Goal: Contribute content: Add original content to the website for others to see

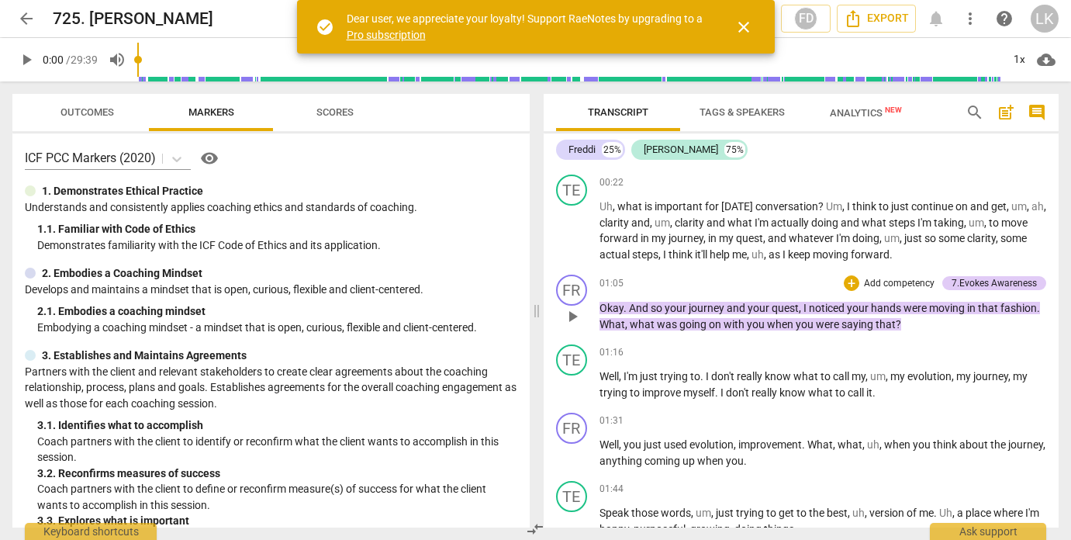
scroll to position [202, 0]
click at [28, 57] on span "play_arrow" at bounding box center [26, 59] width 19 height 19
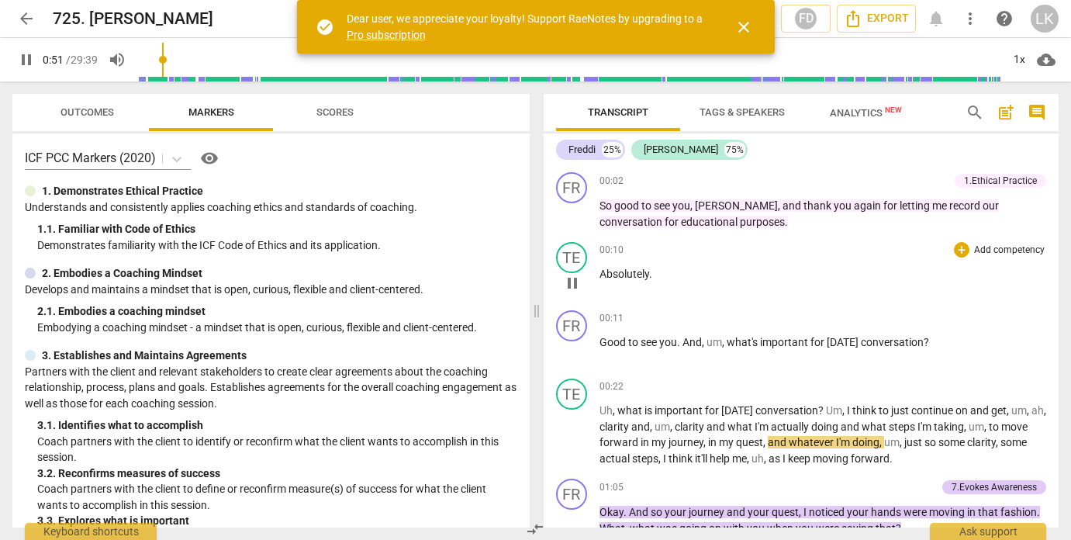
scroll to position [0, 0]
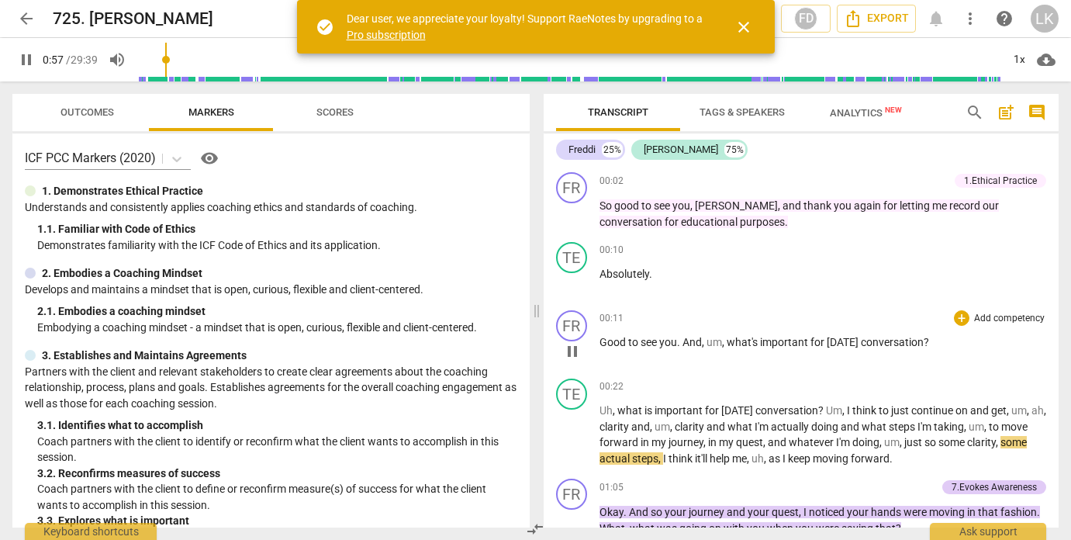
click at [972, 314] on p "Add competency" at bounding box center [1009, 319] width 74 height 14
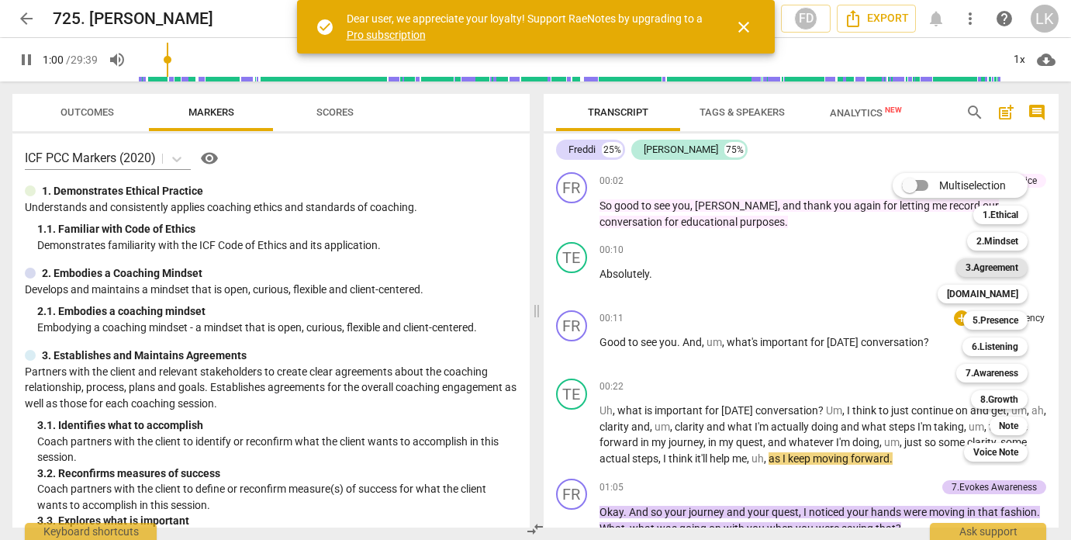
click at [984, 269] on b "3.Agreement" at bounding box center [991, 267] width 53 height 19
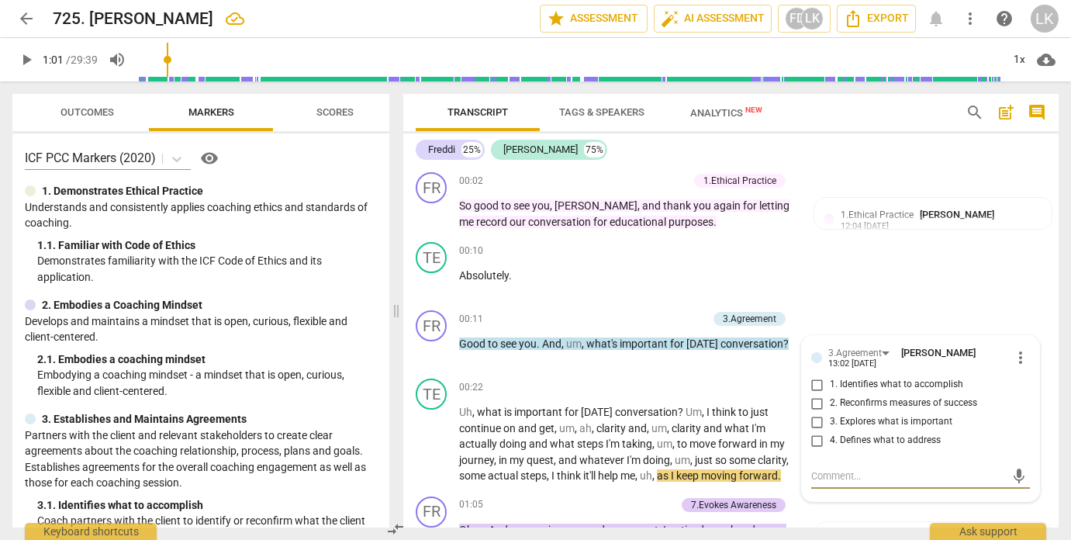
click at [23, 57] on span "play_arrow" at bounding box center [26, 59] width 19 height 19
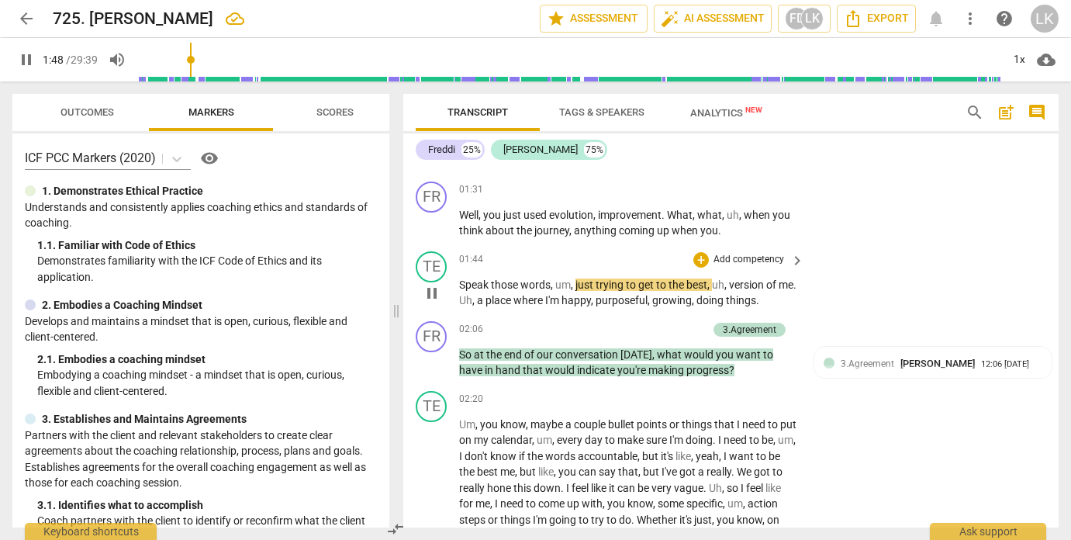
scroll to position [488, 0]
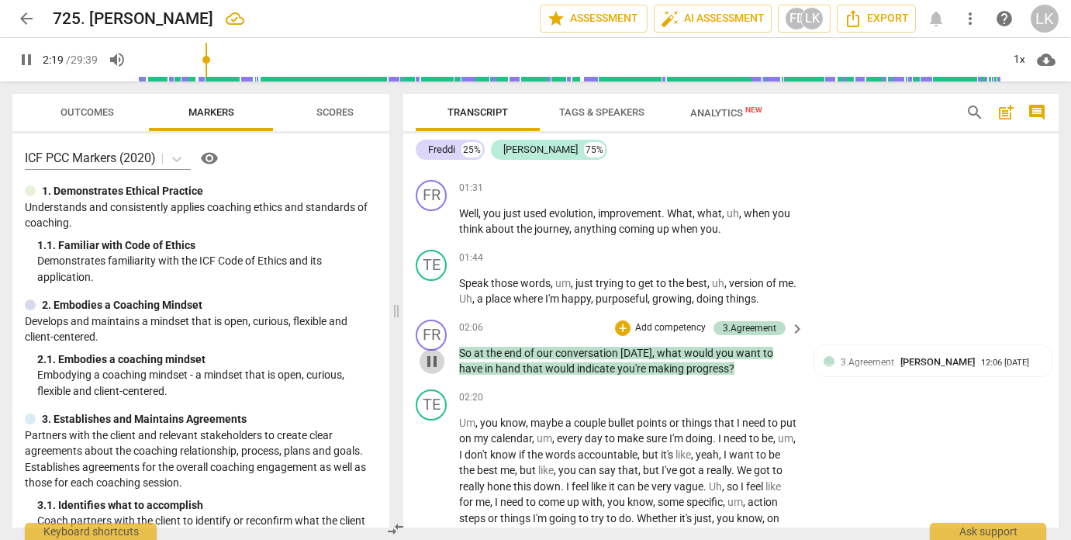
click at [429, 353] on span "pause" at bounding box center [432, 361] width 19 height 19
type input "140"
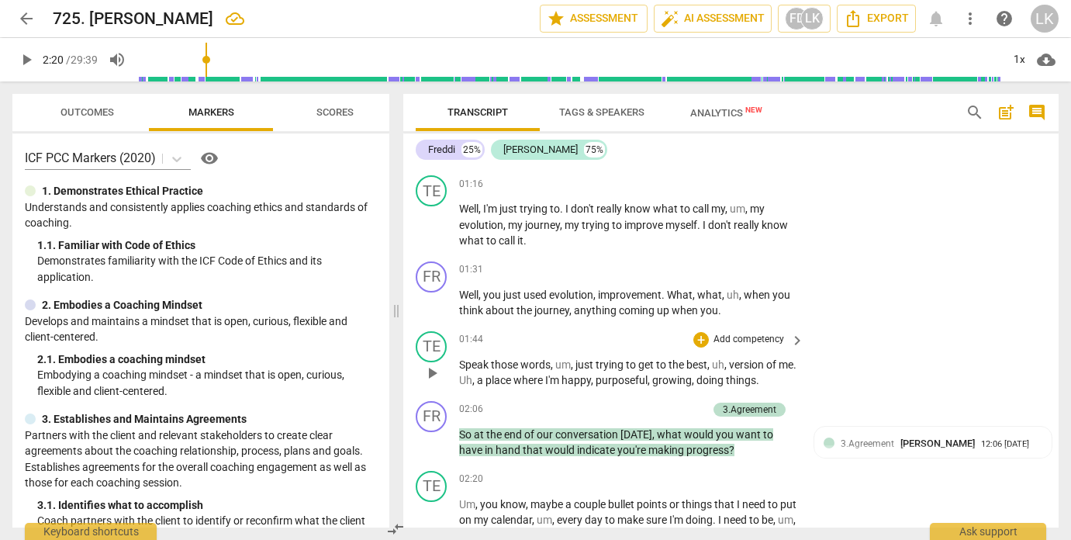
scroll to position [424, 0]
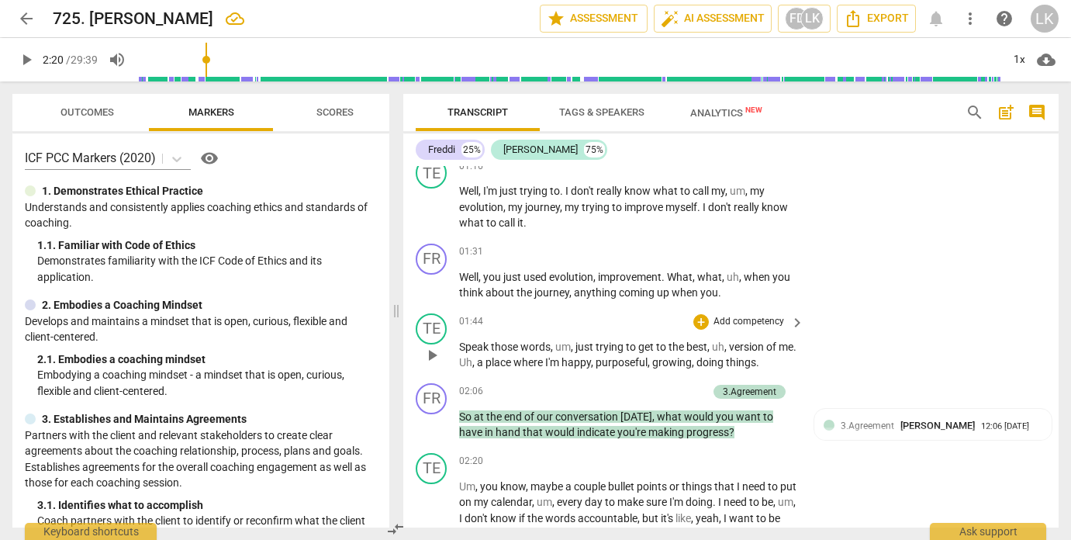
click at [772, 315] on p "Add competency" at bounding box center [749, 322] width 74 height 14
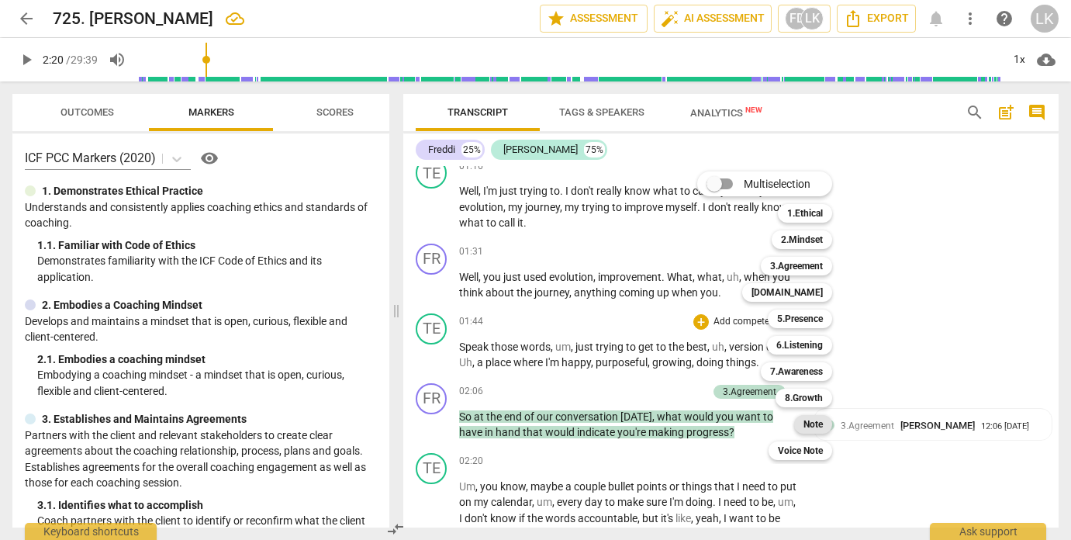
click at [819, 419] on b "Note" at bounding box center [812, 424] width 19 height 19
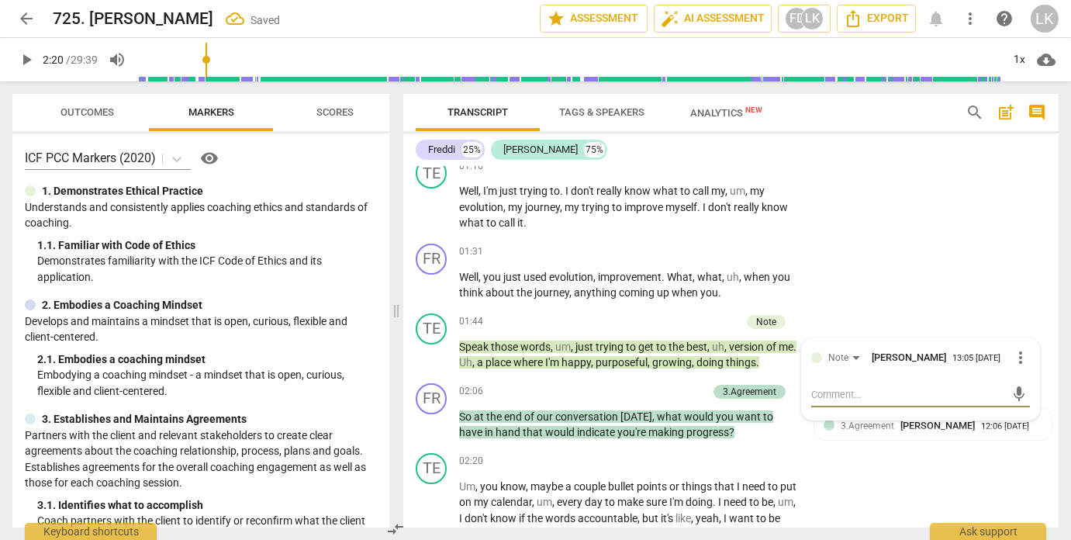
type textarea "C"
type textarea "Co"
type textarea "Con"
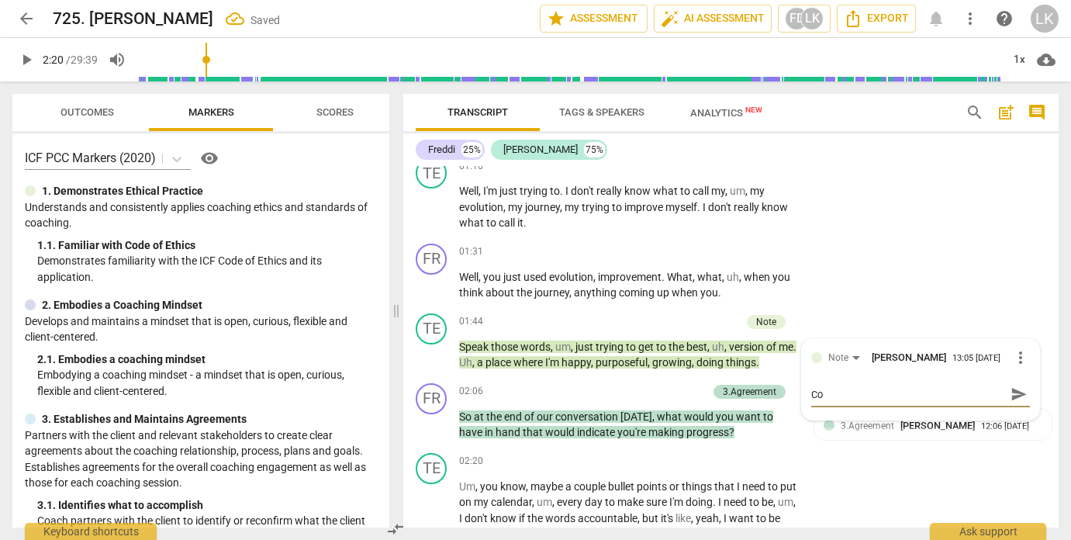
type textarea "Con"
type textarea "Cons"
type textarea "Consi"
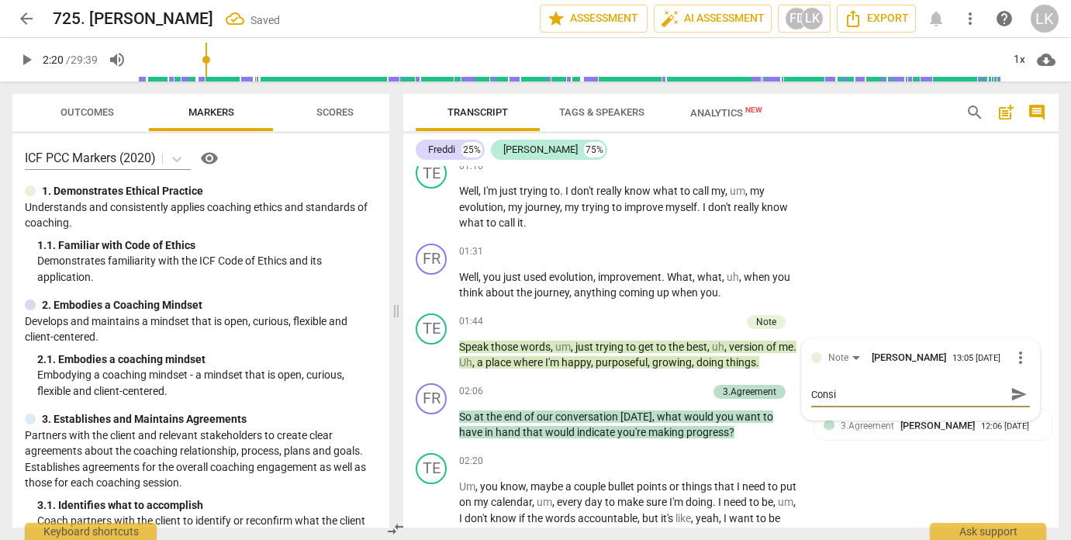
type textarea "Consid"
type textarea "Conside"
type textarea "Consider"
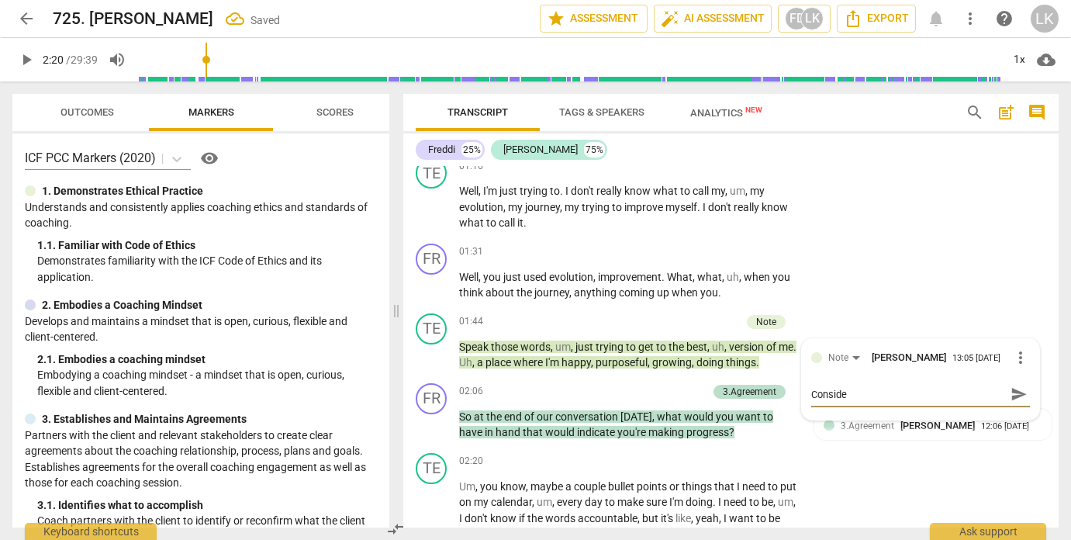
type textarea "Consider"
type textarea "Consider a"
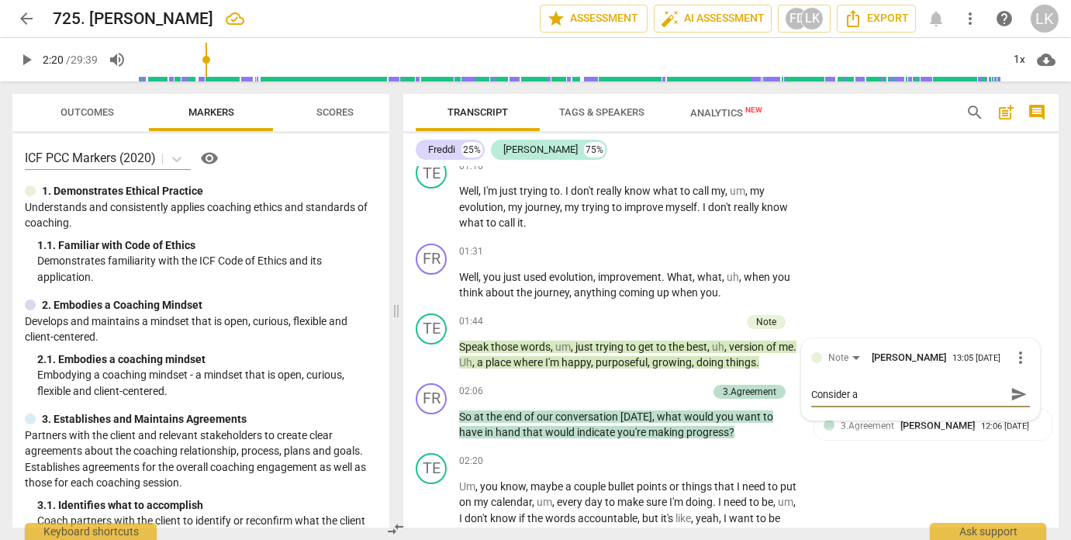
type textarea "Consider as"
type textarea "Consider ask"
type textarea "Consider aski"
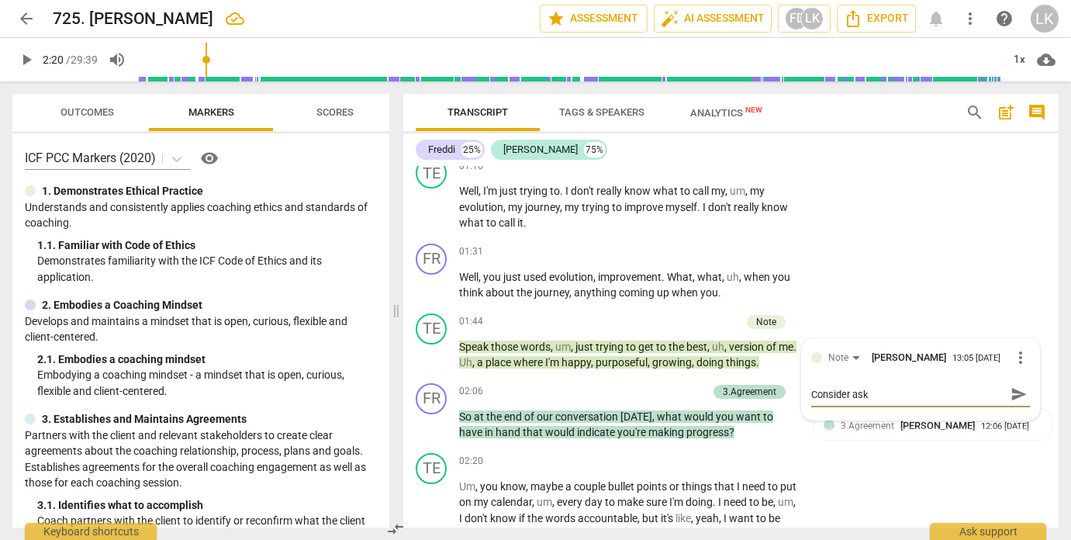
type textarea "Consider aski"
type textarea "Consider askin"
type textarea "Consider asking"
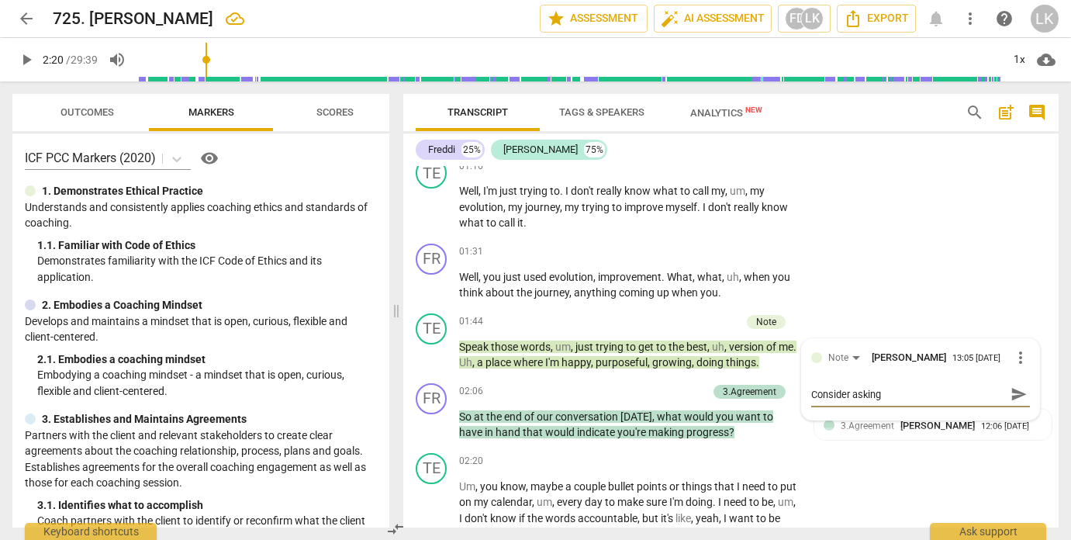
type textarea "Consider asking"
type textarea "Consider asking a"
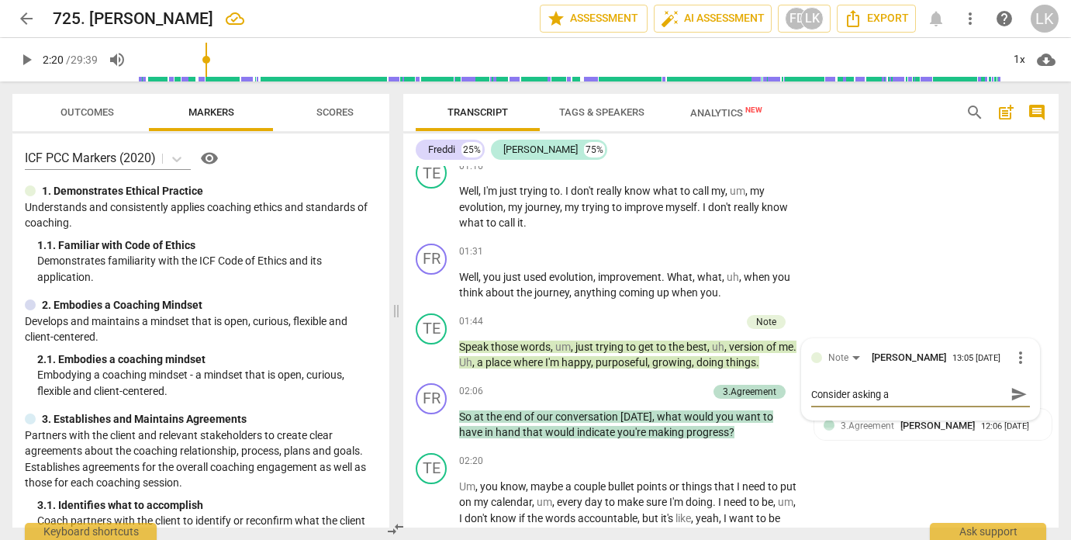
type textarea "Consider asking a"
type textarea "Consider asking a q"
type textarea "Consider asking a qu"
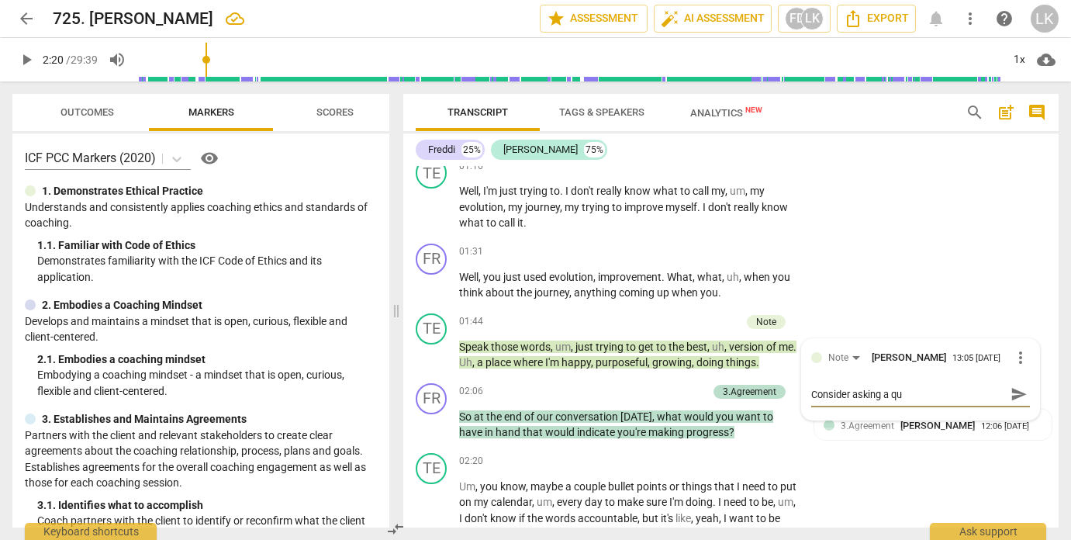
type textarea "Consider asking a que"
type textarea "Consider asking a ques"
type textarea "Consider asking a quesi"
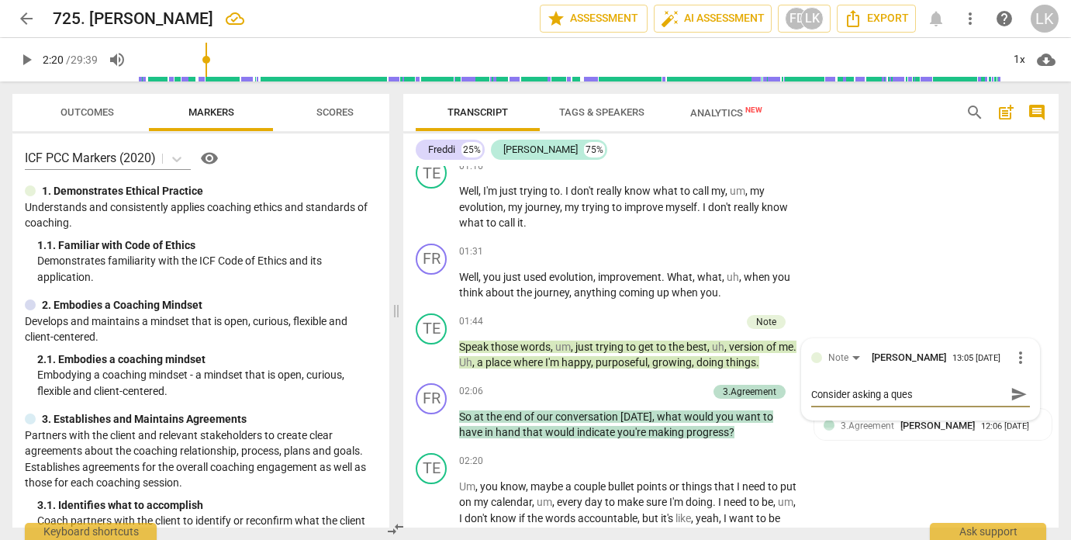
type textarea "Consider asking a quesi"
type textarea "Consider asking a quesio"
type textarea "Consider asking a quesi"
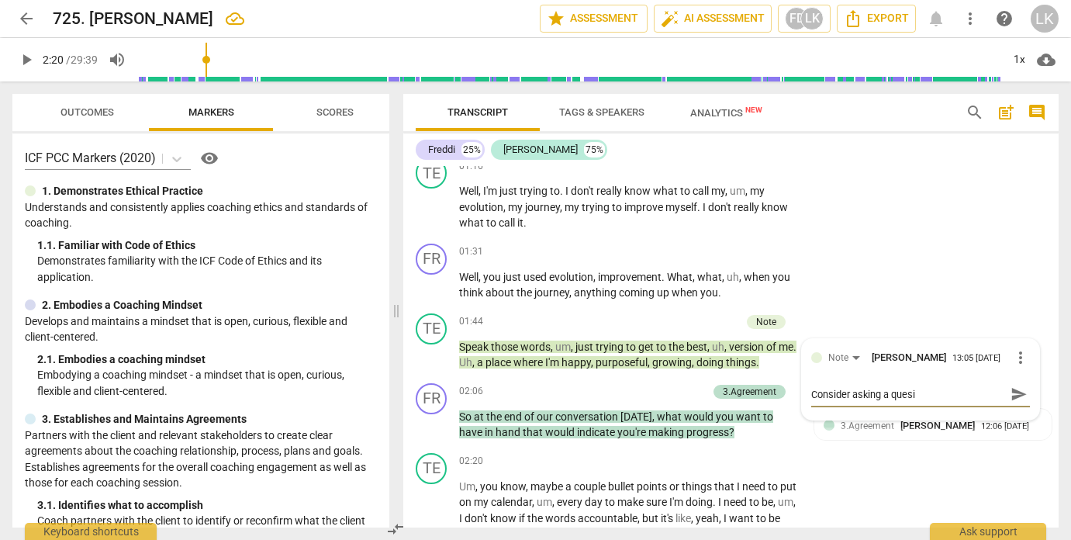
type textarea "Consider asking a quesit"
type textarea "Consider asking a quesiti"
type textarea "Consider asking a quesitio"
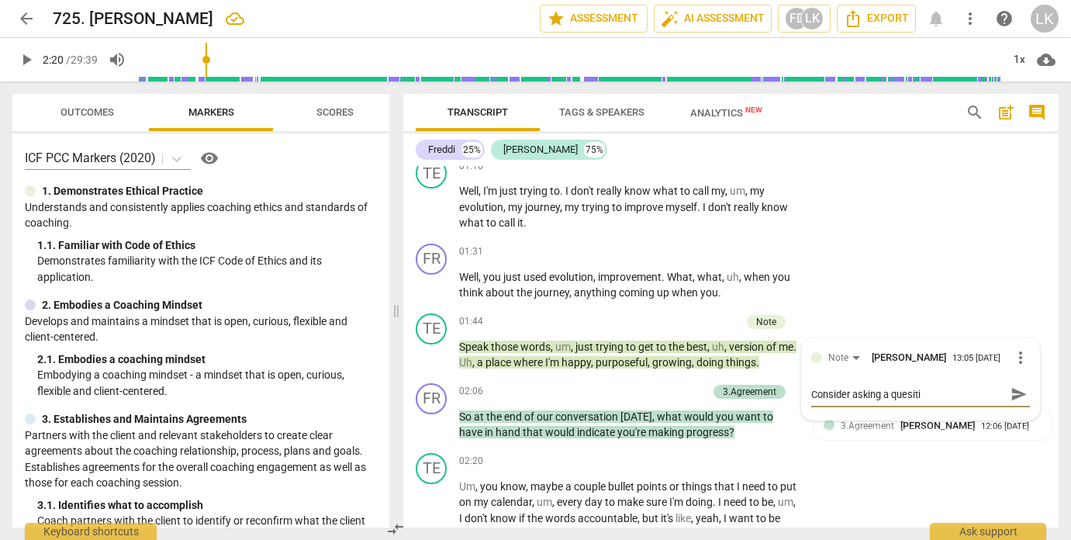
type textarea "Consider asking a quesitio"
type textarea "Consider asking a quesition"
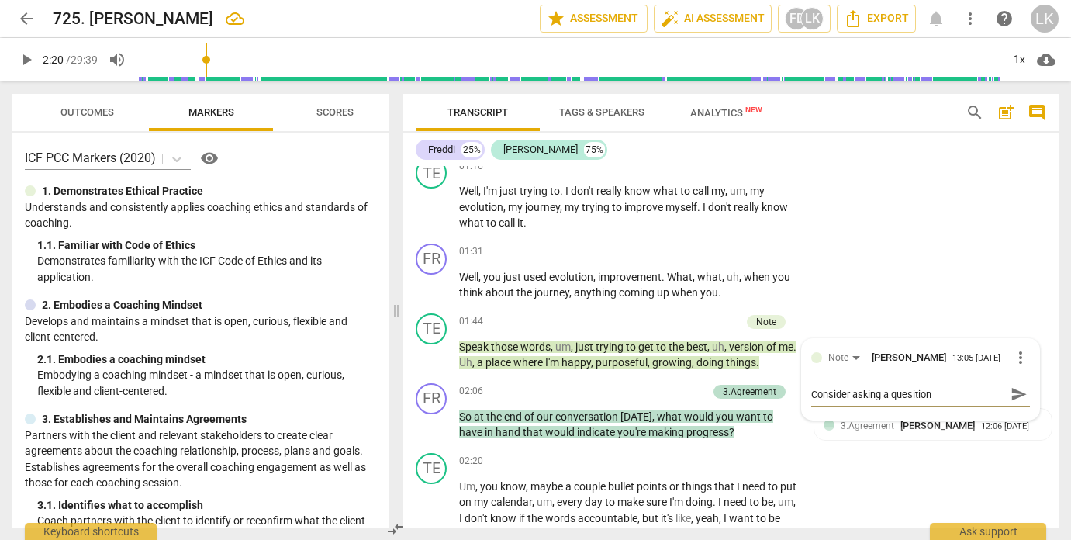
type textarea "Consider asking a quesition h"
type textarea "Consider asking a quesition he"
type textarea "Consider asking a quesition her"
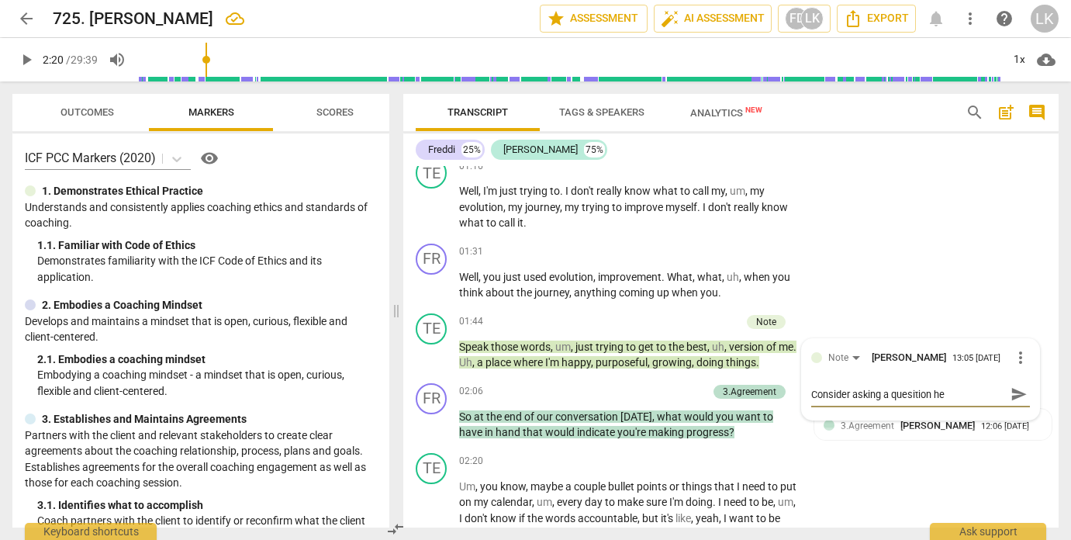
type textarea "Consider asking a quesition her"
type textarea "Consider asking a quesition here"
type textarea "Consider asking a quesition here,"
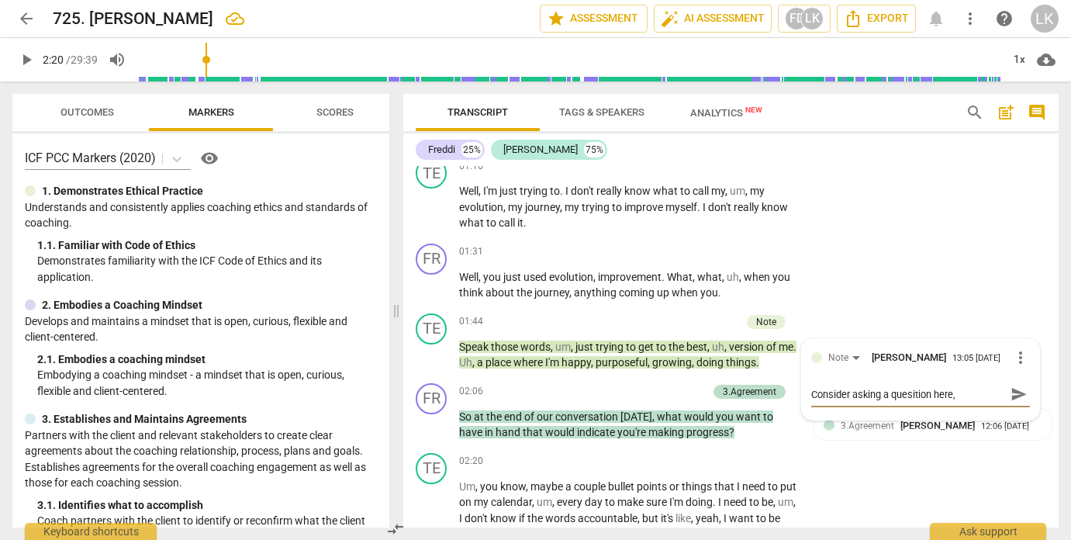
type textarea "Consider asking a quesition here,"
type textarea "Consider asking a quesition here, a"
type textarea "Consider asking a quesition here, ab"
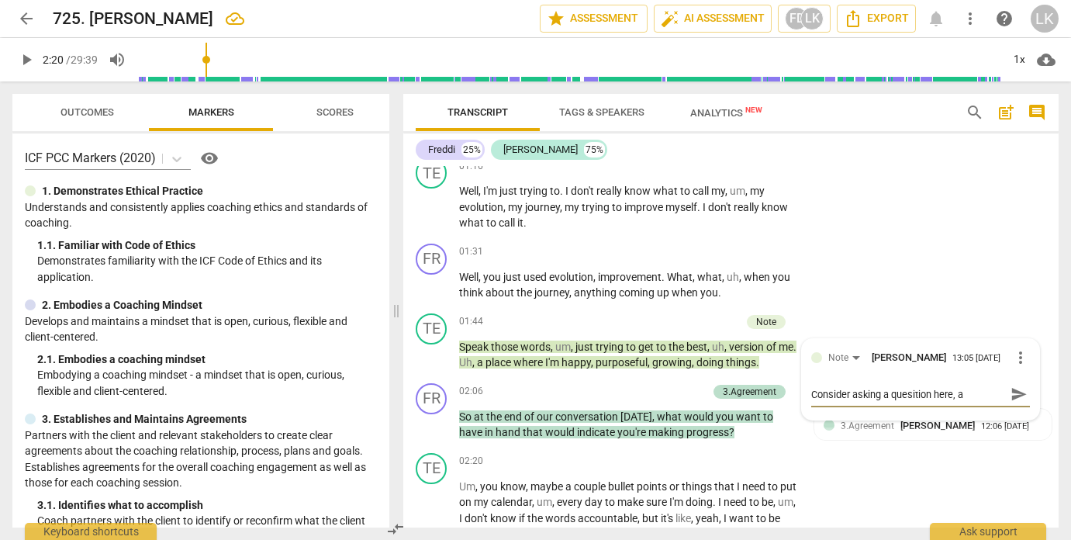
type textarea "Consider asking a quesition here, ab"
type textarea "Consider asking a quesition here, abo"
type textarea "Consider asking a quesition here, abou"
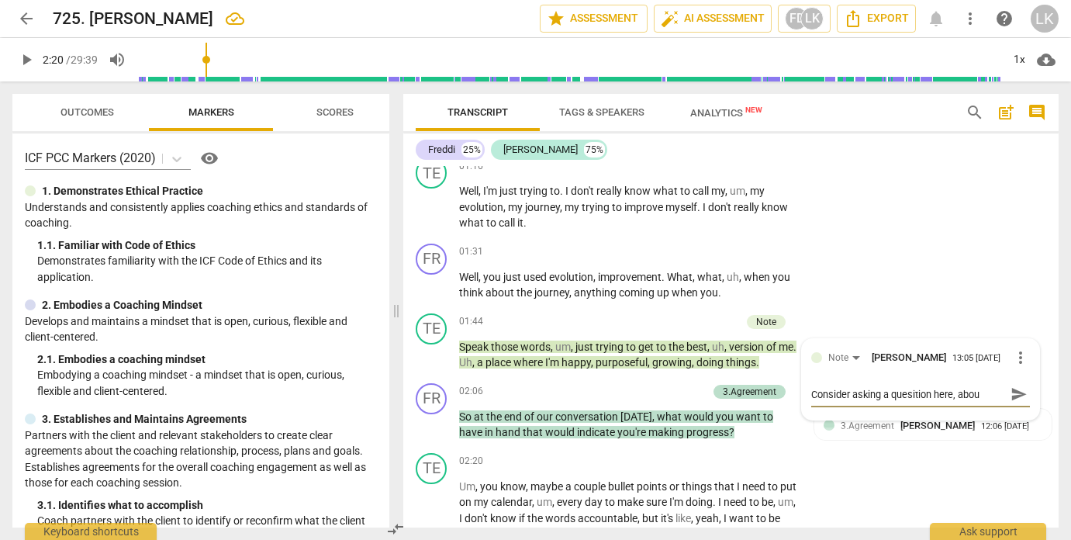
type textarea "Consider asking a quesition here, about"
drag, startPoint x: 292, startPoint y: 16, endPoint x: 123, endPoint y: -4, distance: 170.1
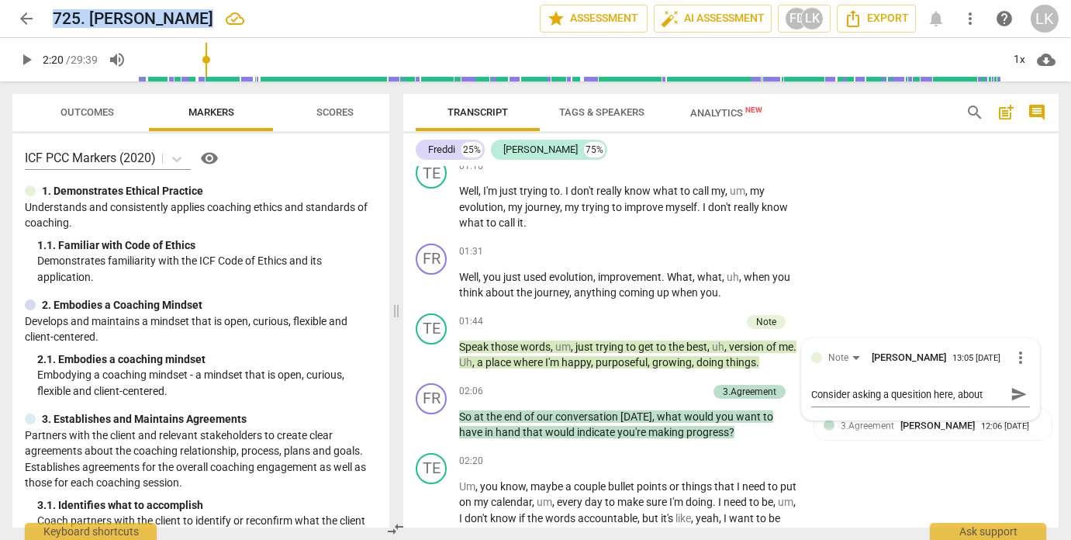
click at [123, 0] on html "arrow_back 725. [PERSON_NAME] edit star Assessment auto_fix_high AI Assessment …" at bounding box center [535, 0] width 1071 height 0
drag, startPoint x: 849, startPoint y: 385, endPoint x: 987, endPoint y: 383, distance: 138.0
click at [987, 387] on textarea "Consider asking a quesition here, about" at bounding box center [908, 394] width 194 height 15
type textarea "Consider d"
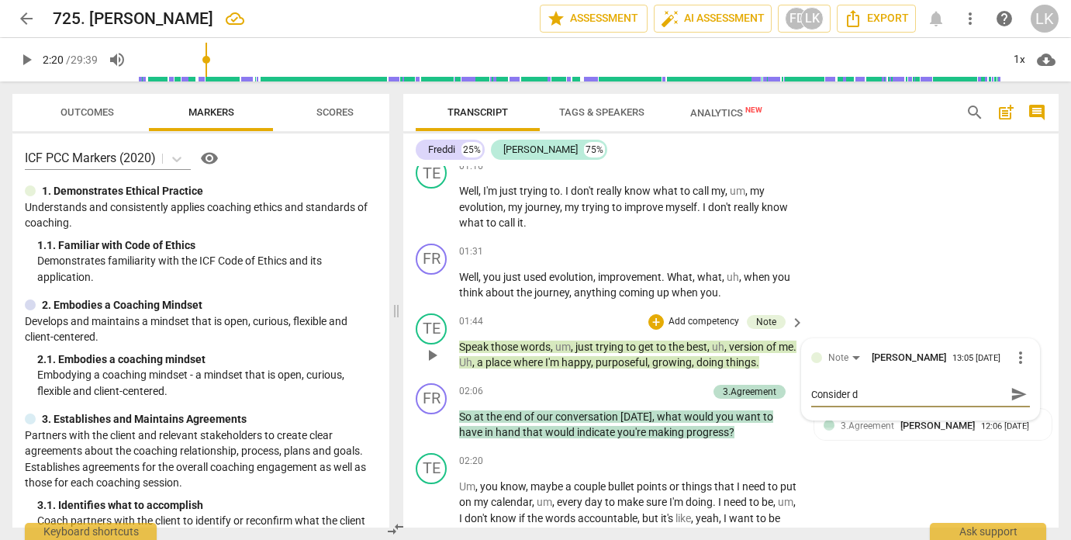
type textarea "Consider de"
type textarea "Consider dee"
type textarea "Consider deep"
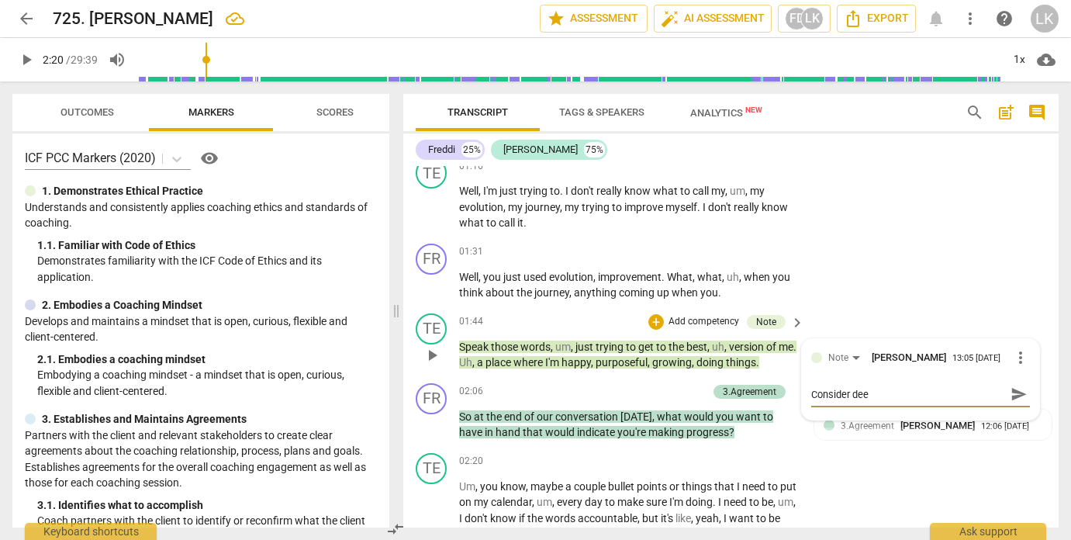
type textarea "Consider deep"
type textarea "Consider deepe"
type textarea "Consider deepen"
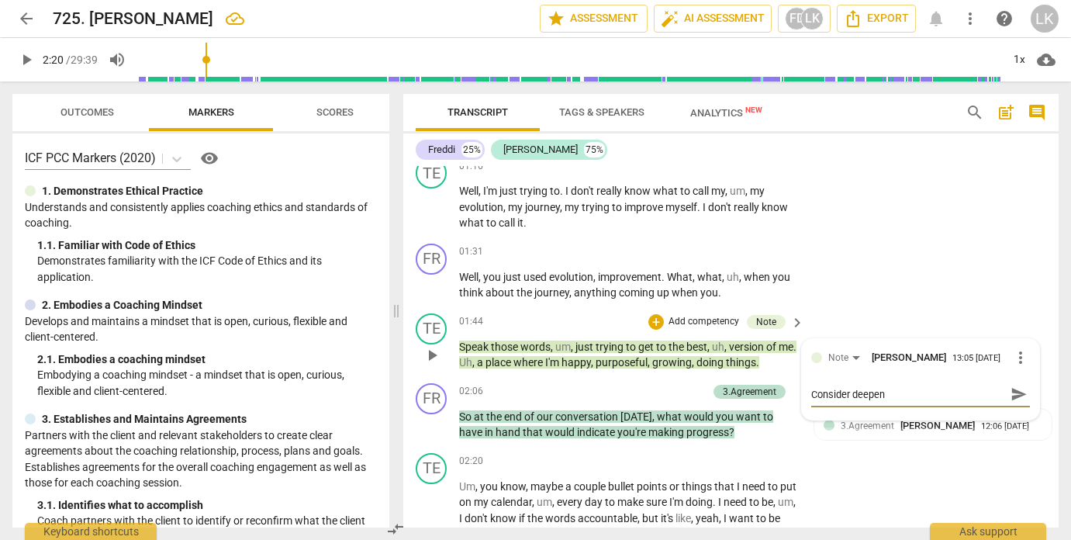
type textarea "Consider deepeni"
type textarea "Consider deepenin"
type textarea "Consider deepening"
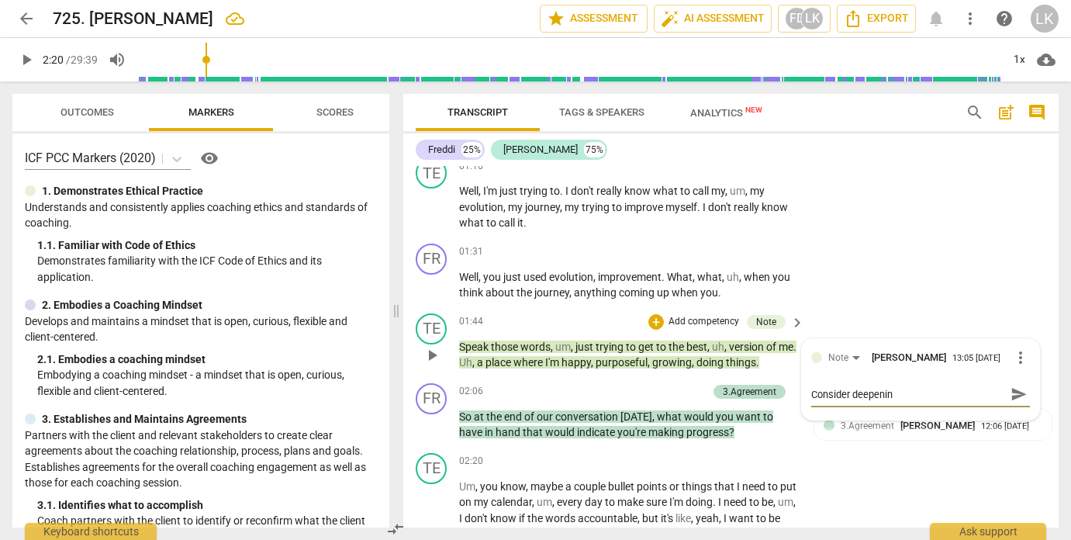
type textarea "Consider deepening"
type textarea "Consider deepening y"
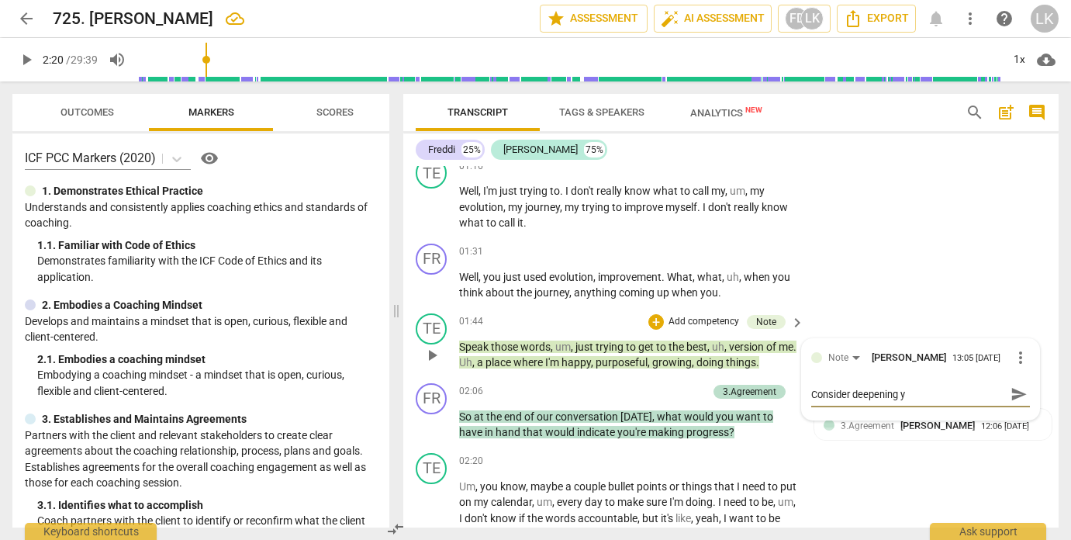
type textarea "Consider deepening yo"
type textarea "Consider deepening you"
type textarea "Consider deepening your"
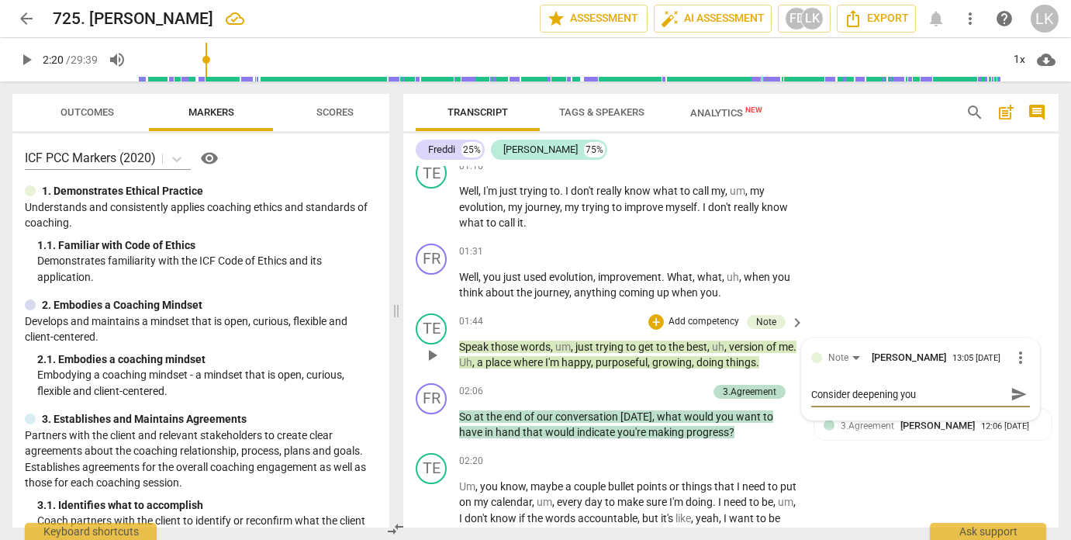
type textarea "Consider deepening your"
type textarea "Consider deepening your c"
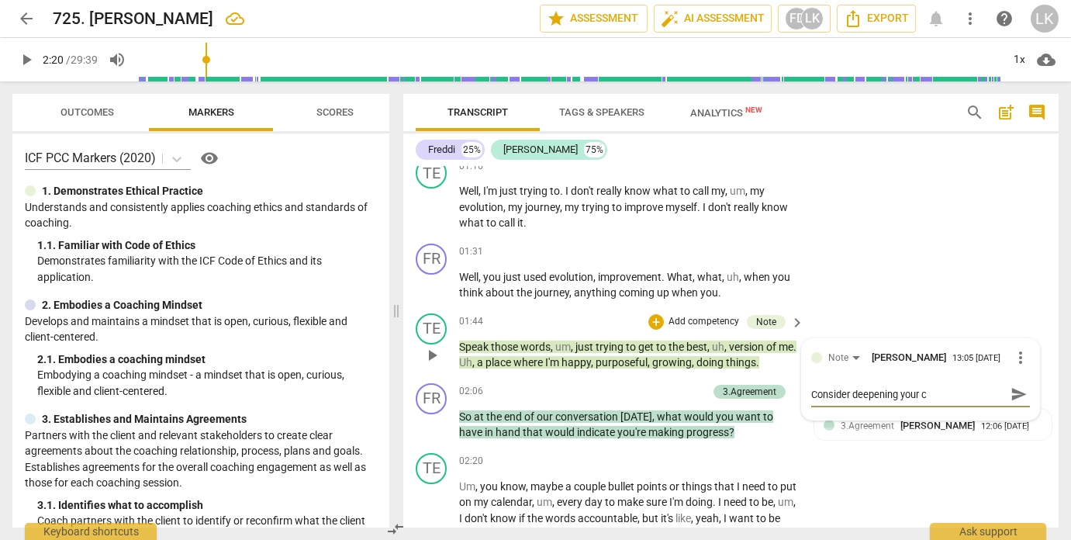
type textarea "Consider deepening your co"
type textarea "Consider deepening your coa"
type textarea "Consider deepening your coac"
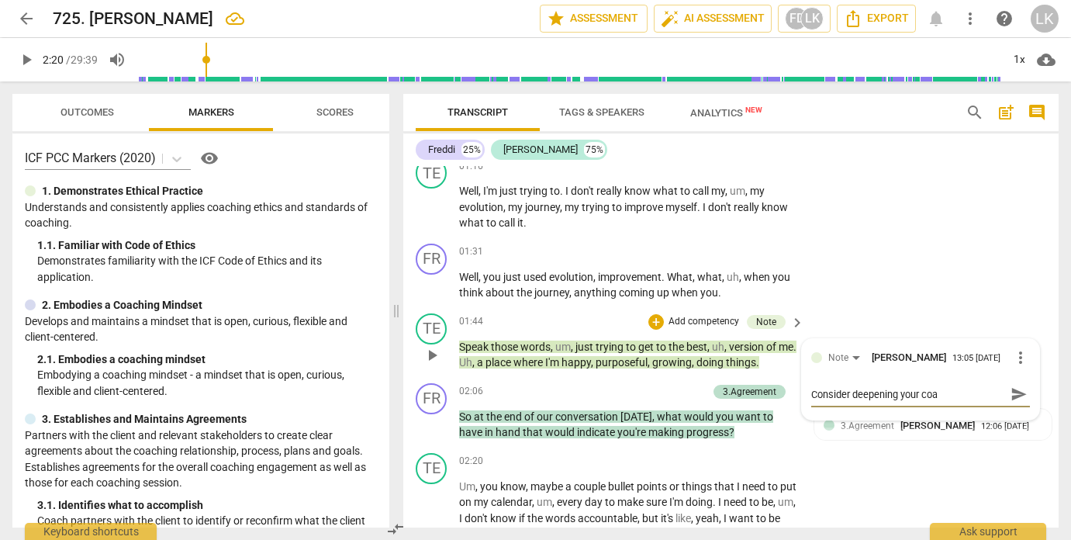
type textarea "Consider deepening your coac"
type textarea "Consider deepening your coach"
type textarea "Consider deepening your coachi"
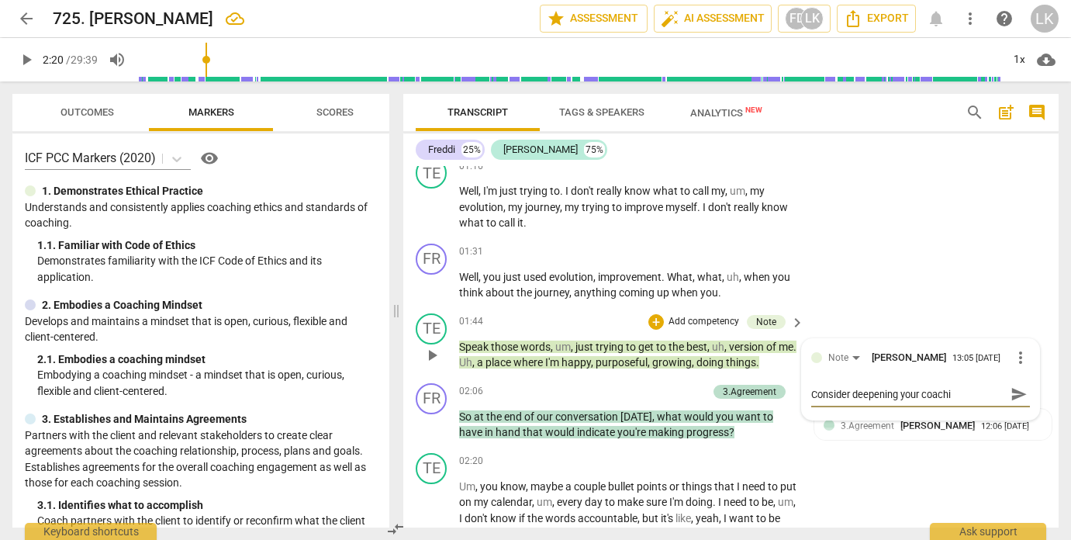
type textarea "Consider deepening your coachin"
type textarea "Consider deepening your coaching"
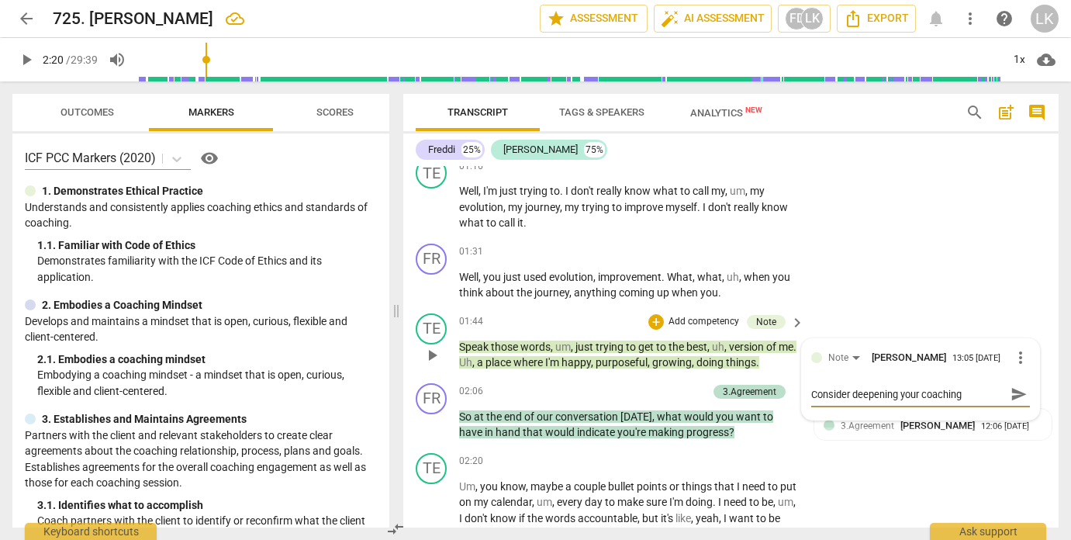
type textarea "Consider deepening your coaching"
type textarea "Consider deepening your coaching h"
type textarea "Consider deepening your coaching he"
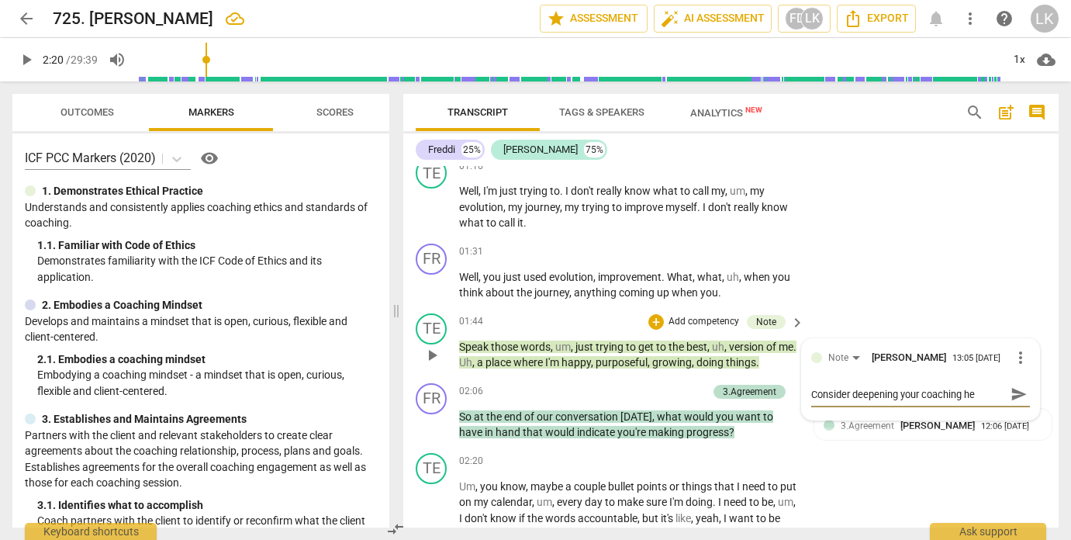
type textarea "Consider deepening your coaching her"
type textarea "Consider deepening your coaching here"
type textarea "Consider deepening your coaching here."
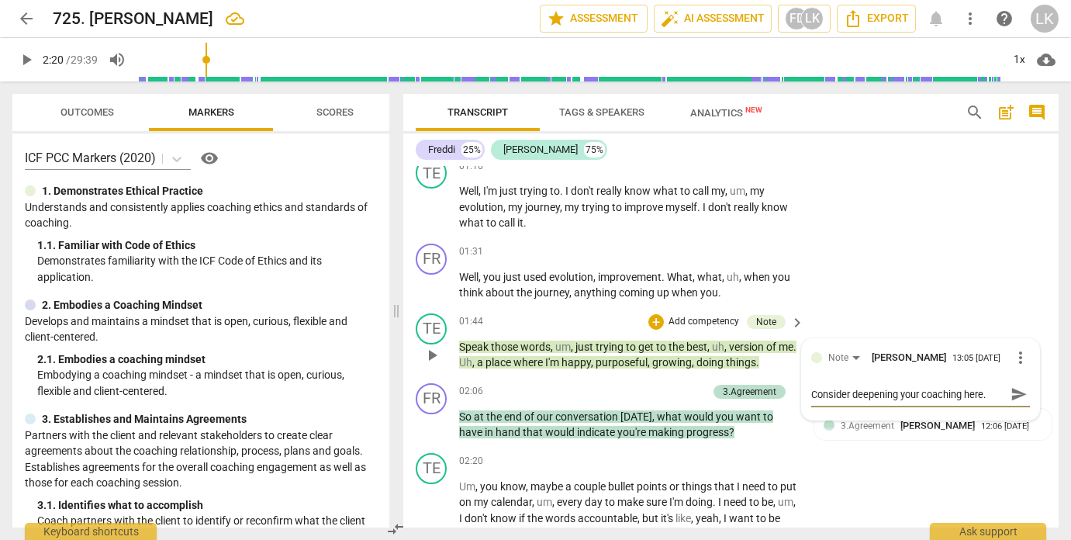
scroll to position [0, 0]
type textarea "Consider deepening your coaching here."
click at [433, 416] on span "play_arrow" at bounding box center [432, 425] width 19 height 19
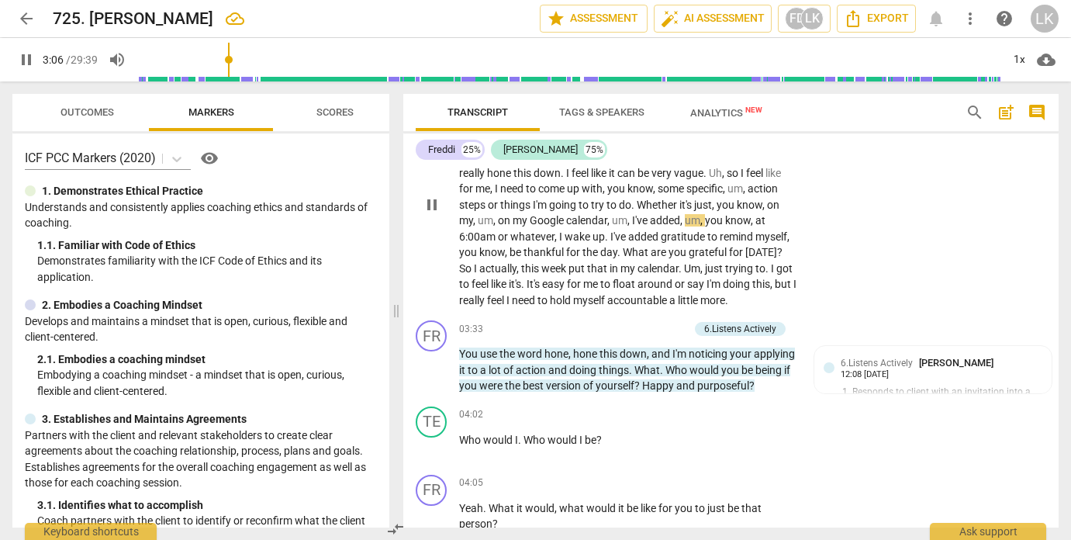
scroll to position [804, 0]
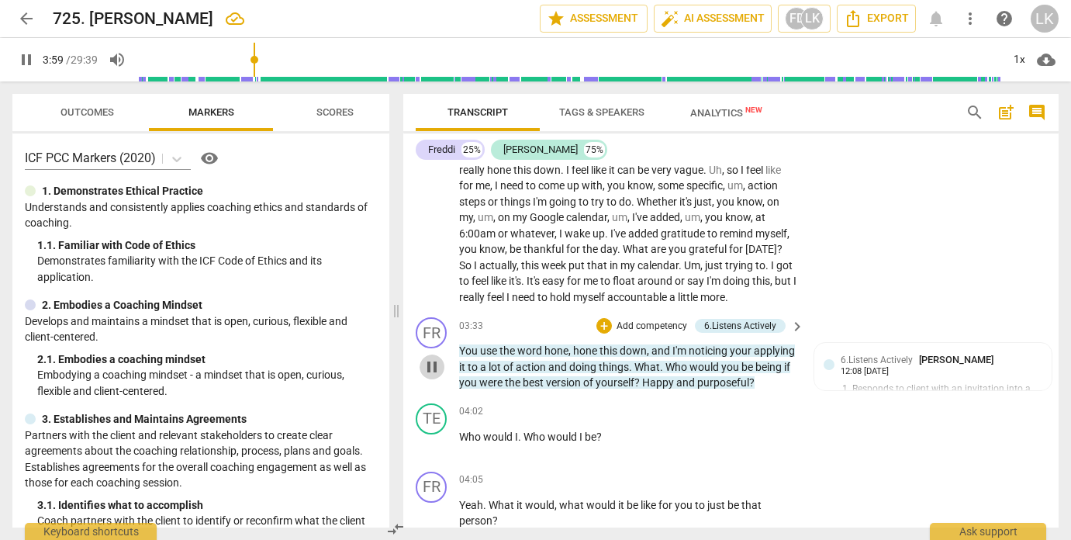
click at [431, 371] on span "pause" at bounding box center [432, 366] width 19 height 19
type input "240"
click at [660, 323] on p "Add competency" at bounding box center [652, 326] width 74 height 14
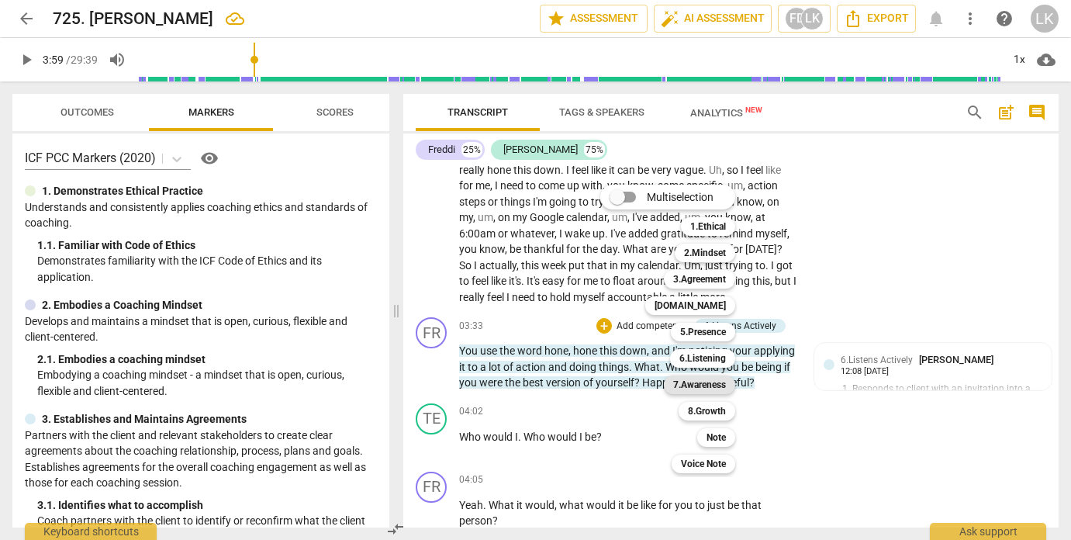
click at [709, 385] on b "7.Awareness" at bounding box center [699, 384] width 53 height 19
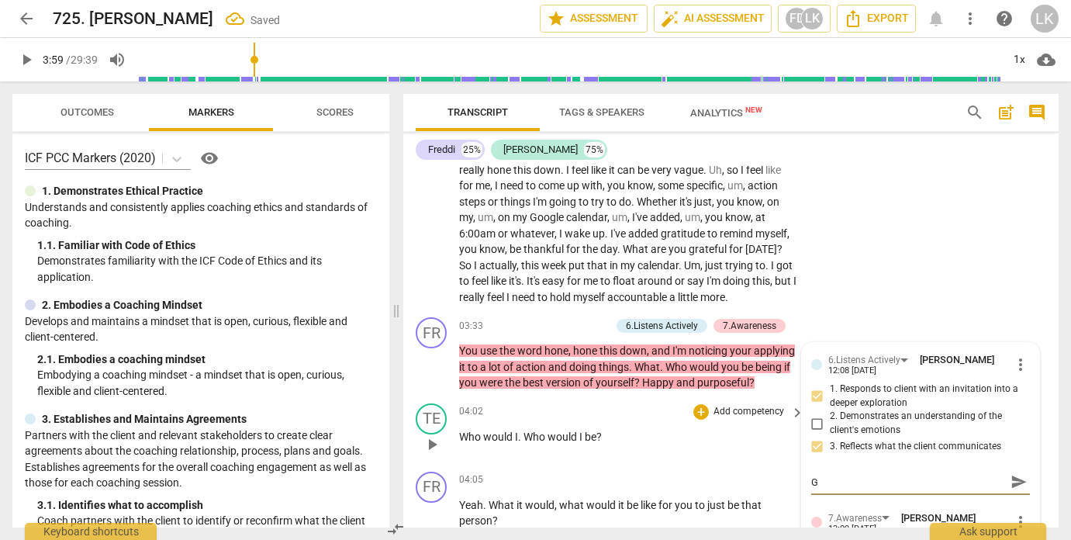
type textarea "G"
type textarea "Go"
type textarea "Goo"
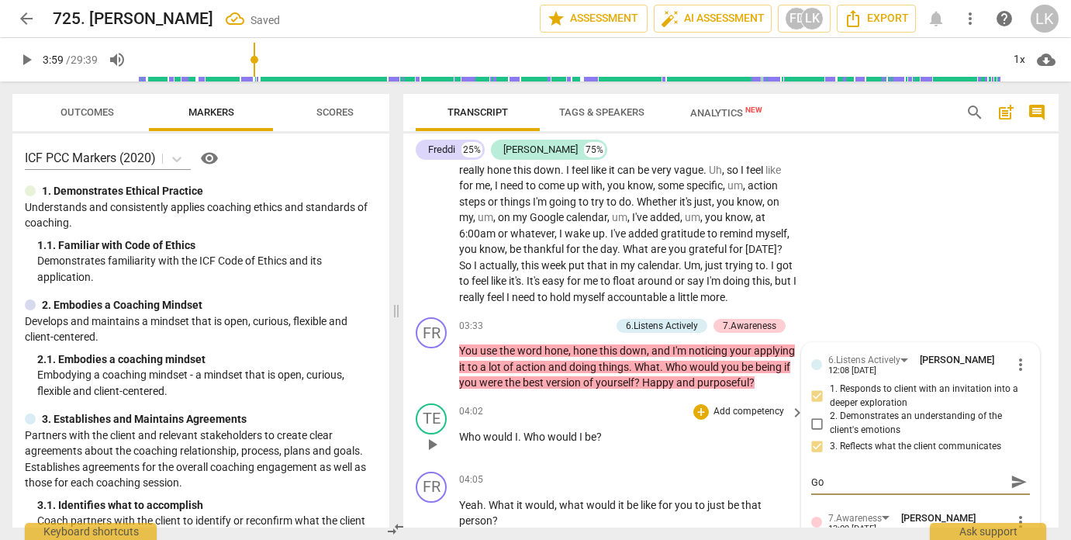
type textarea "Goo"
type textarea "Good"
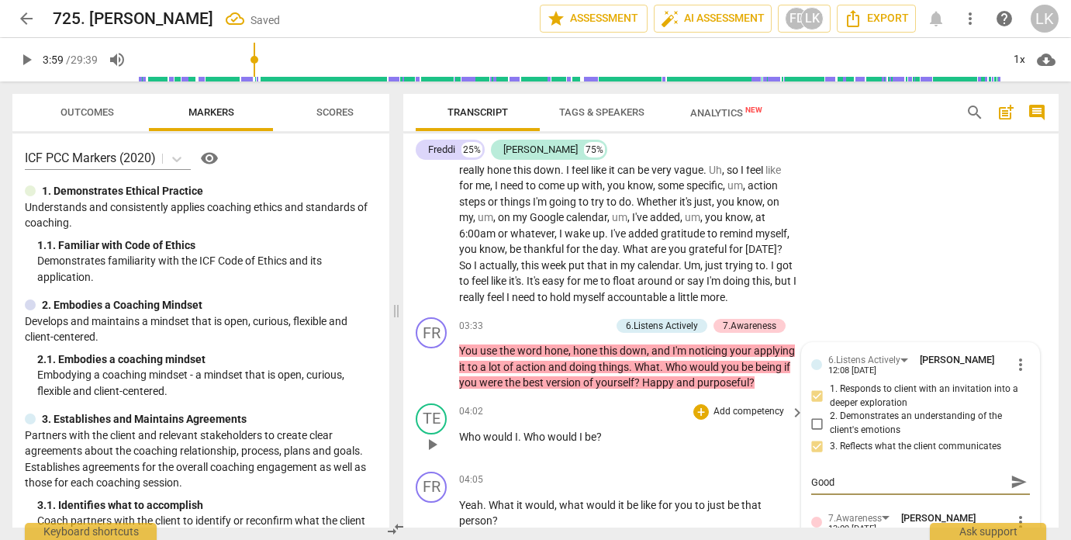
type textarea "Good q"
type textarea "Good qu"
type textarea "Good que"
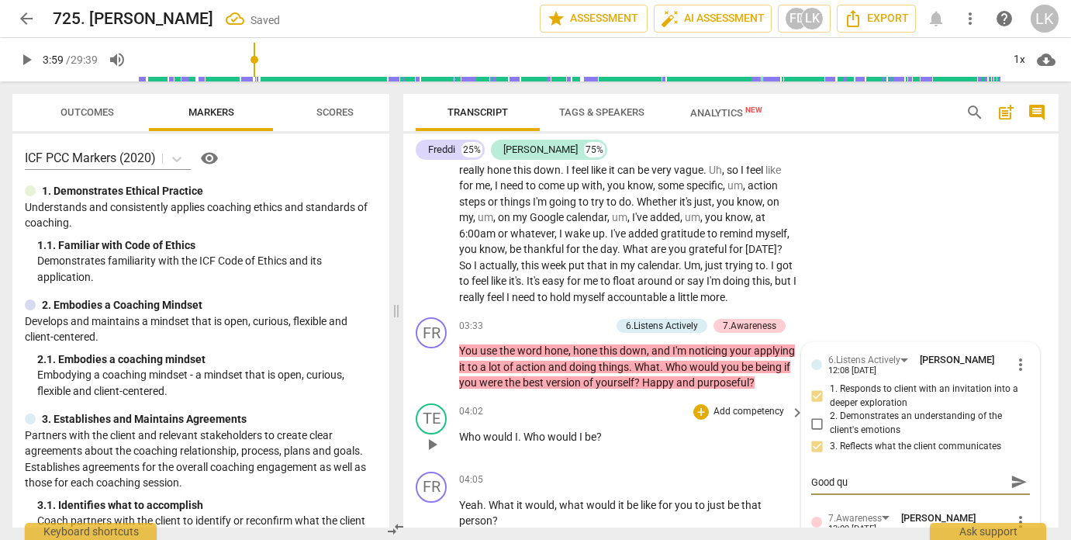
type textarea "Good que"
type textarea "Good ques"
type textarea "Good quest"
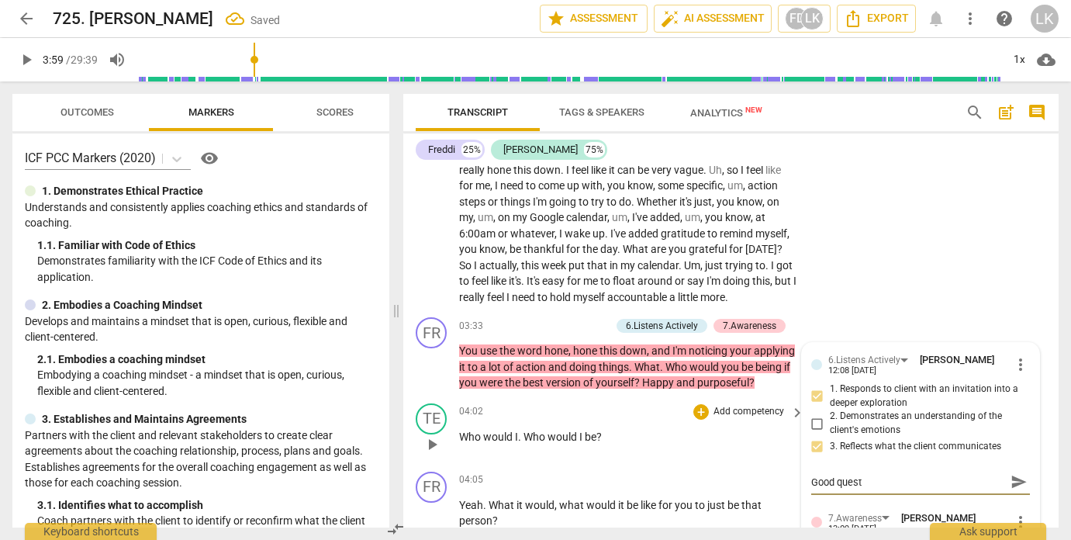
type textarea "Good questi"
type textarea "Good questio"
type textarea "Good question"
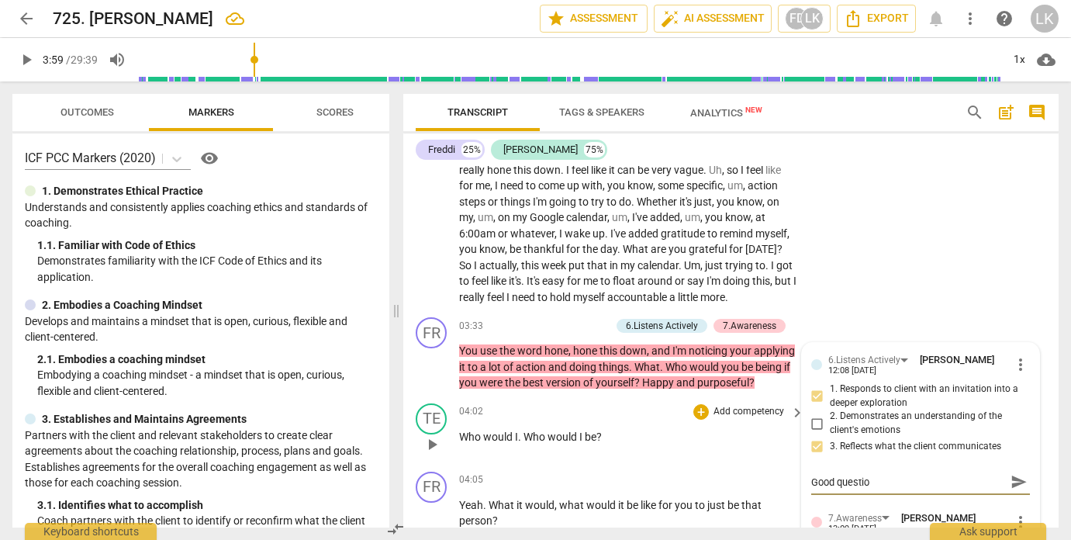
type textarea "Good question"
type textarea "Good questio"
type textarea "Good questi"
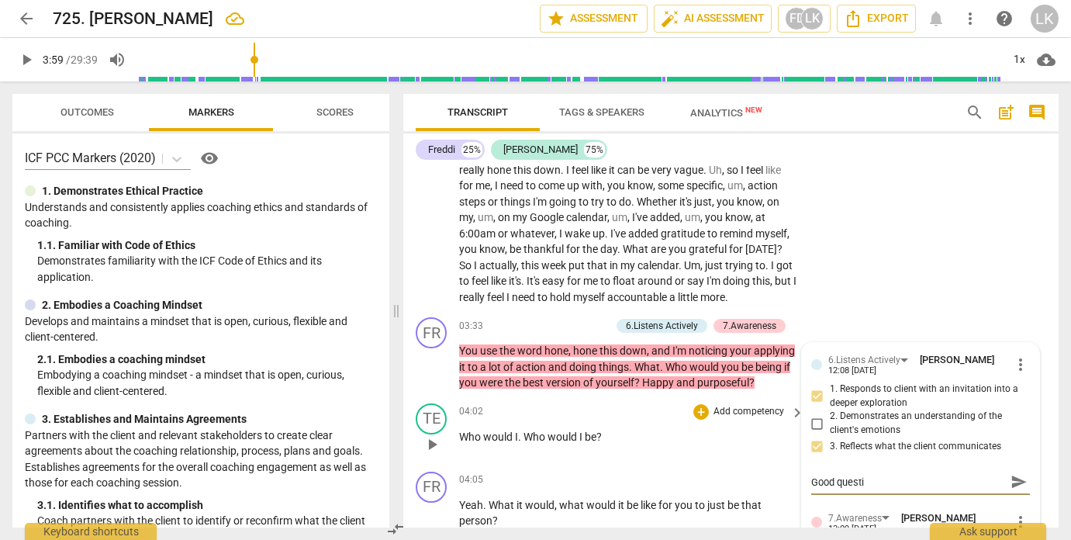
type textarea "Good quest"
type textarea "Good ques"
type textarea "Good que"
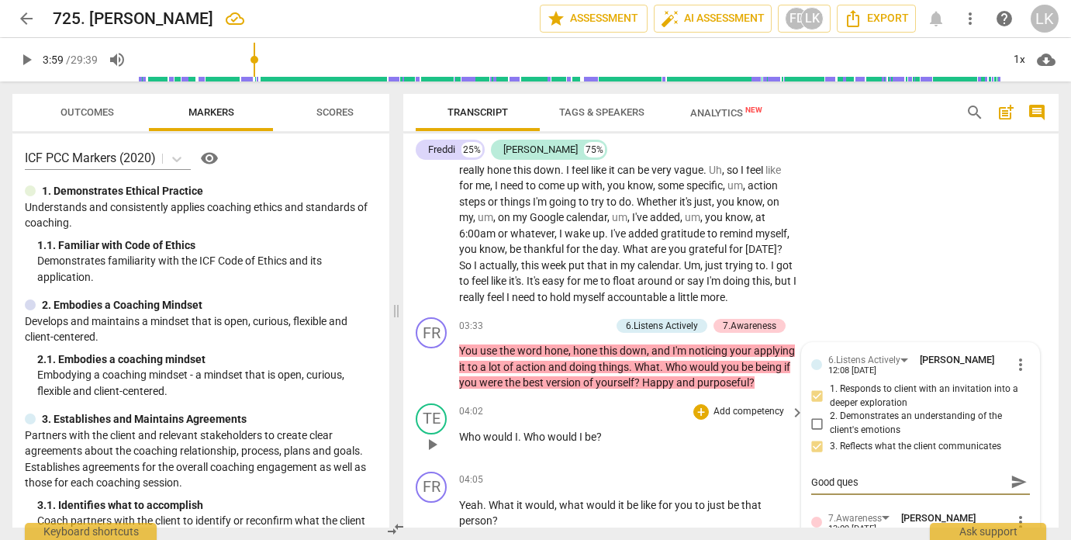
type textarea "Good que"
type textarea "Good qu"
type textarea "Good que"
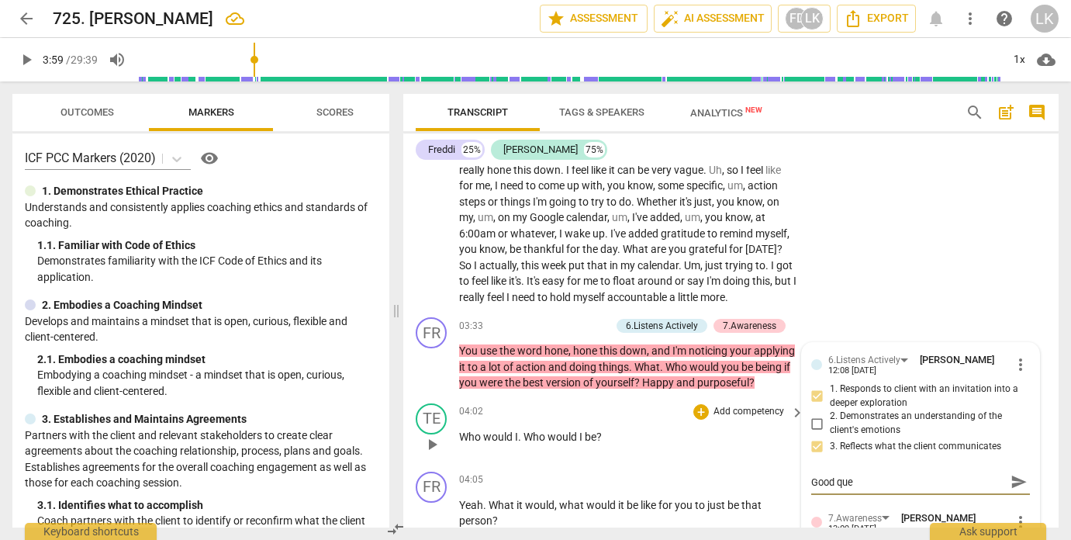
type textarea "Good ques"
type textarea "Good quest"
type textarea "Good questi"
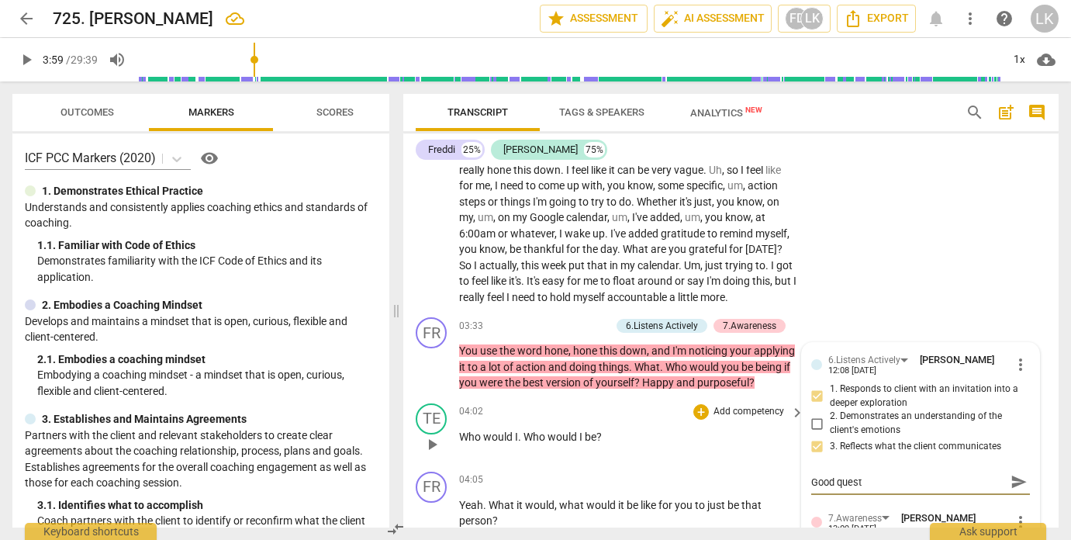
type textarea "Good questi"
type textarea "Good questio"
type textarea "Good question"
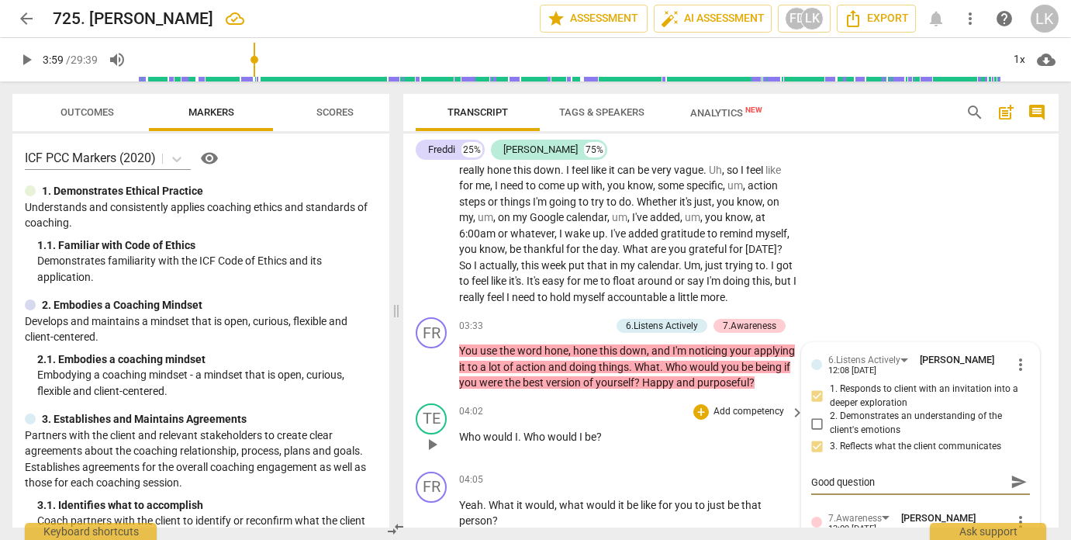
type textarea "Good question,"
click at [552, 445] on p "Who would I . Who would I be ?" at bounding box center [627, 437] width 337 height 16
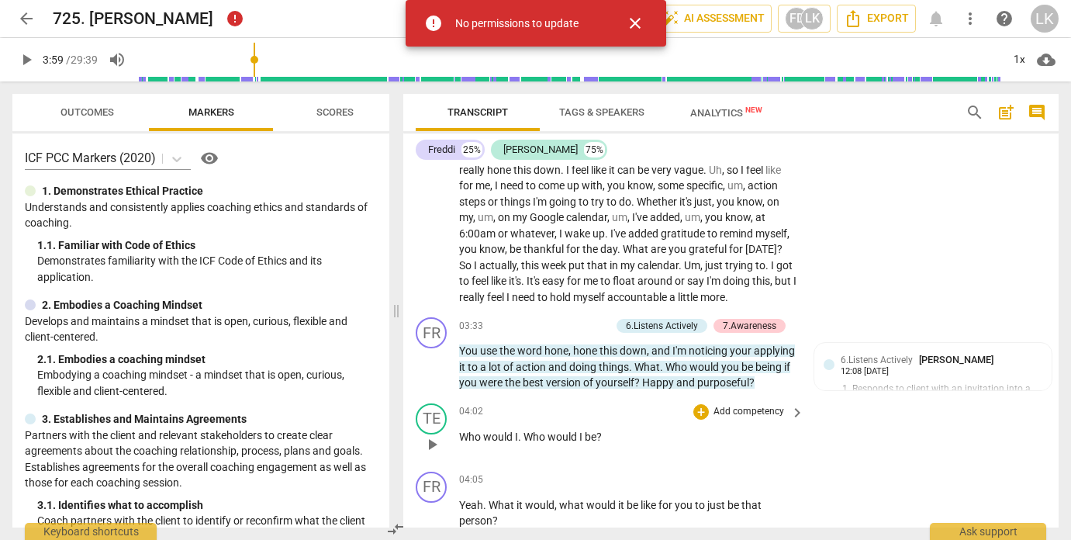
click at [429, 454] on span "play_arrow" at bounding box center [432, 444] width 19 height 19
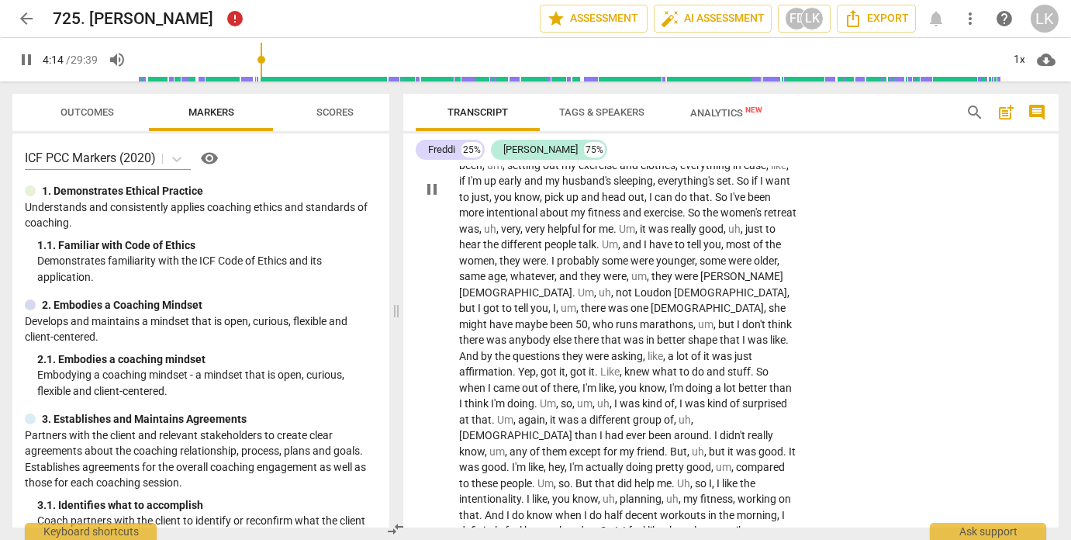
scroll to position [1604, 0]
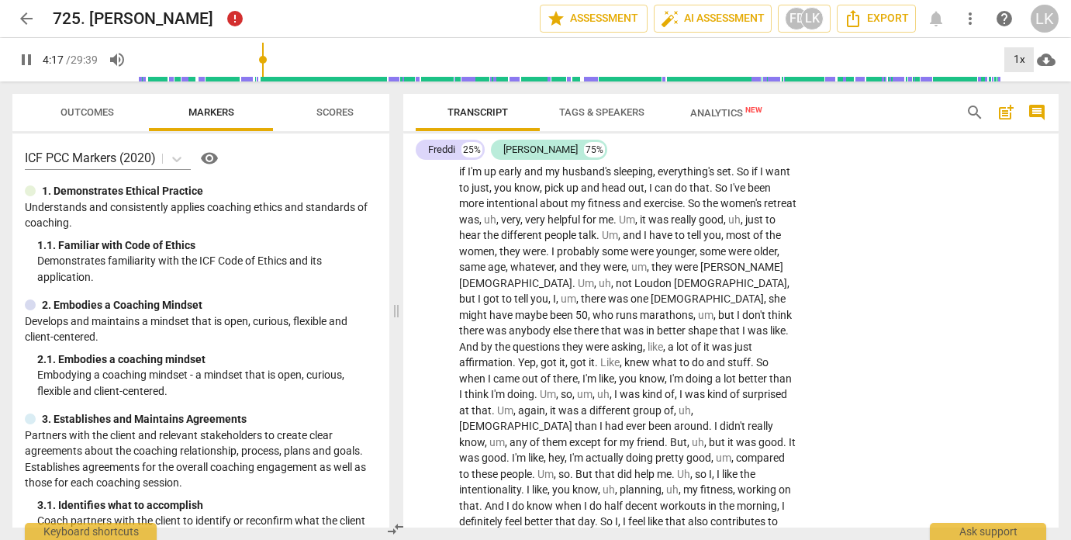
click at [1019, 57] on div "1x" at bounding box center [1018, 59] width 29 height 25
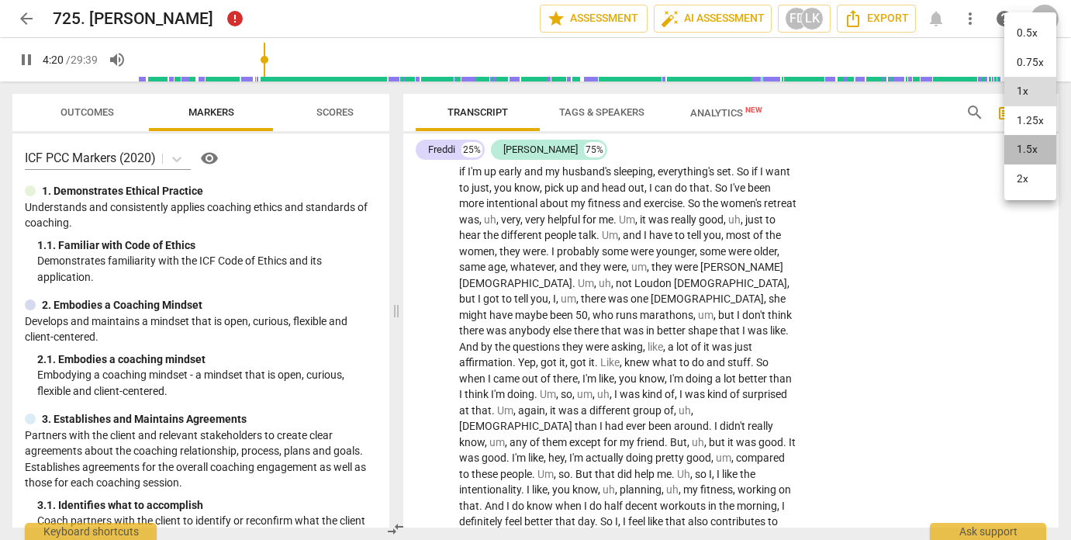
click at [1035, 142] on li "1.5x" at bounding box center [1030, 149] width 52 height 29
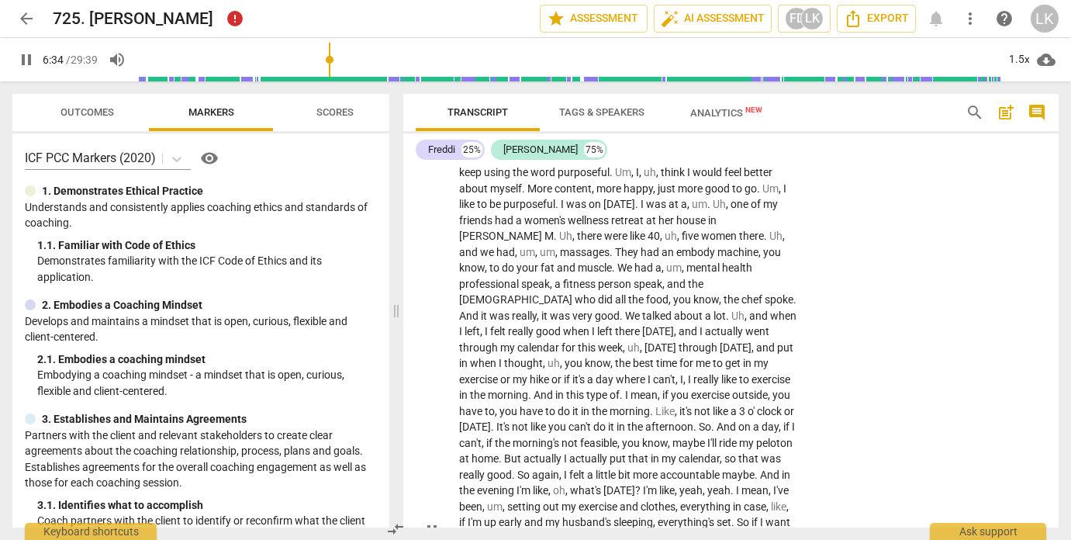
scroll to position [1626, 0]
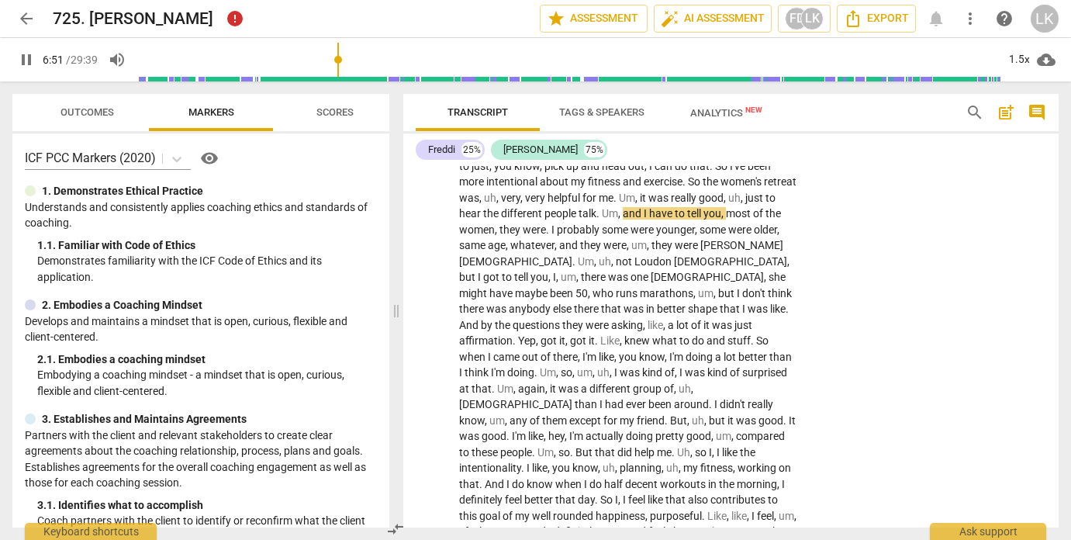
click at [24, 62] on span "pause" at bounding box center [26, 59] width 19 height 19
click at [25, 58] on span "play_arrow" at bounding box center [26, 59] width 19 height 19
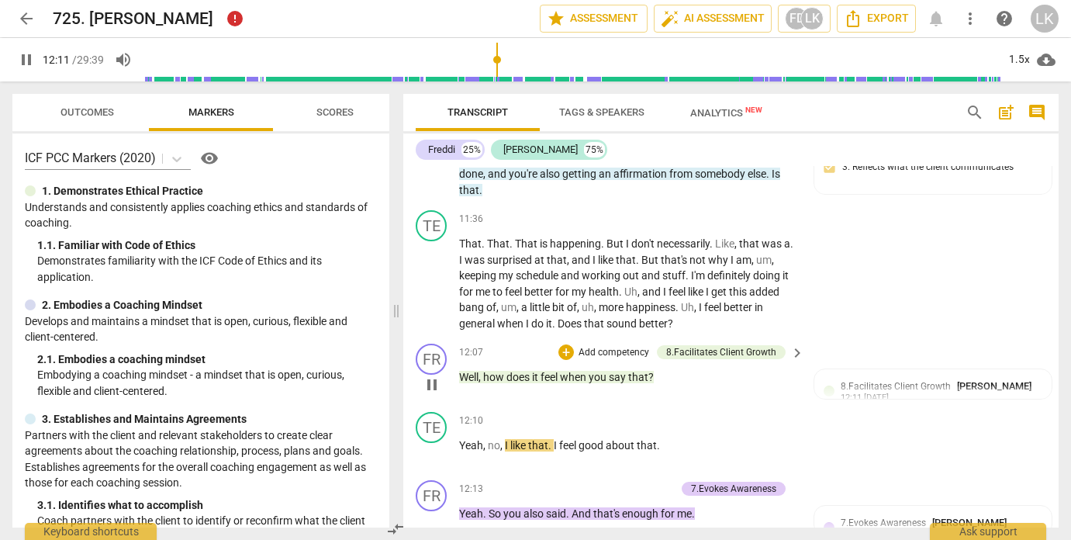
scroll to position [2956, 0]
click at [434, 374] on span "pause" at bounding box center [432, 383] width 19 height 19
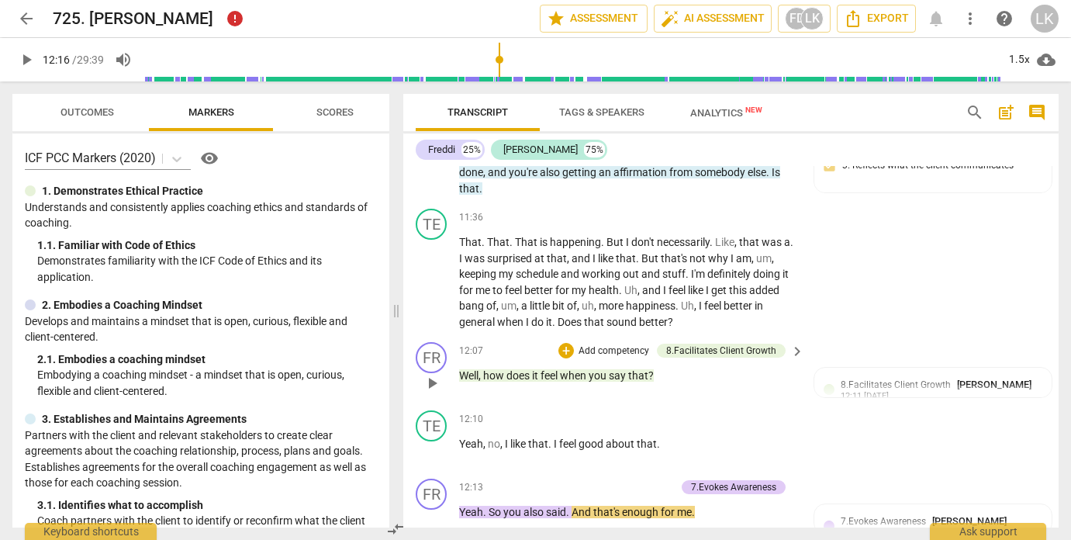
type input "737"
click at [706, 343] on div "8.Facilitates Client Growth" at bounding box center [721, 350] width 110 height 14
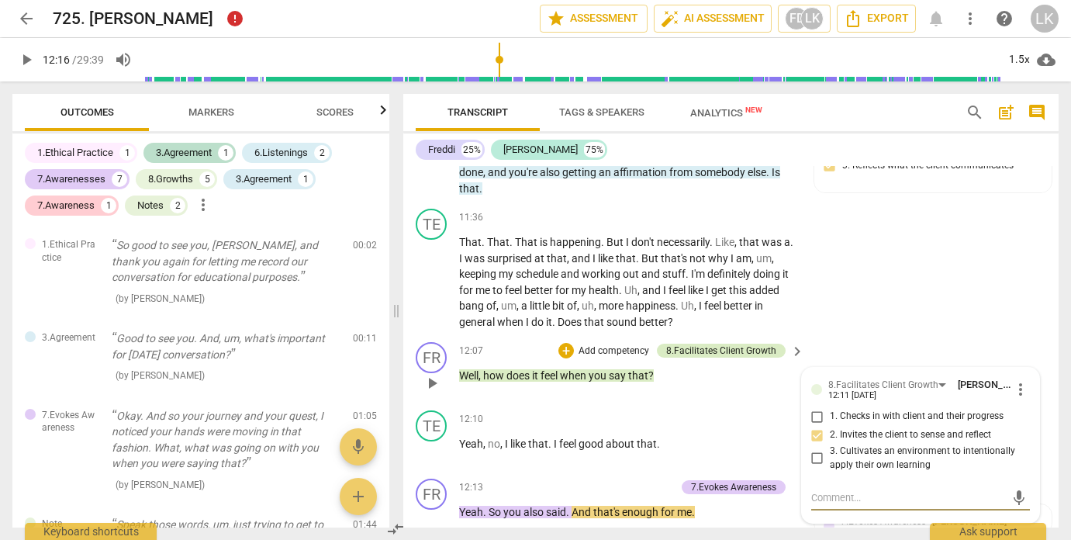
scroll to position [1049, 0]
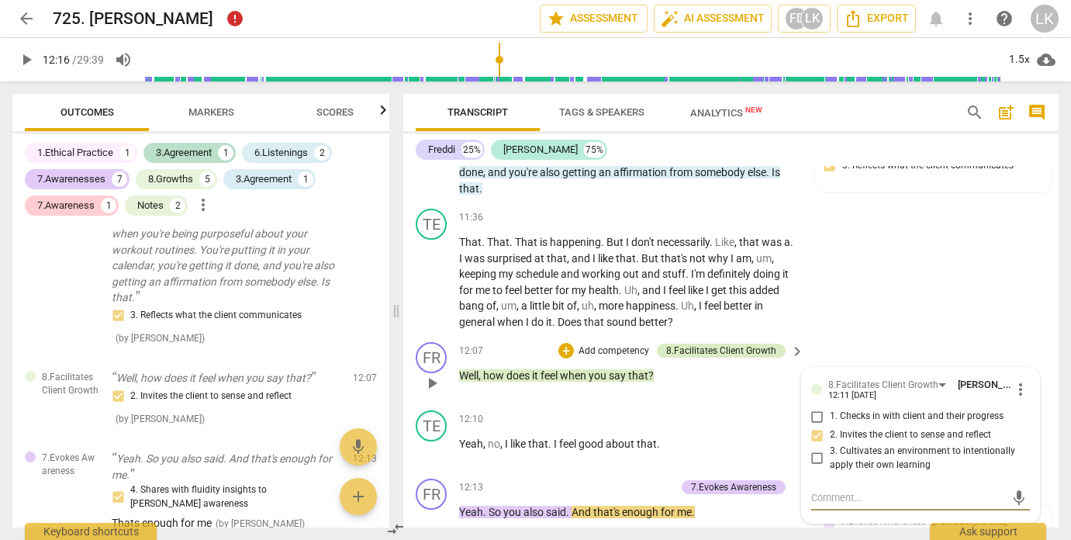
type textarea "g"
type textarea "go"
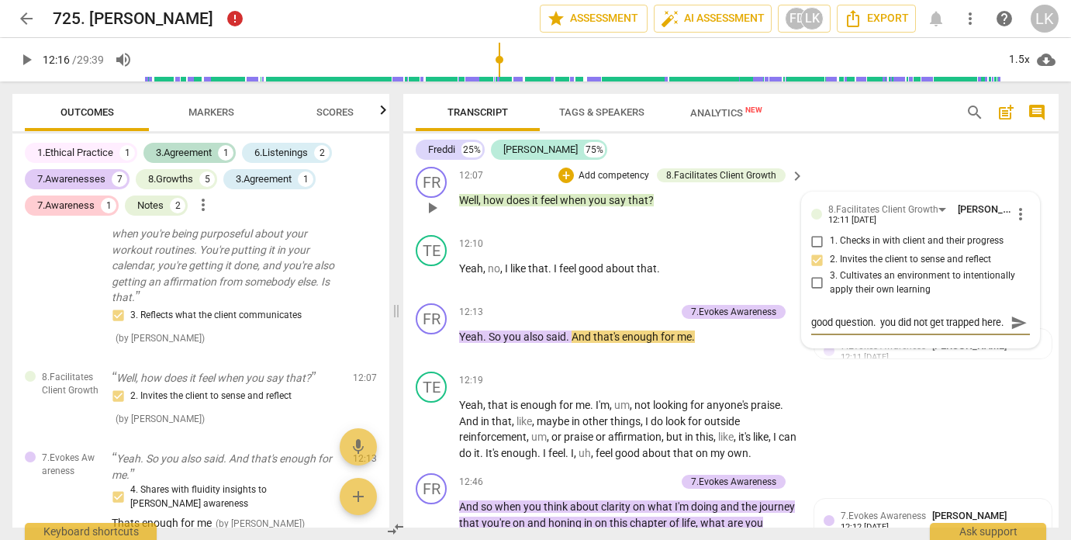
scroll to position [3137, 0]
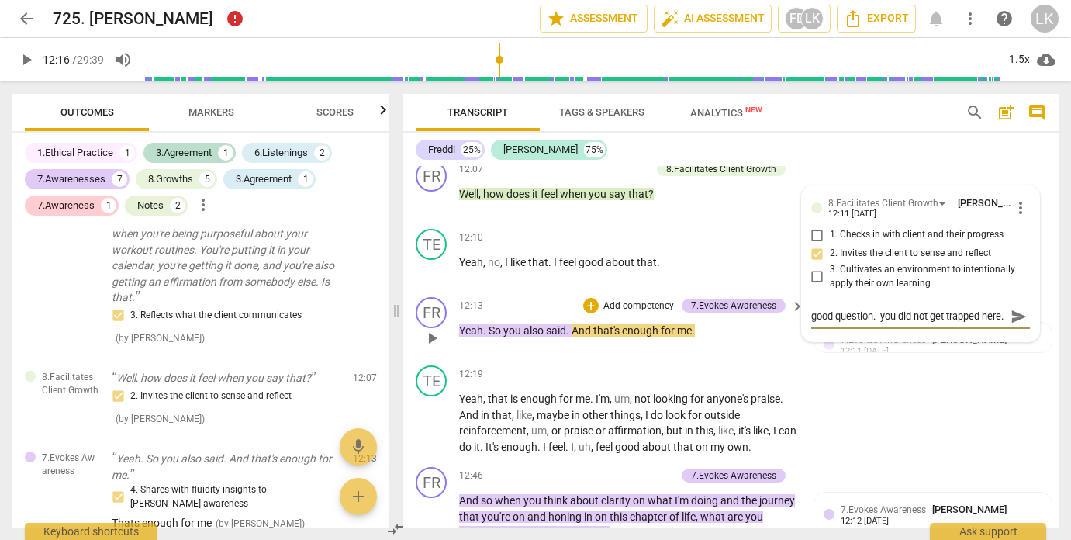
click at [434, 329] on span "play_arrow" at bounding box center [432, 338] width 19 height 19
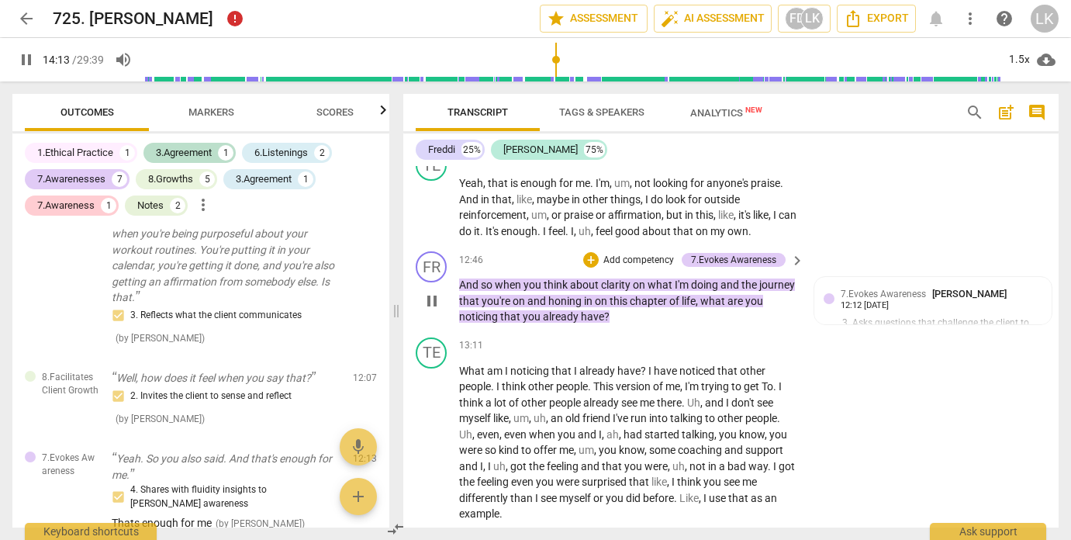
scroll to position [3745, 0]
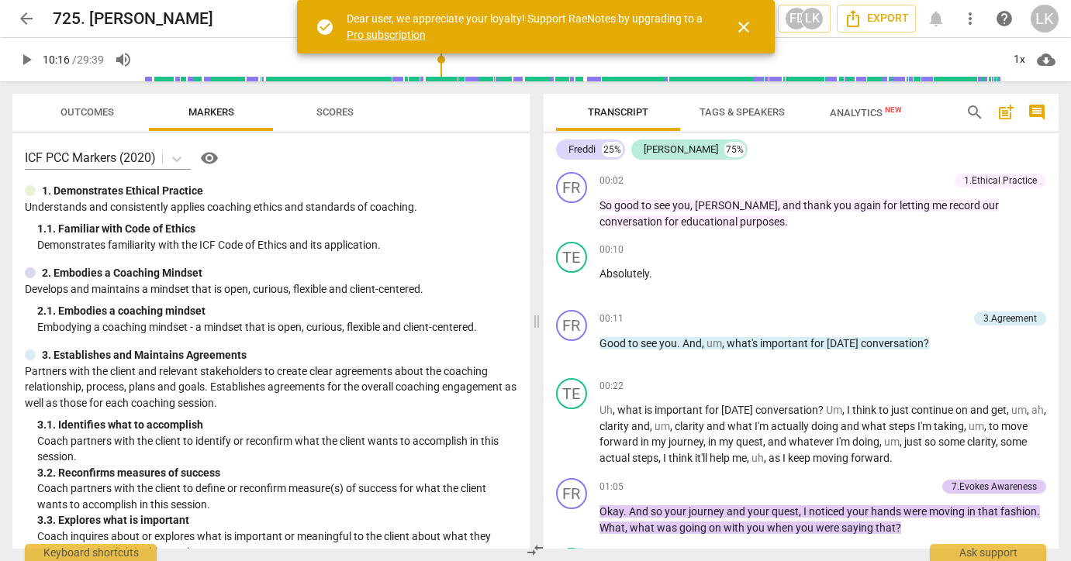
scroll to position [2167, 0]
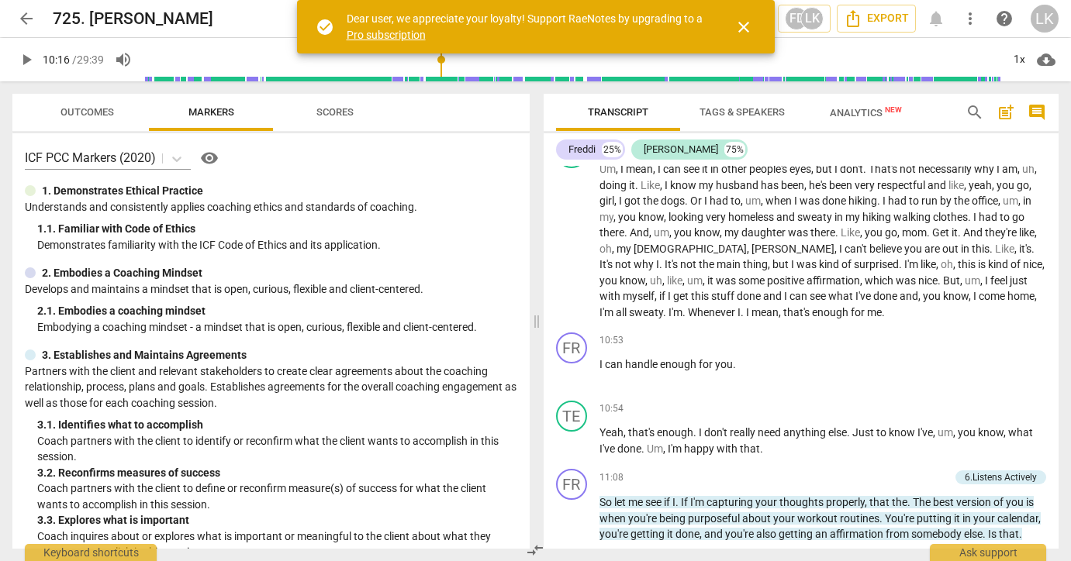
click at [438, 74] on input "range" at bounding box center [571, 60] width 857 height 50
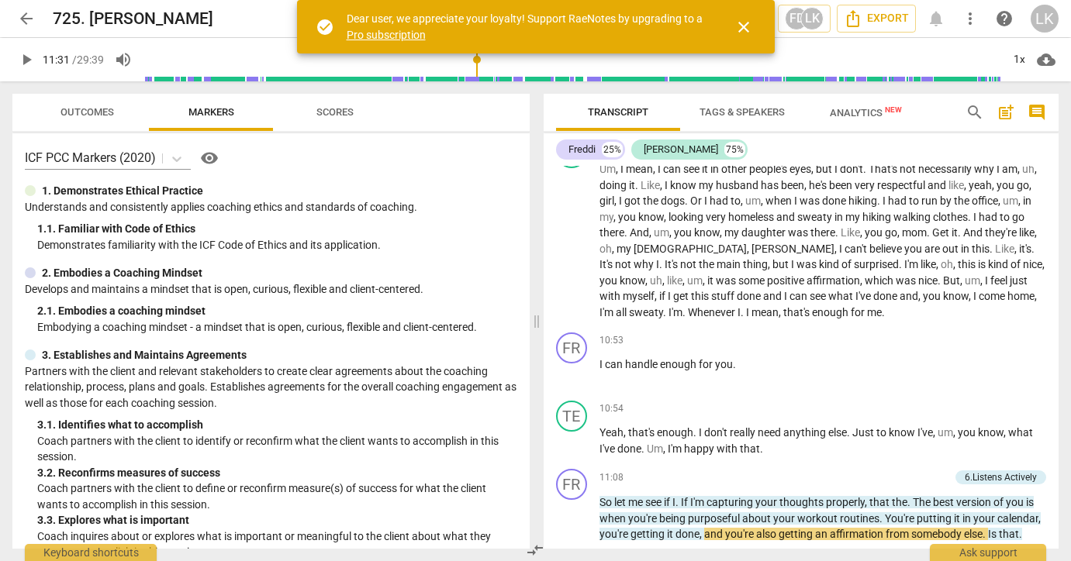
click at [478, 73] on input "range" at bounding box center [571, 60] width 857 height 50
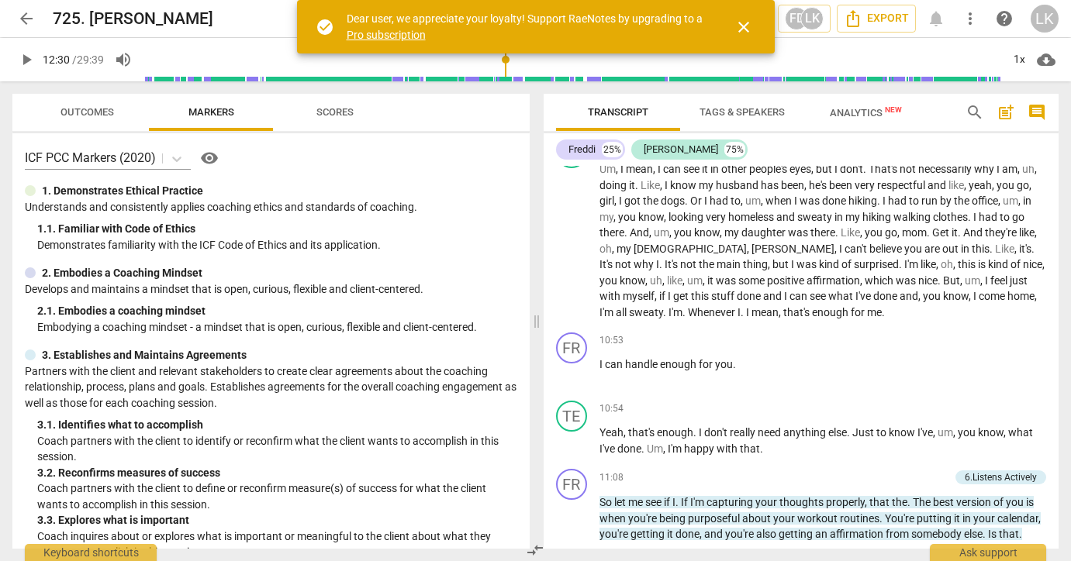
click at [506, 62] on input "range" at bounding box center [571, 60] width 857 height 50
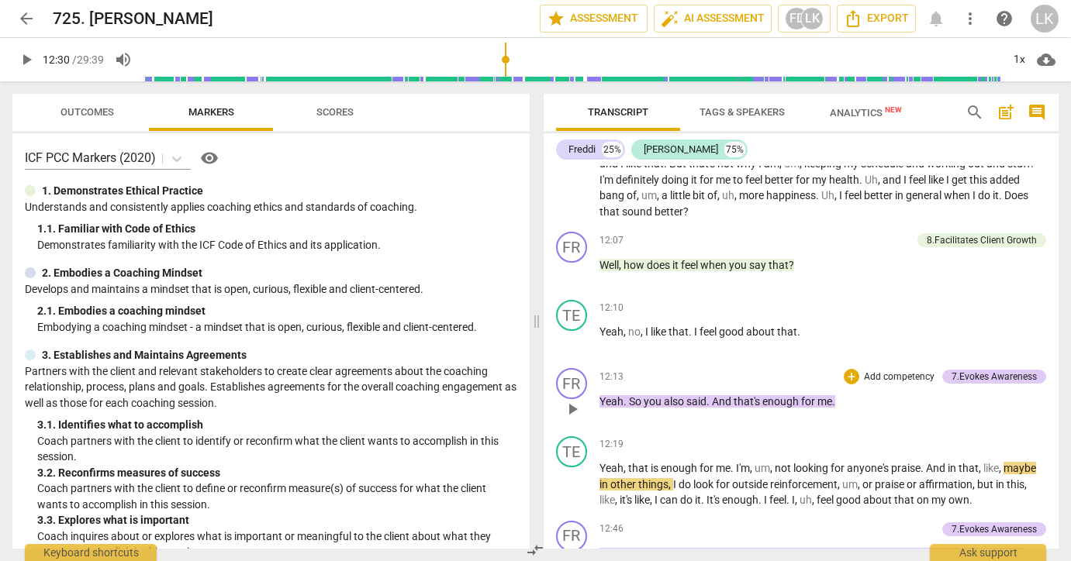
scroll to position [0, 0]
click at [25, 58] on span "play_arrow" at bounding box center [26, 59] width 19 height 19
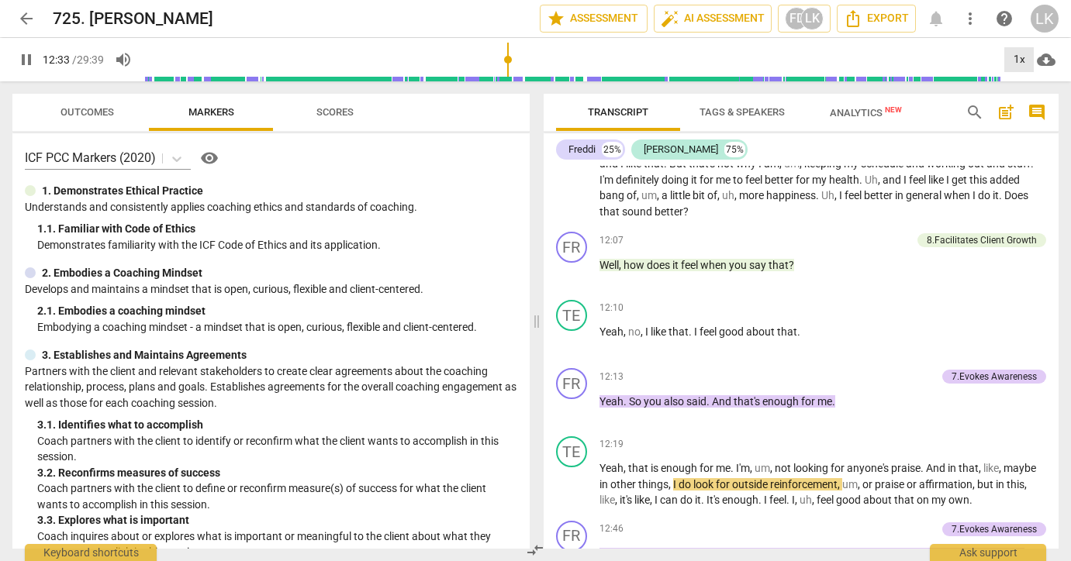
click at [1023, 60] on div "1x" at bounding box center [1018, 59] width 29 height 25
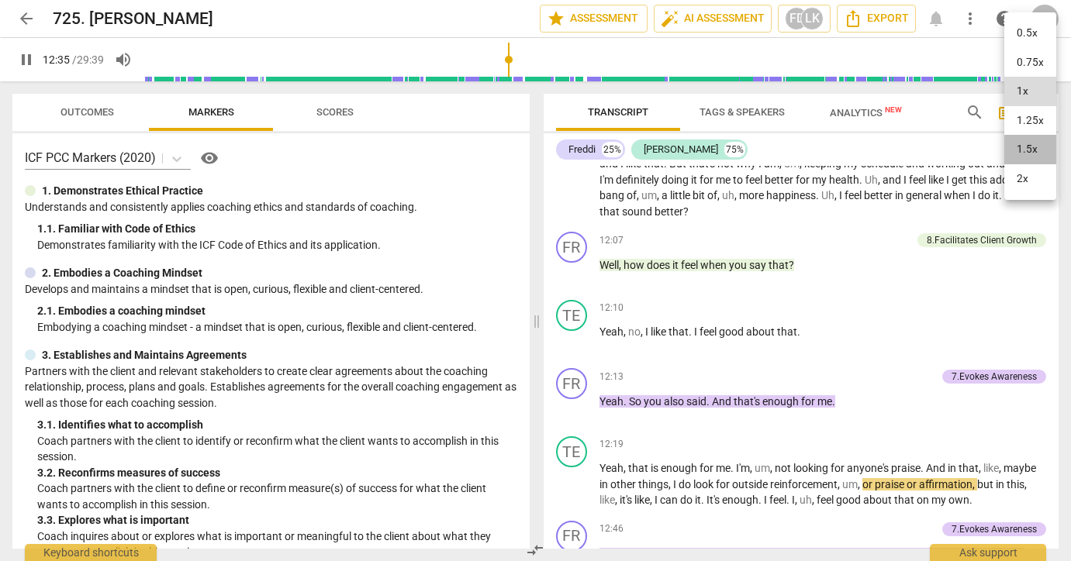
click at [1035, 143] on li "1.5x" at bounding box center [1030, 149] width 52 height 29
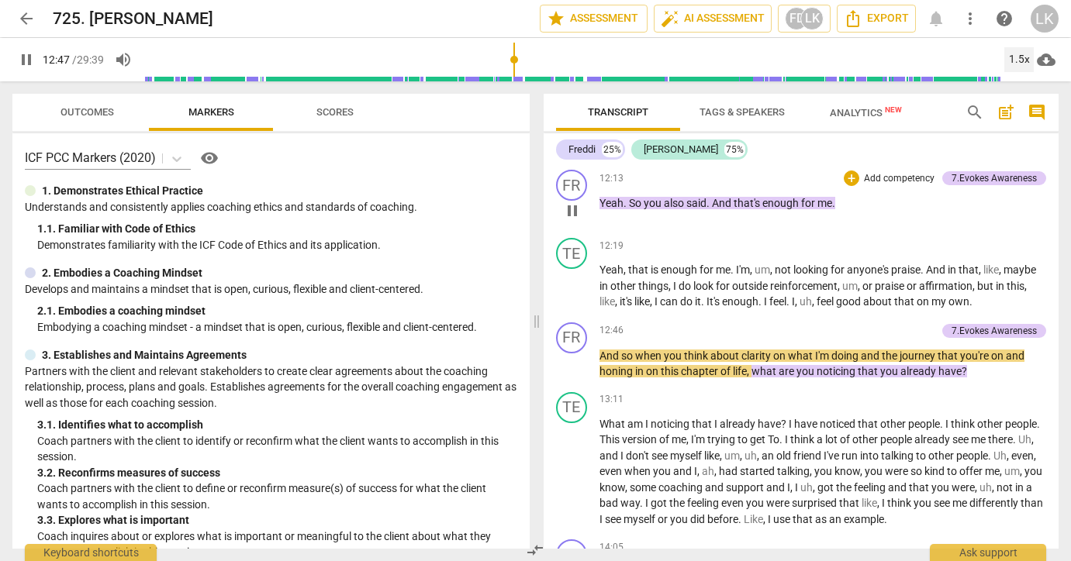
scroll to position [2868, 0]
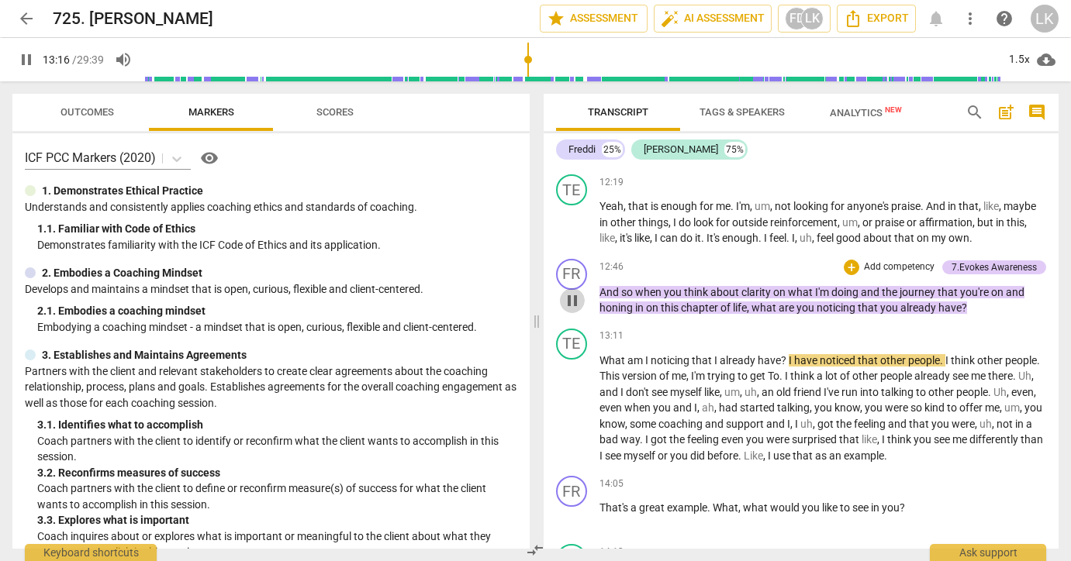
click at [568, 291] on span "pause" at bounding box center [572, 300] width 19 height 19
type input "797"
click at [800, 259] on div "12:46 + Add competency 7.Evokes Awareness keyboard_arrow_right" at bounding box center [822, 267] width 447 height 17
click at [888, 260] on p "Add competency" at bounding box center [899, 267] width 74 height 14
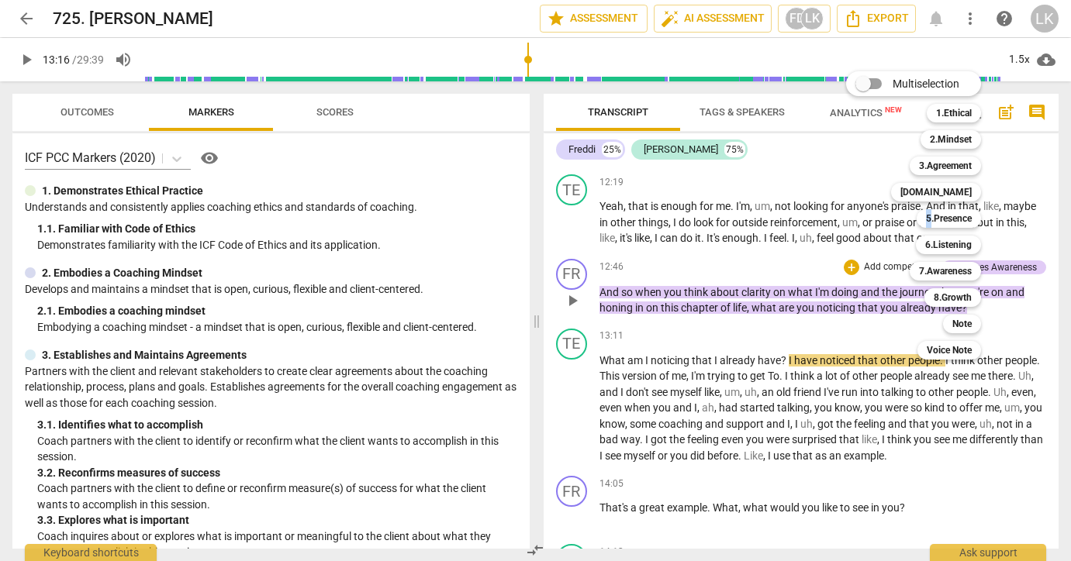
click at [888, 213] on div "Multiselection m 1.Ethical 1 2.Mindset 2 3.Agreement 3 [DOMAIN_NAME] 4 5.Presen…" at bounding box center [925, 215] width 171 height 296
click at [959, 324] on b "Note" at bounding box center [961, 324] width 19 height 19
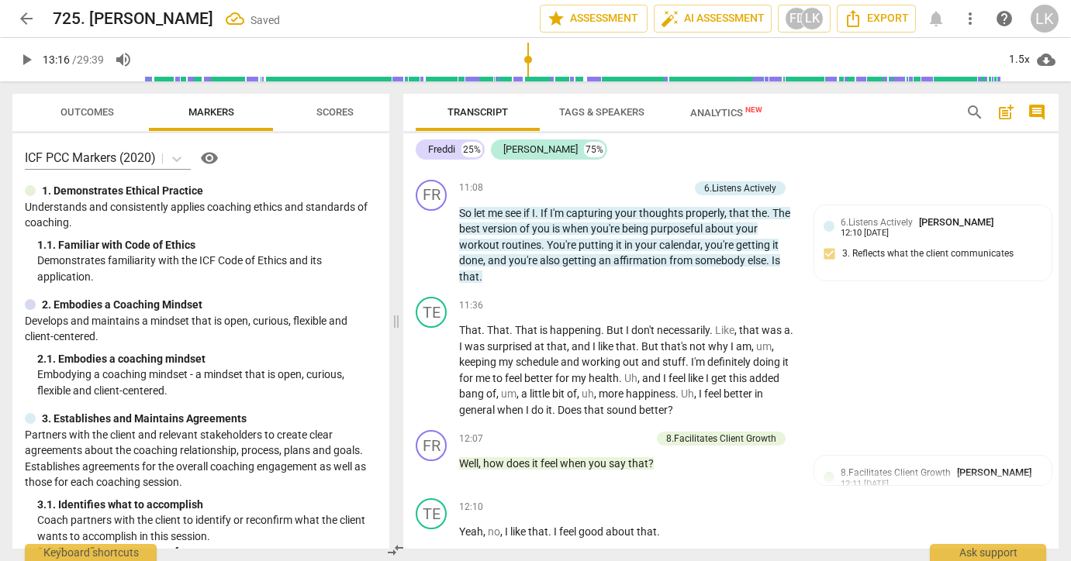
scroll to position [3377, 0]
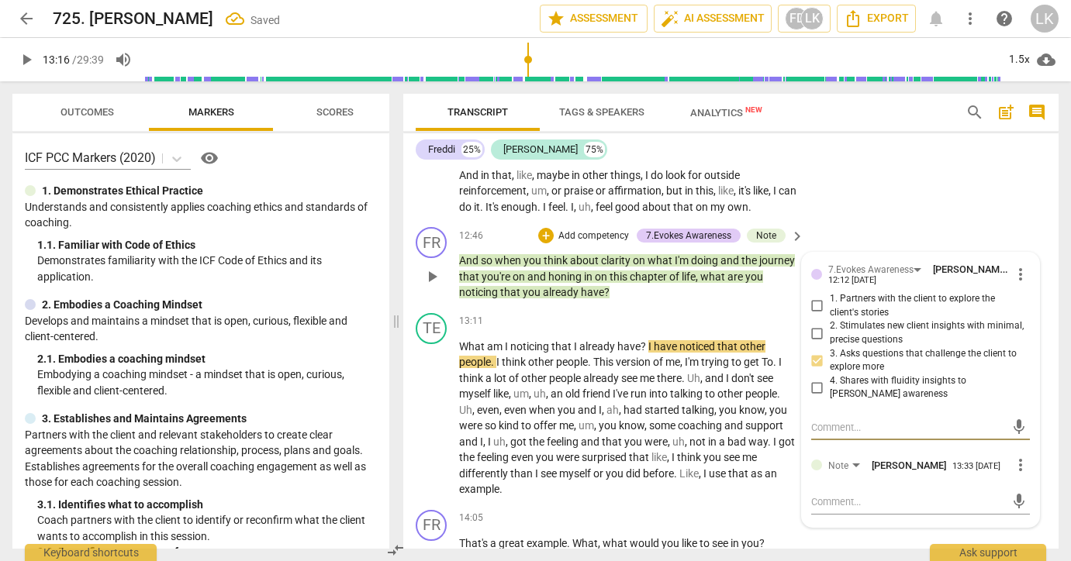
type textarea "a"
type textarea "a b"
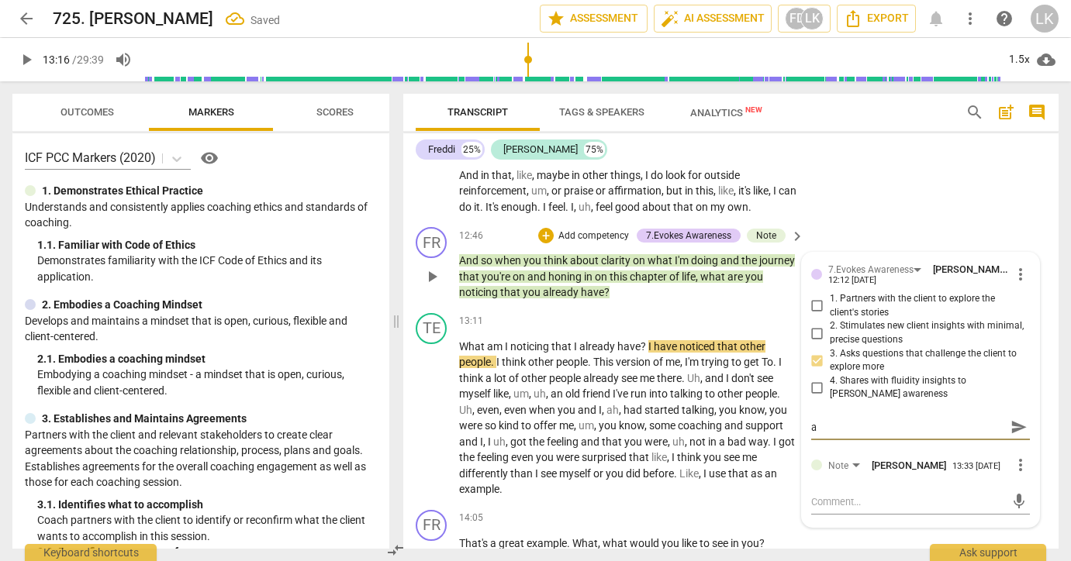
type textarea "a b"
type textarea "a bi"
type textarea "a bit"
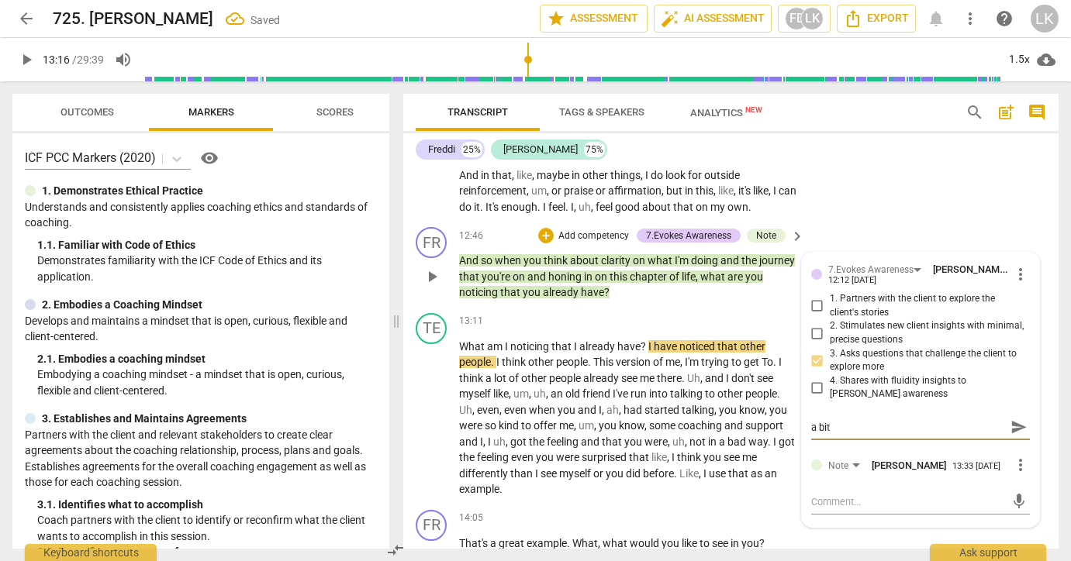
type textarea "a bit"
type textarea "a bit o"
type textarea "a bit of"
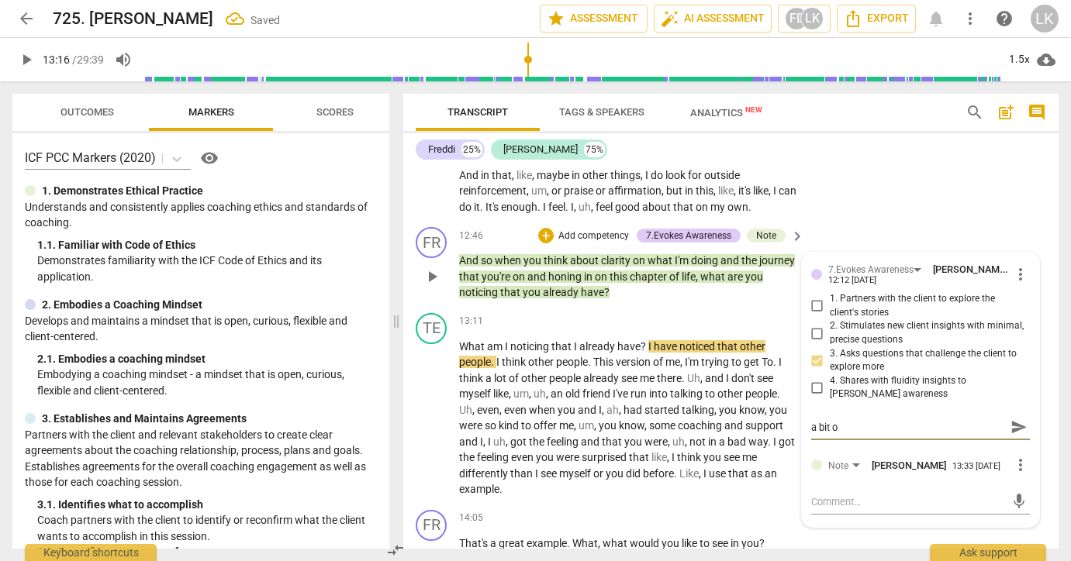
type textarea "a bit of"
type textarea "a bit of a"
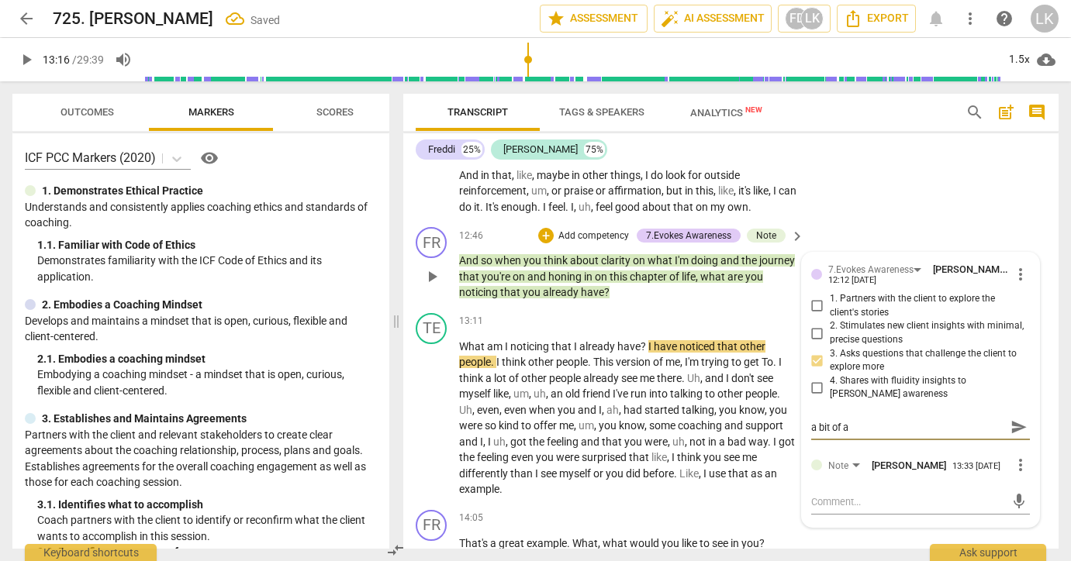
type textarea "a bit of an"
type textarea "a bit of an a"
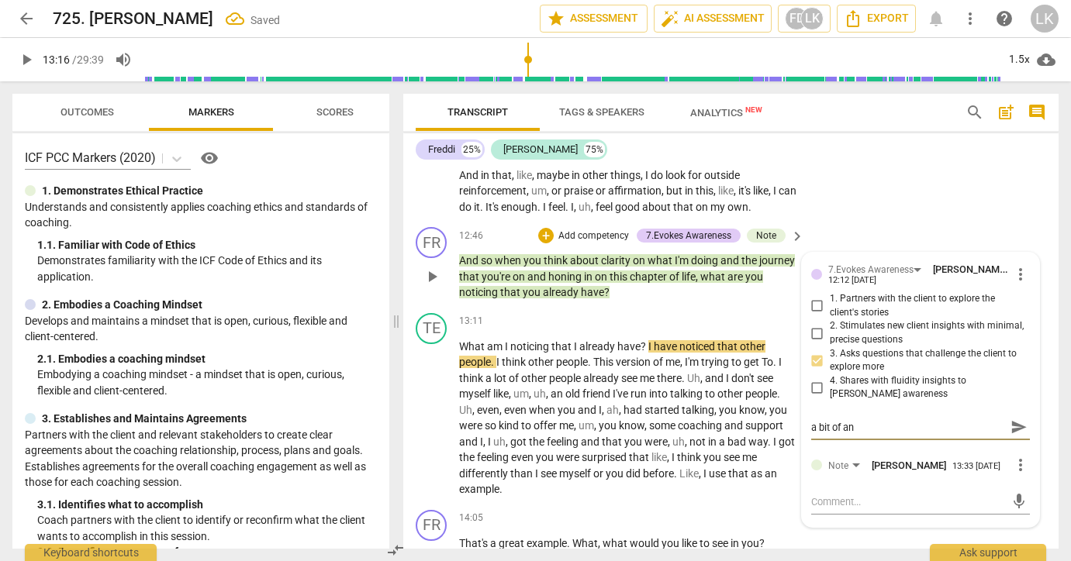
type textarea "a bit of an a"
type textarea "a bit of an at"
type textarea "a bit of an att"
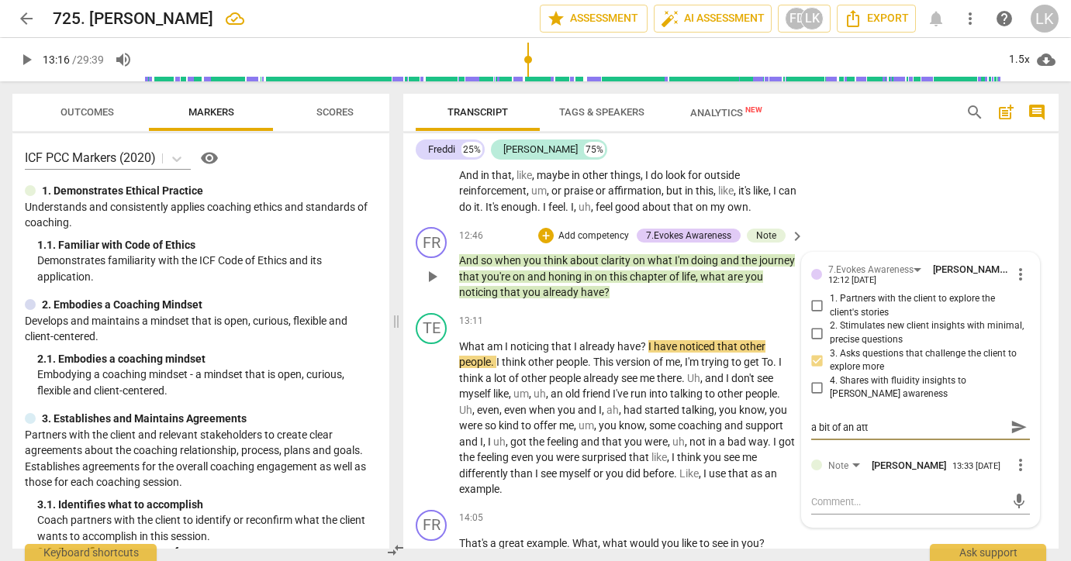
type textarea "a bit of an atta"
type textarea "a bit of an attac"
type textarea "a bit of an attach"
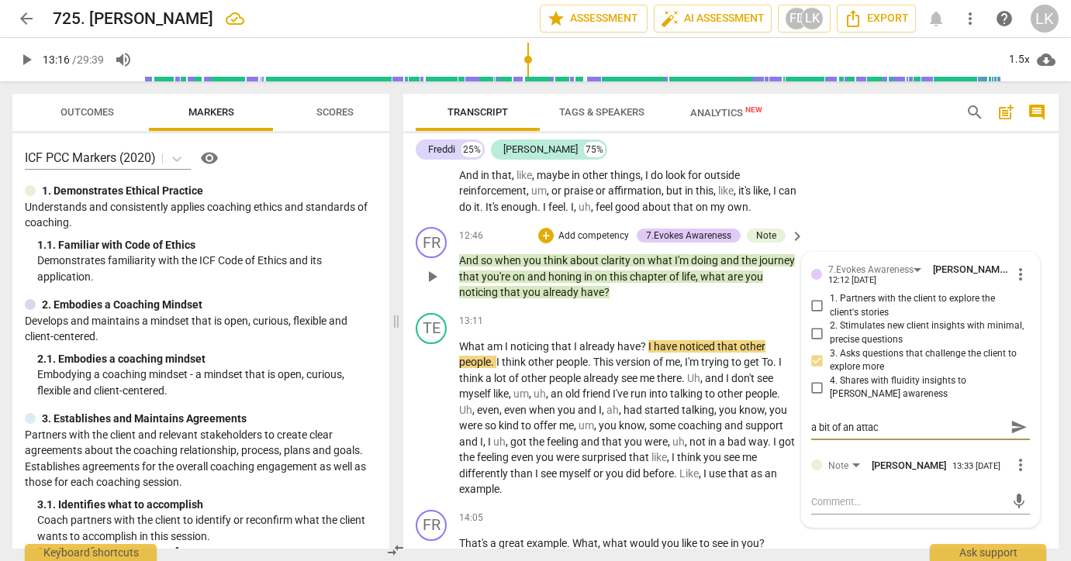
type textarea "a bit of an attach"
type textarea "a bit of an attachm"
type textarea "a bit of an attachme"
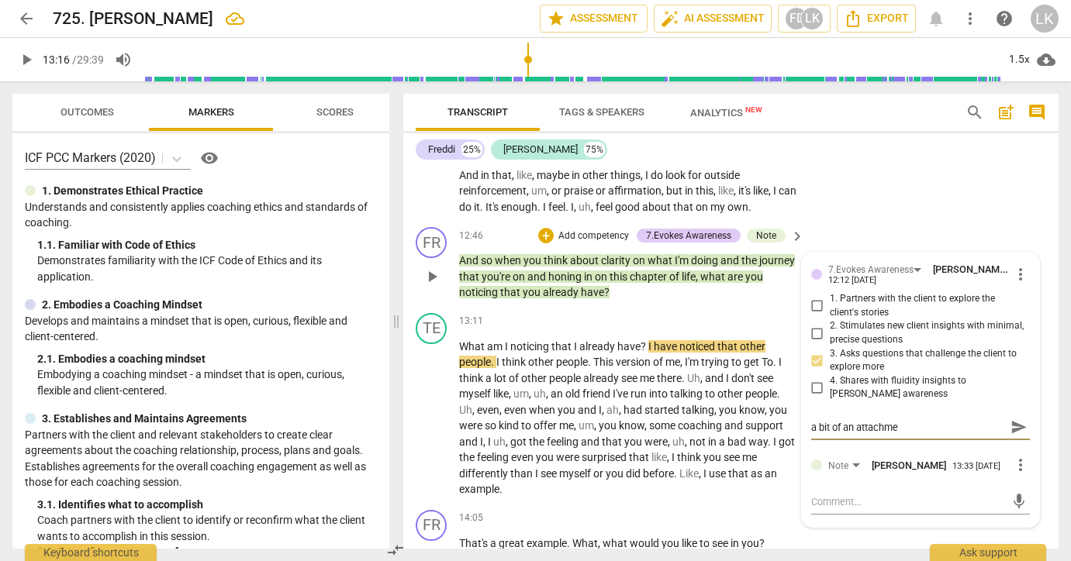
type textarea "a bit of an attachmen"
type textarea "a bit of an attachment"
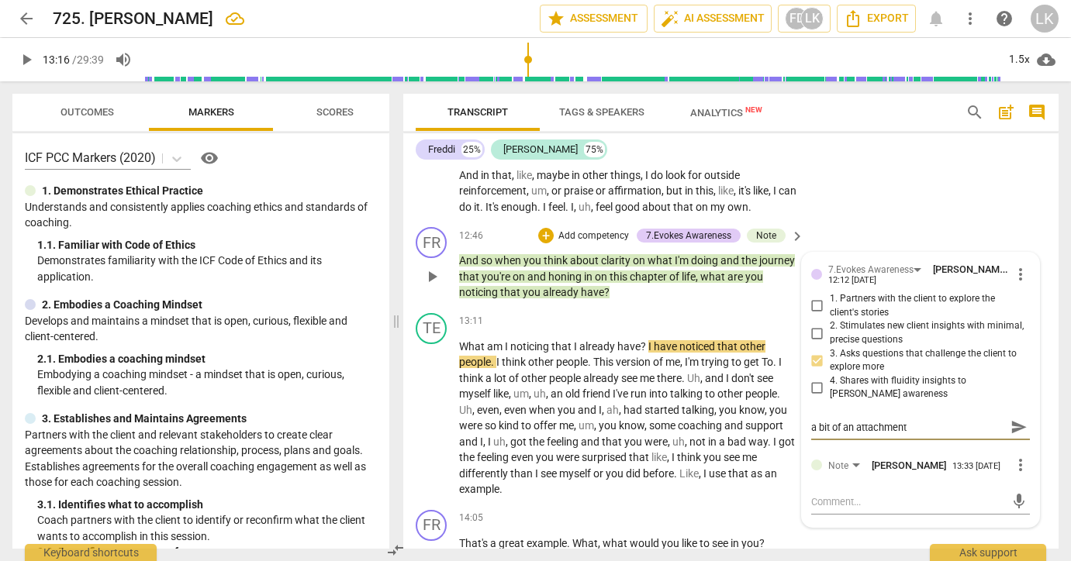
type textarea "a bit of an attachment"
type textarea "a bit of an attachment t"
type textarea "a bit of an attachment to"
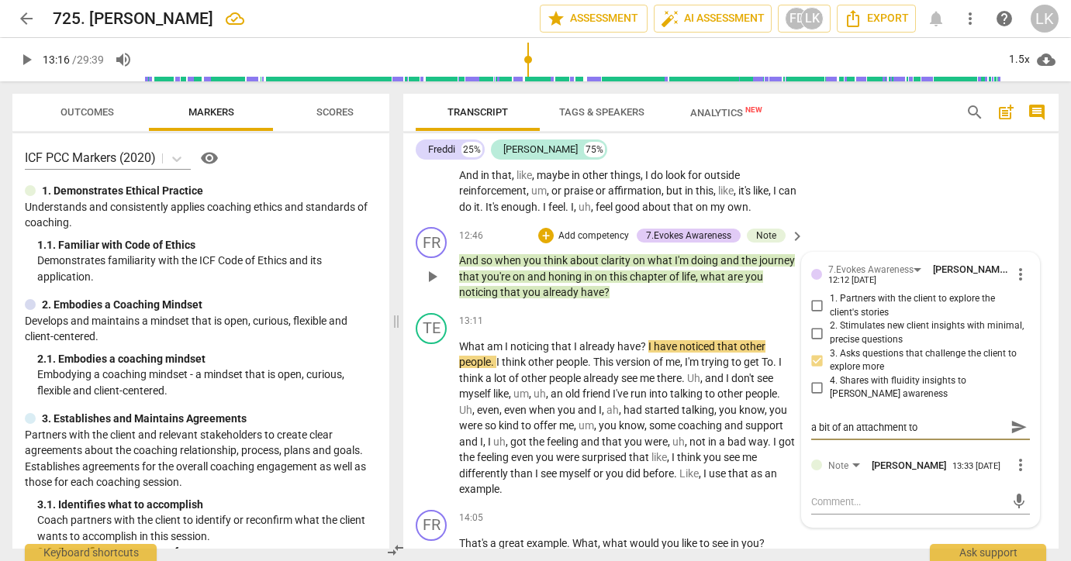
type textarea "a bit of an attachment to"
type textarea "a bit of an attachment to t"
type textarea "a bit of an attachment to th"
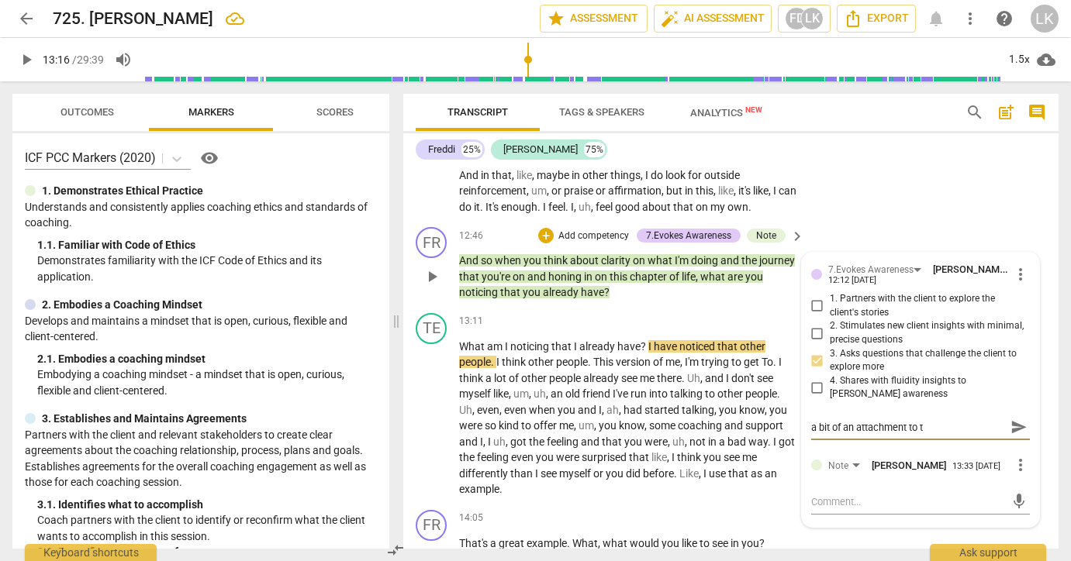
type textarea "a bit of an attachment to th"
type textarea "a bit of an attachment to the"
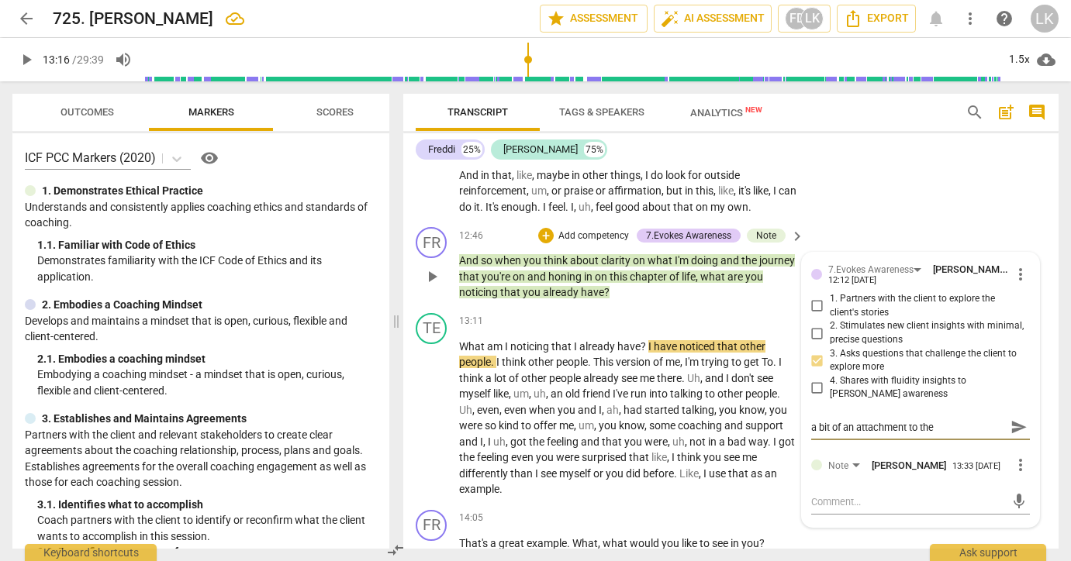
type textarea "a bit of an attachment to the s"
type textarea "a bit of an attachment to the st"
type textarea "a bit of an attachment to the sto"
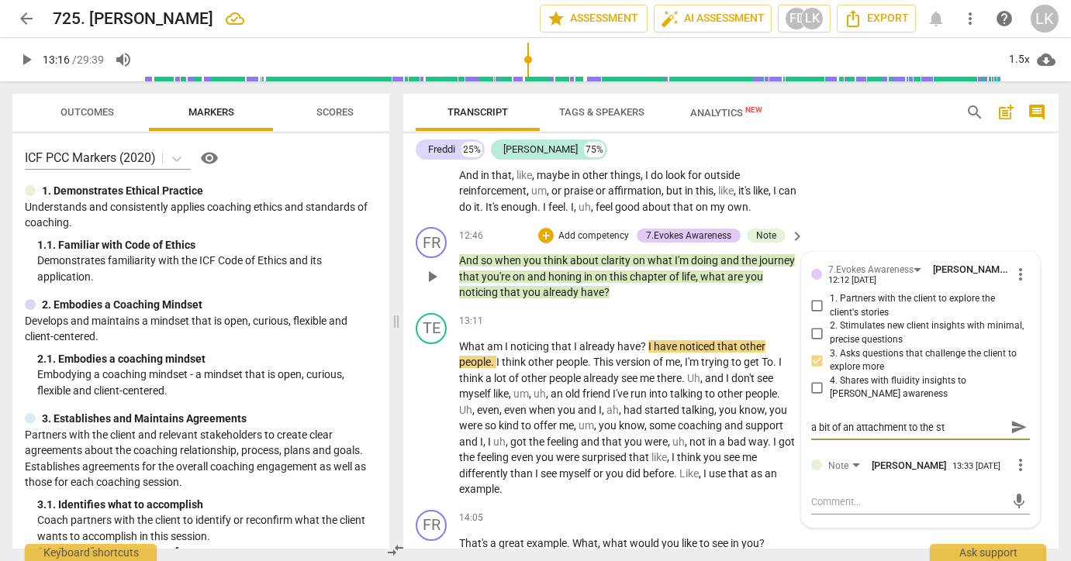
type textarea "a bit of an attachment to the sto"
type textarea "a bit of an attachment to the stor"
type textarea "a bit of an attachment to the story"
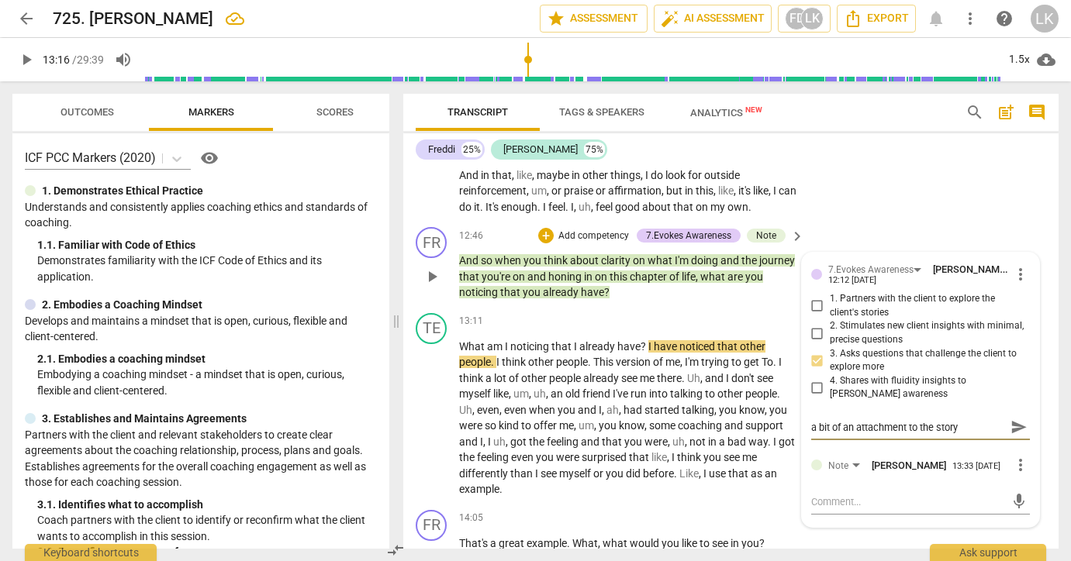
type textarea "a bit of an attachment to the story."
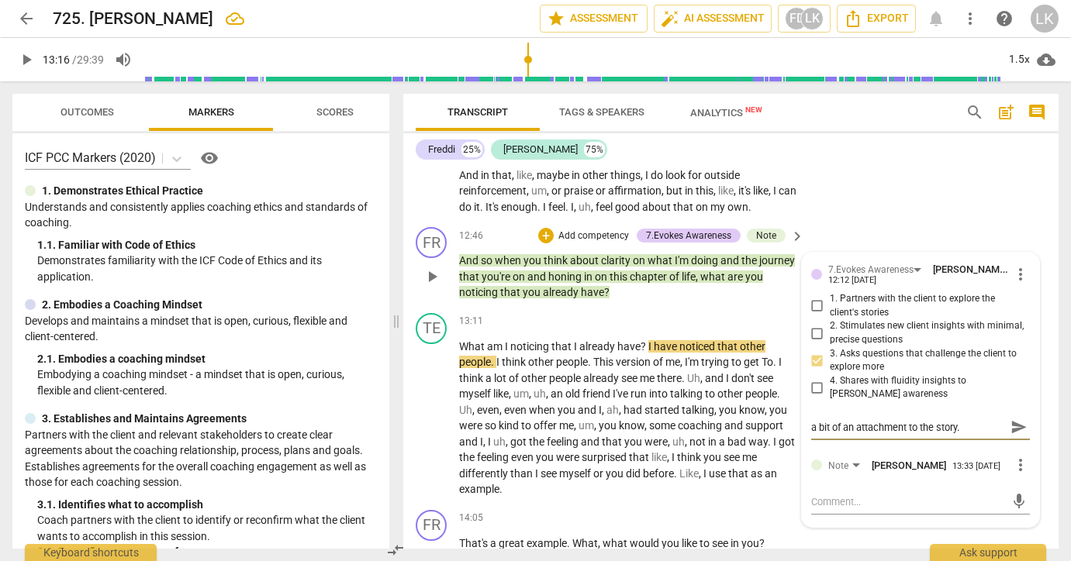
type textarea "a bit of an attachment to the story."
type textarea "a bit of an attachment to the story. I"
type textarea "a bit of an attachment to the story. Im"
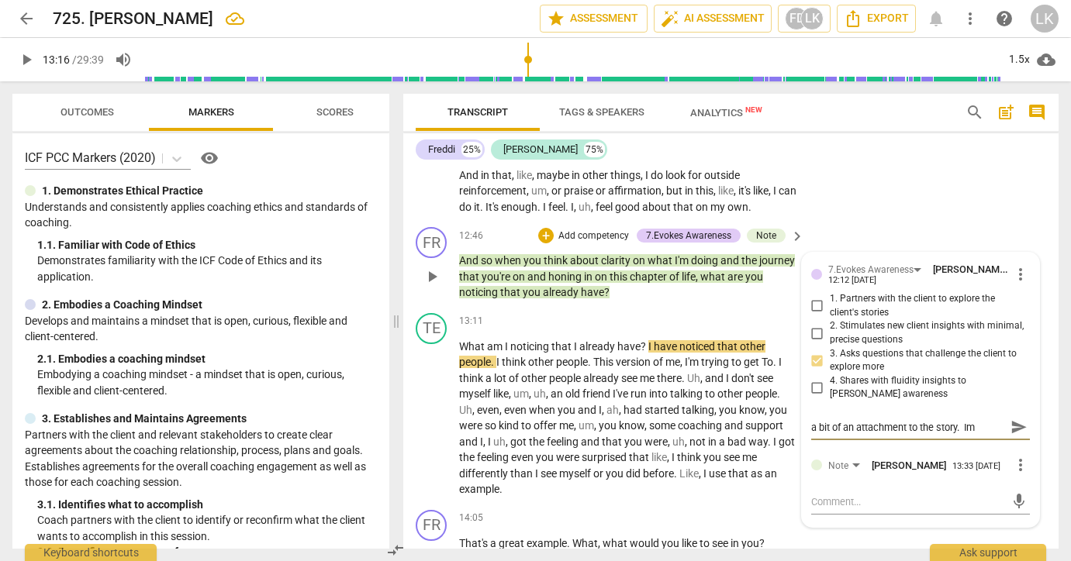
type textarea "a bit of an attachment to the story. Ima"
type textarea "a bit of an attachment to the story. Imag"
type textarea "a bit of an attachment to the story. Imagi"
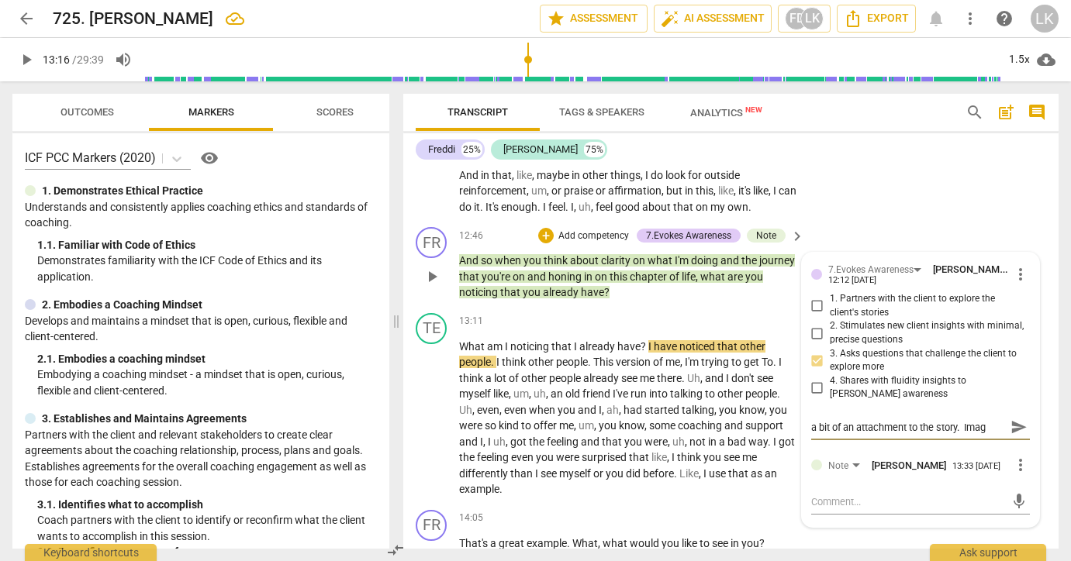
type textarea "a bit of an attachment to the story. Imagi"
type textarea "a bit of an attachment to the story. Imagin"
type textarea "a bit of an attachment to the story. Imagine"
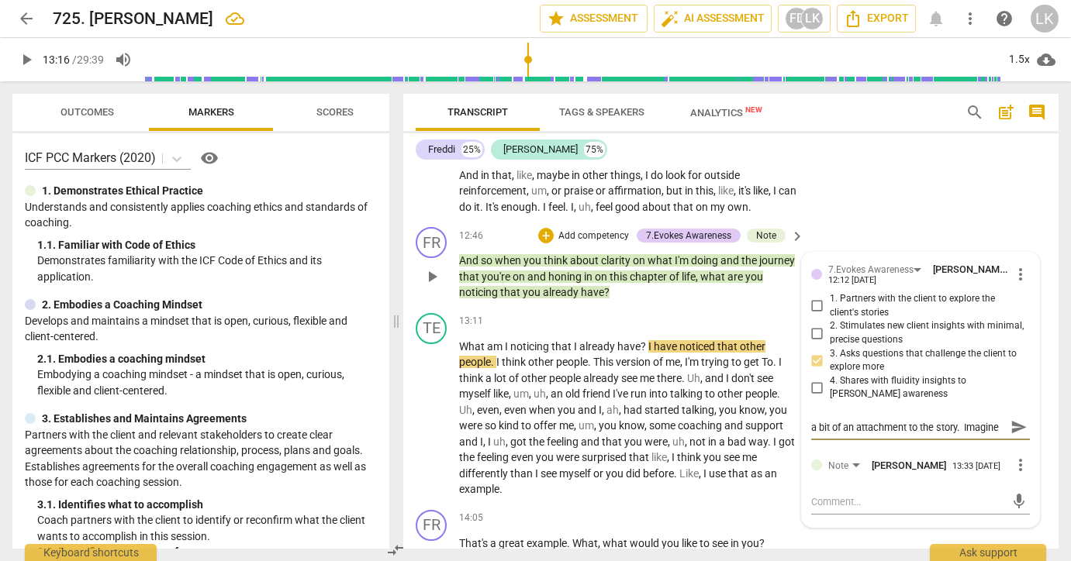
scroll to position [13, 0]
type textarea "a bit of an attachment to the story. Imagine"
type textarea "a bit of an attachment to the story. Imagine p"
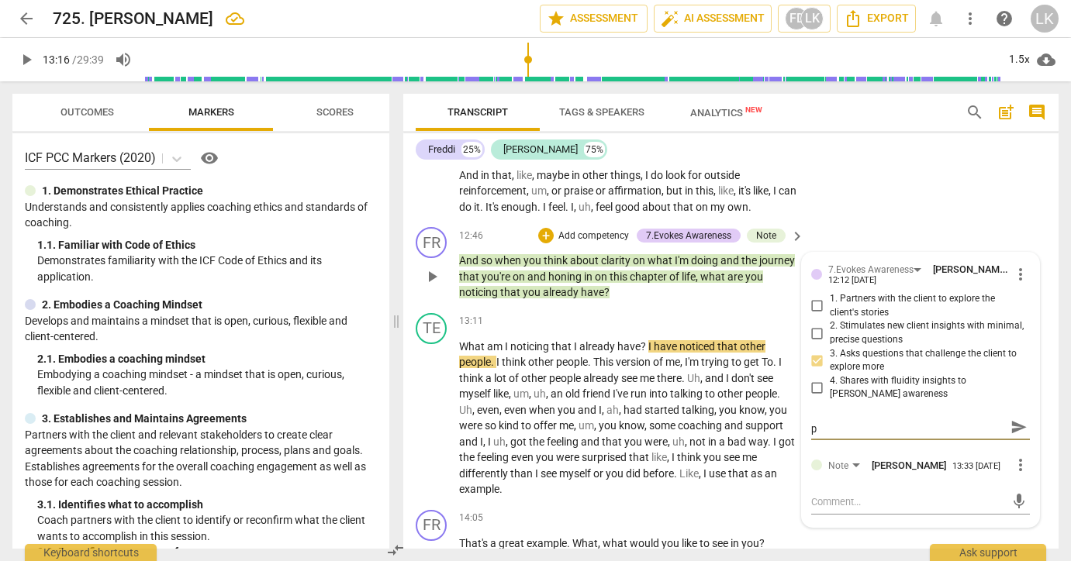
type textarea "a bit of an attachment to the story. Imagine pu"
type textarea "a bit of an attachment to the story. Imagine pur"
type textarea "a bit of an attachment to the story. Imagine purs"
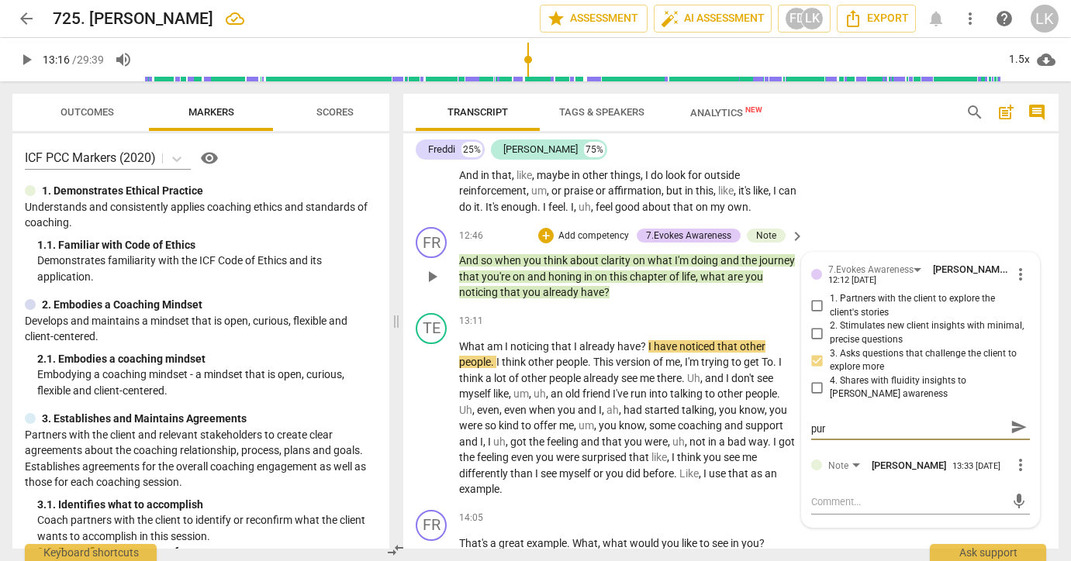
type textarea "a bit of an attachment to the story. Imagine purs"
type textarea "a bit of an attachment to the story. Imagine pursu"
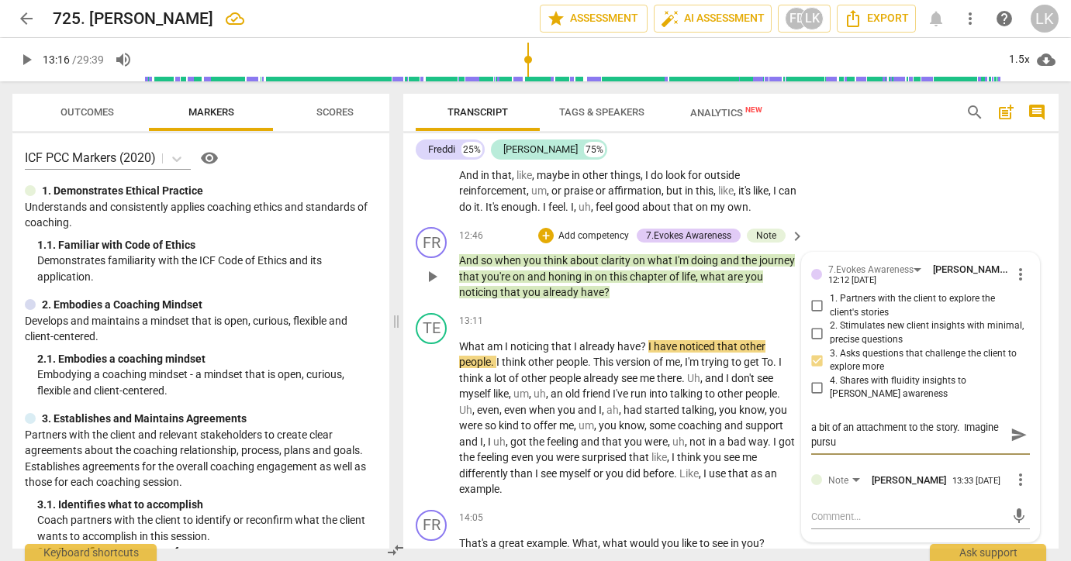
type textarea "a bit of an attachment to the story. Imagine pursui"
type textarea "a bit of an attachment to the story. Imagine pursuin"
type textarea "a bit of an attachment to the story. Imagine pursuing"
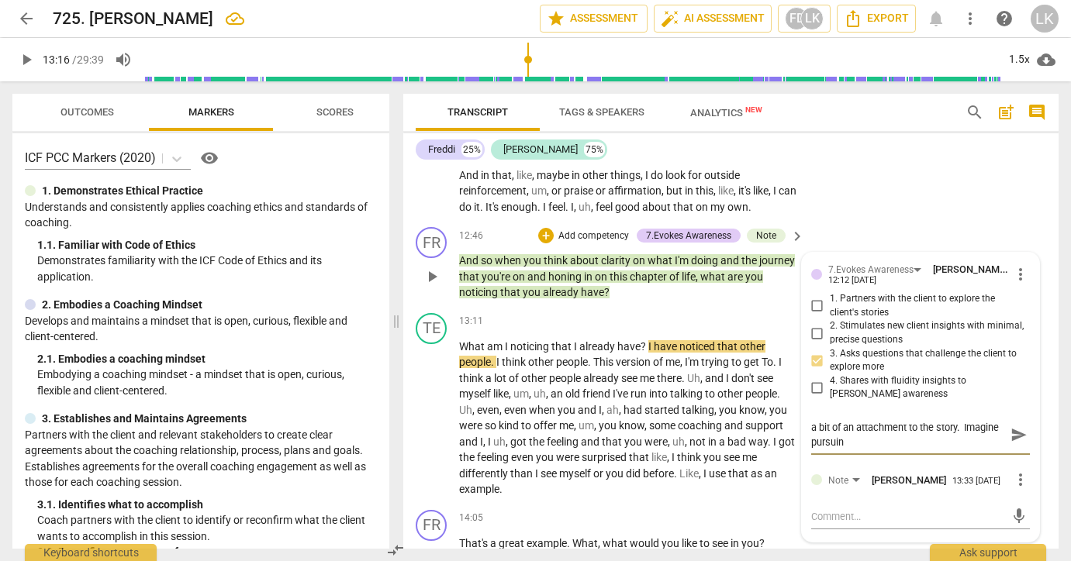
type textarea "a bit of an attachment to the story. Imagine pursuing"
type textarea "a bit of an attachment to the story. Imagine pursuing s"
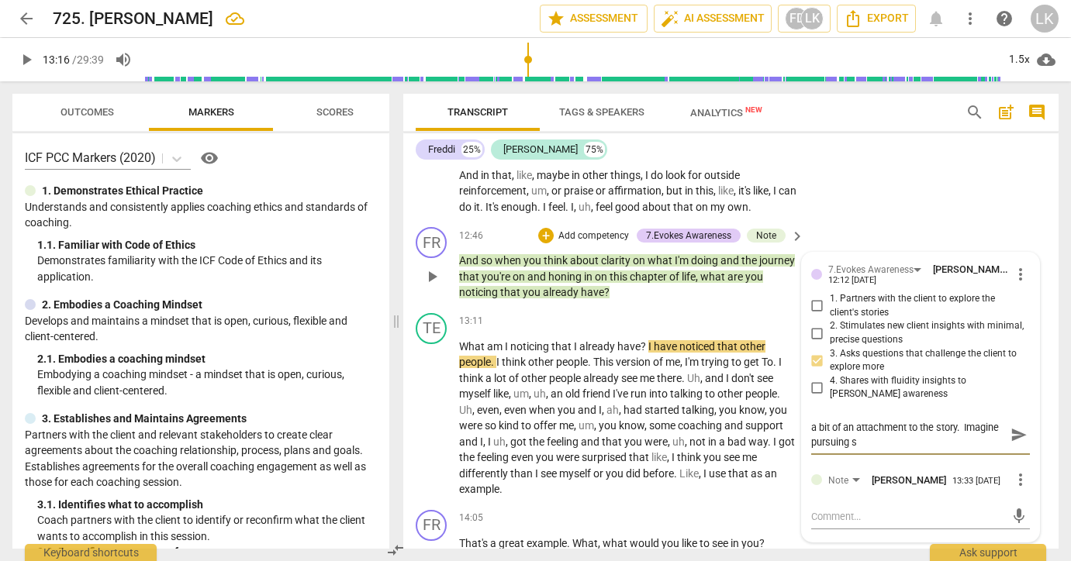
type textarea "a bit of an attachment to the story. Imagine pursuing so"
type textarea "a bit of an attachment to the story. Imagine pursuing som"
type textarea "a bit of an attachment to the story. Imagine pursuing some"
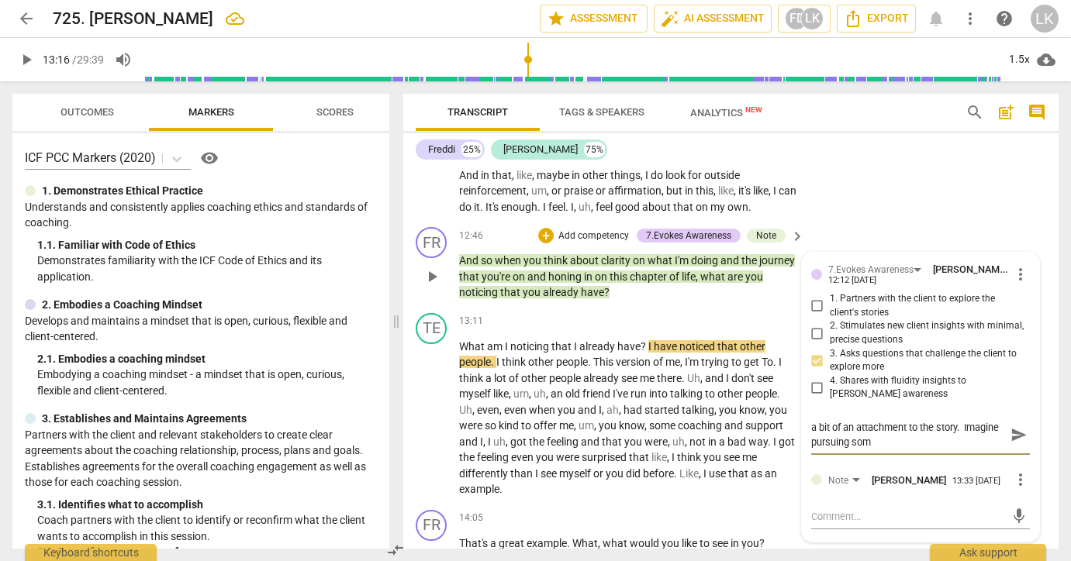
type textarea "a bit of an attachment to the story. Imagine pursuing some"
type textarea "a bit of an attachment to the story. Imagine pursuing somet"
type textarea "a bit of an attachment to the story. Imagine pursuing someth"
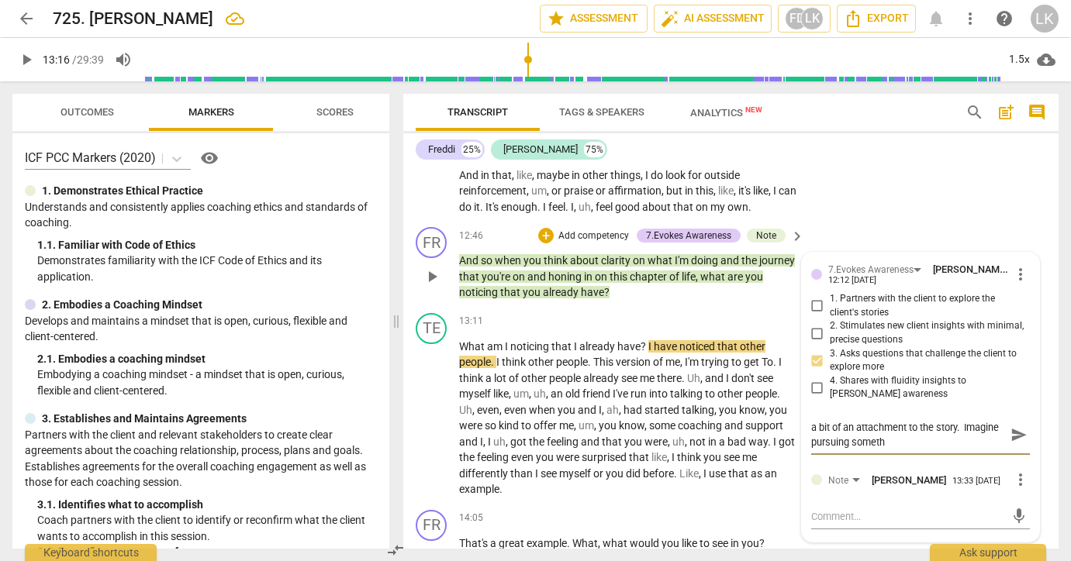
type textarea "a bit of an attachment to the story. Imagine pursuing somethi"
type textarea "a bit of an attachment to the story. Imagine pursuing somethin"
type textarea "a bit of an attachment to the story. Imagine pursuing something"
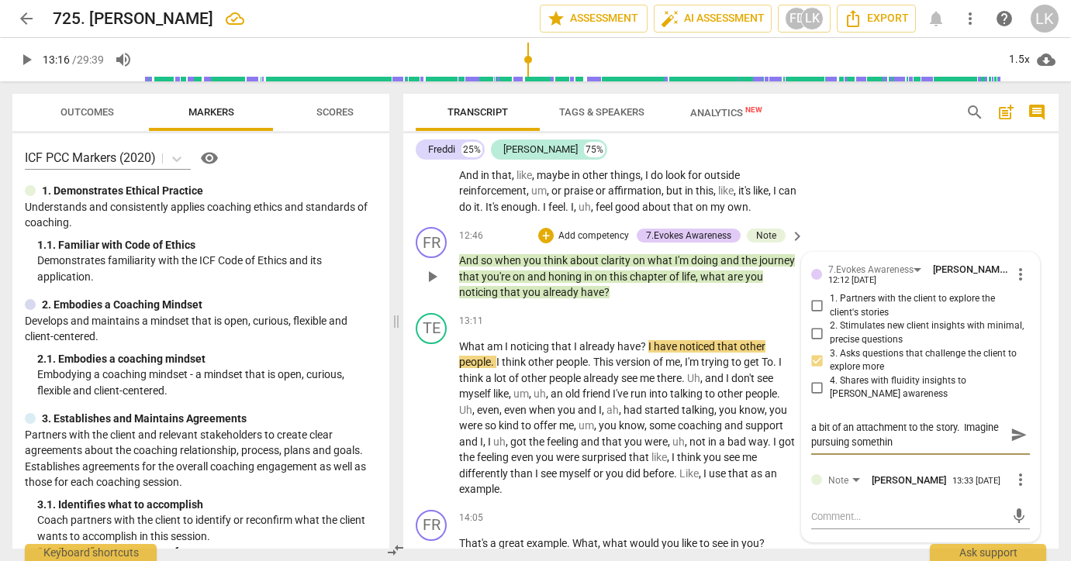
type textarea "a bit of an attachment to the story. Imagine pursuing something"
type textarea "a bit of an attachment to the story. Imagine pursuing something e"
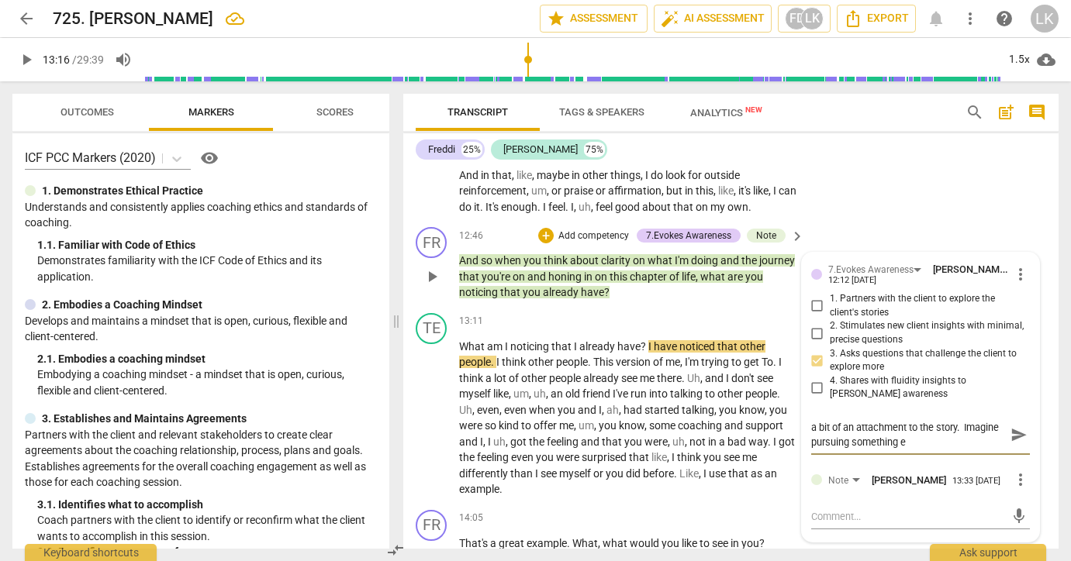
type textarea "a bit of an attachment to the story. Imagine pursuing something el"
type textarea "a bit of an attachment to the story. Imagine pursuing something els"
type textarea "a bit of an attachment to the story. Imagine pursuing something else"
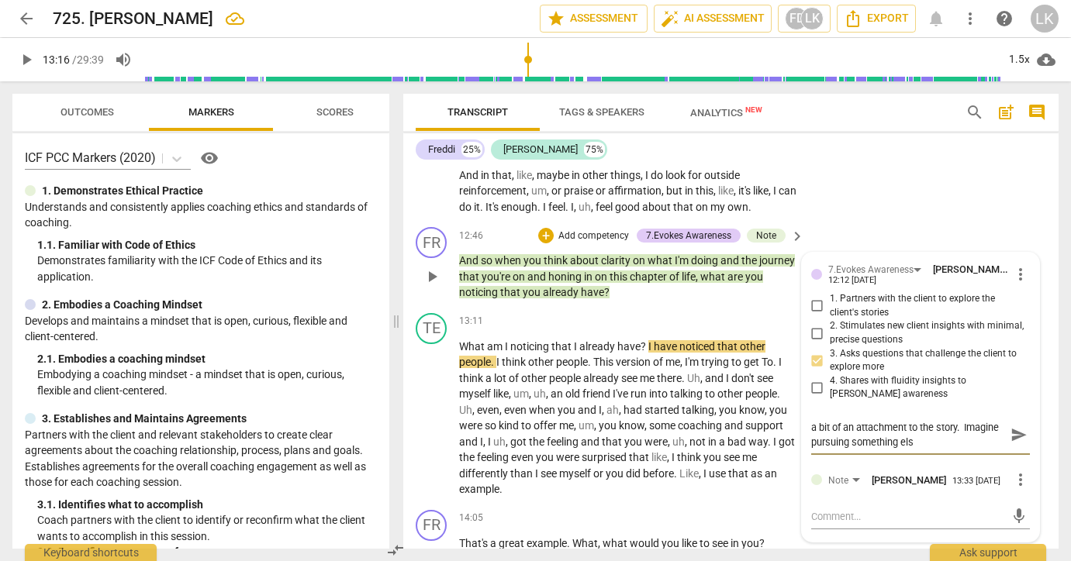
type textarea "a bit of an attachment to the story. Imagine pursuing something else"
type textarea "a bit of an attachment to the story. Imagine pursuing something else t"
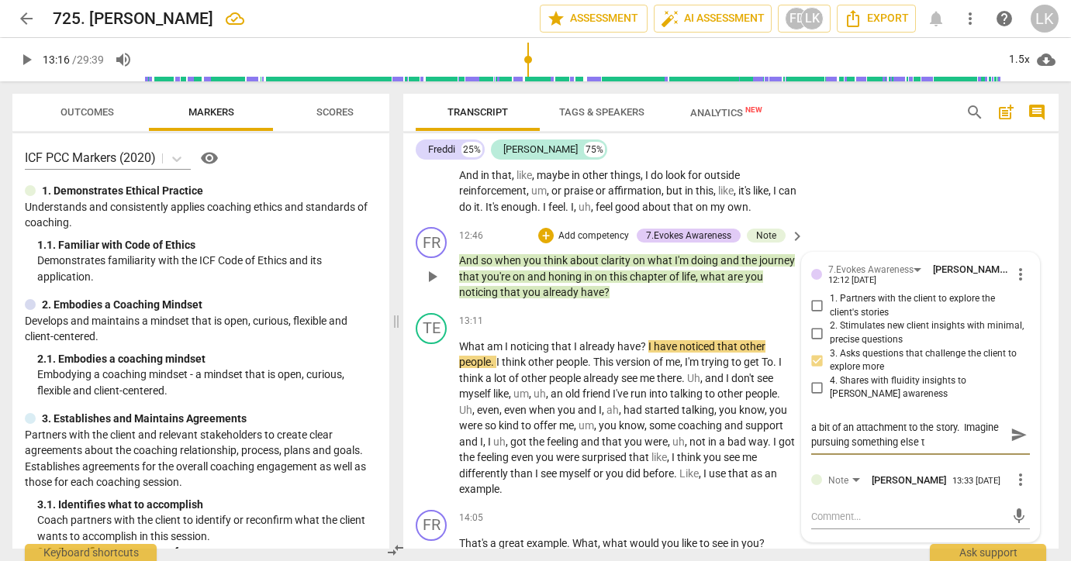
type textarea "a bit of an attachment to the story. Imagine pursuing something else th"
type textarea "a bit of an attachment to the story. Imagine pursuing something else tha"
type textarea "a bit of an attachment to the story. Imagine pursuing something else that"
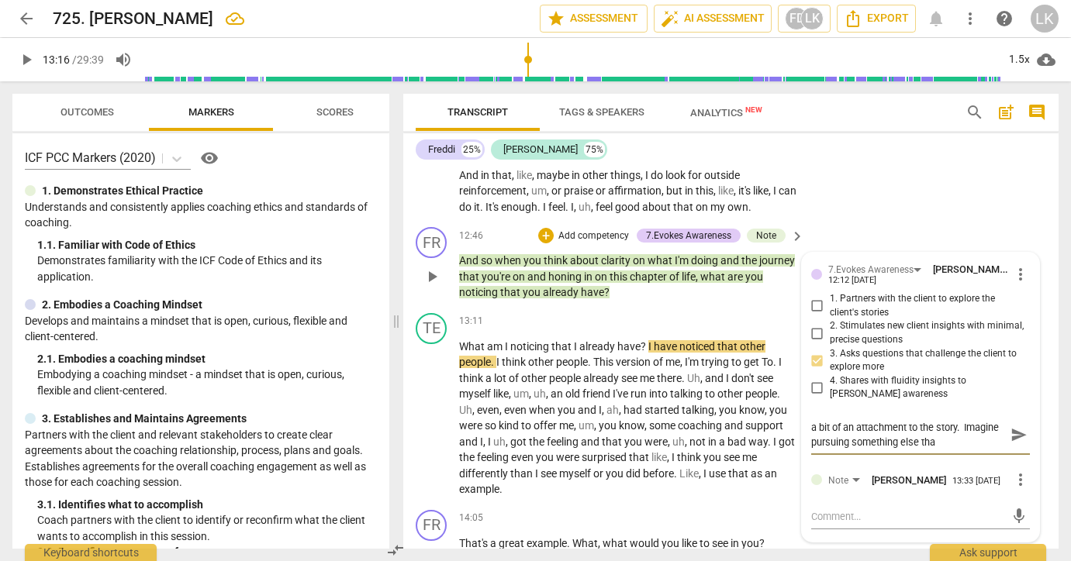
type textarea "a bit of an attachment to the story. Imagine pursuing something else that"
type textarea "a bit of an attachment to the story. Imagine pursuing something else that h"
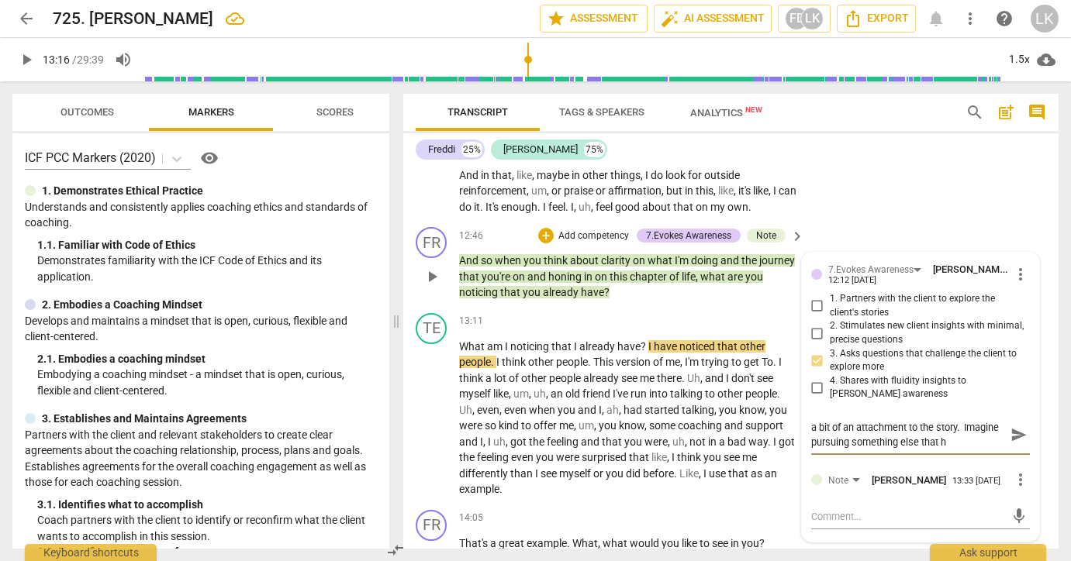
type textarea "a bit of an attachment to the story. Imagine pursuing something else that hs"
type textarea "a bit of an attachment to the story. Imagine pursuing something else that hse"
type textarea "a bit of an attachment to the story. Imagine pursuing something else that she"
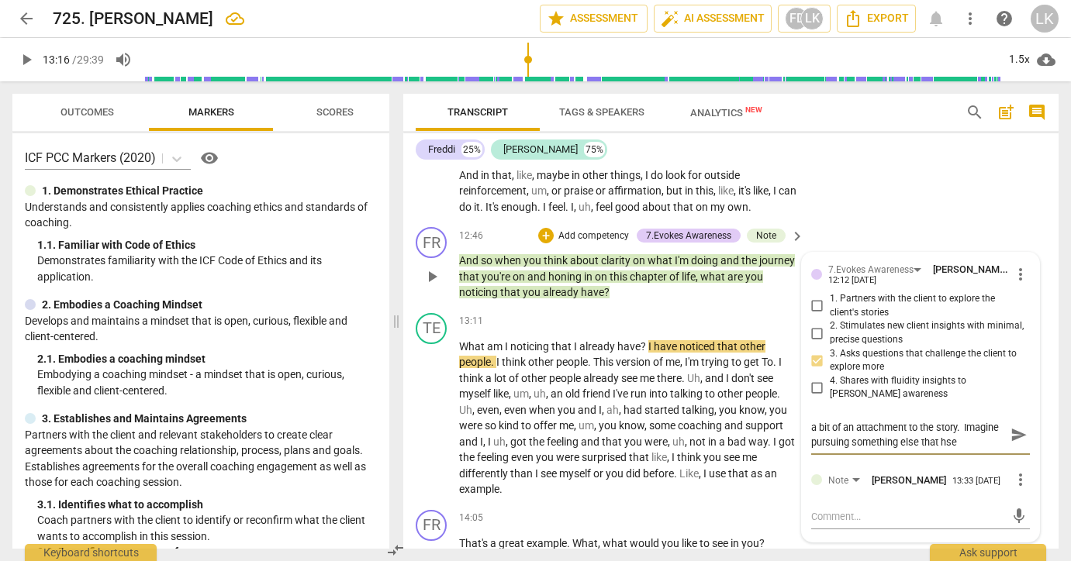
type textarea "a bit of an attachment to the story. Imagine pursuing something else that she"
type textarea "a bit of an attachment to the story. Imagine pursuing something else that she i"
type textarea "a bit of an attachment to the story. Imagine pursuing something else that she is"
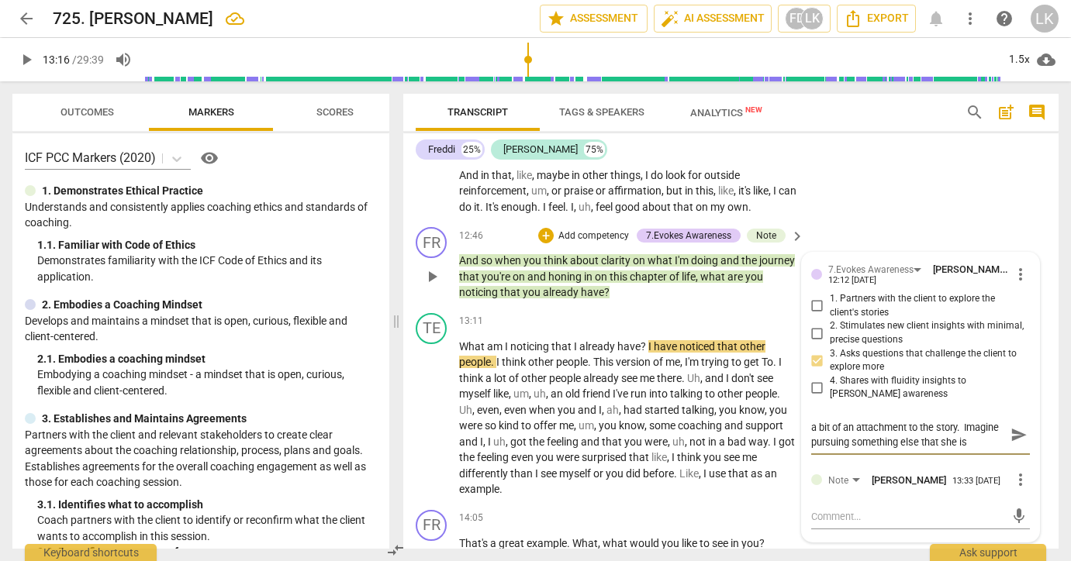
scroll to position [13, 0]
type textarea "a bit of an attachment to the story. Imagine pursuing something else that she is"
type textarea "a bit of an attachment to the story. Imagine pursuing something else that she i…"
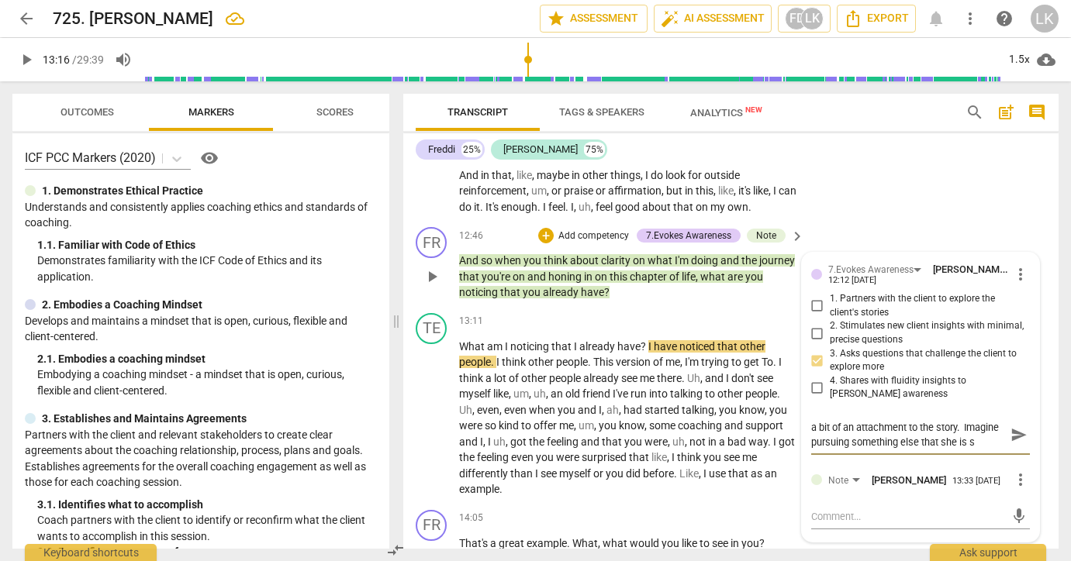
type textarea "a bit of an attachment to the story. Imagine pursuing something else that she i…"
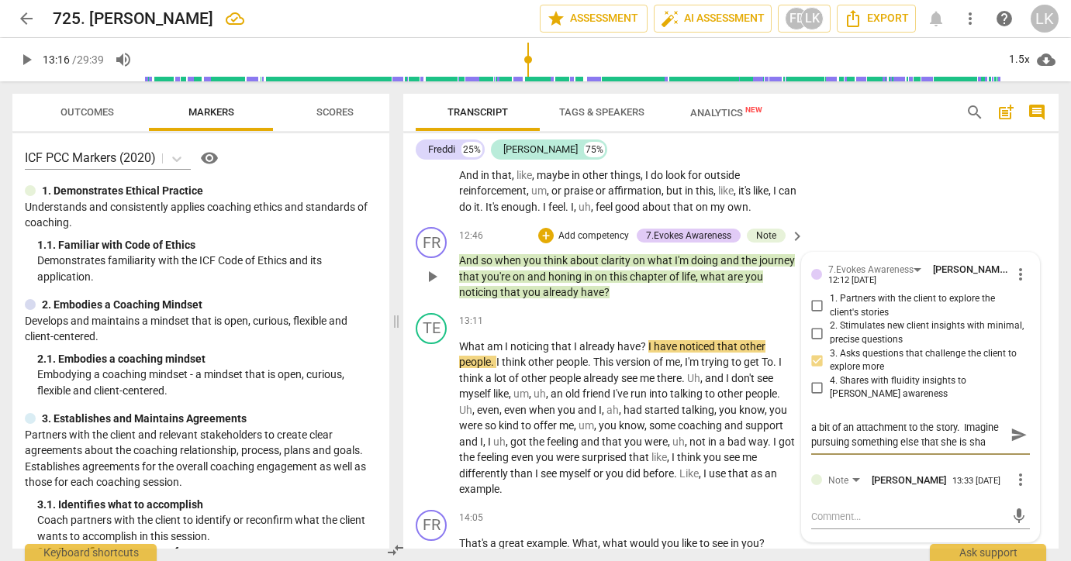
type textarea "a bit of an attachment to the story. Imagine pursuing something else that she i…"
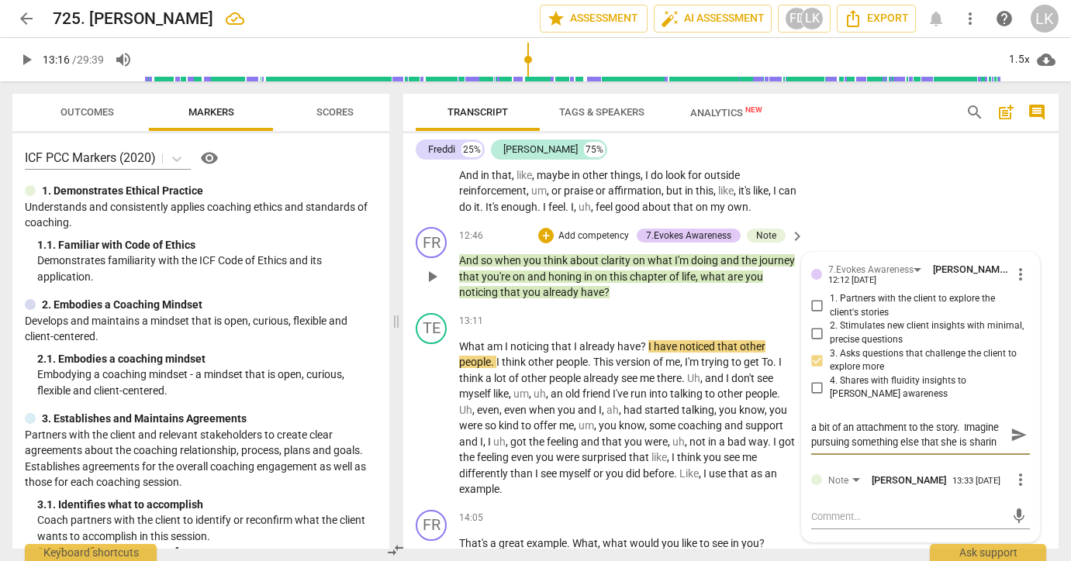
type textarea "a bit of an attachment to the story. Imagine pursuing something else that she i…"
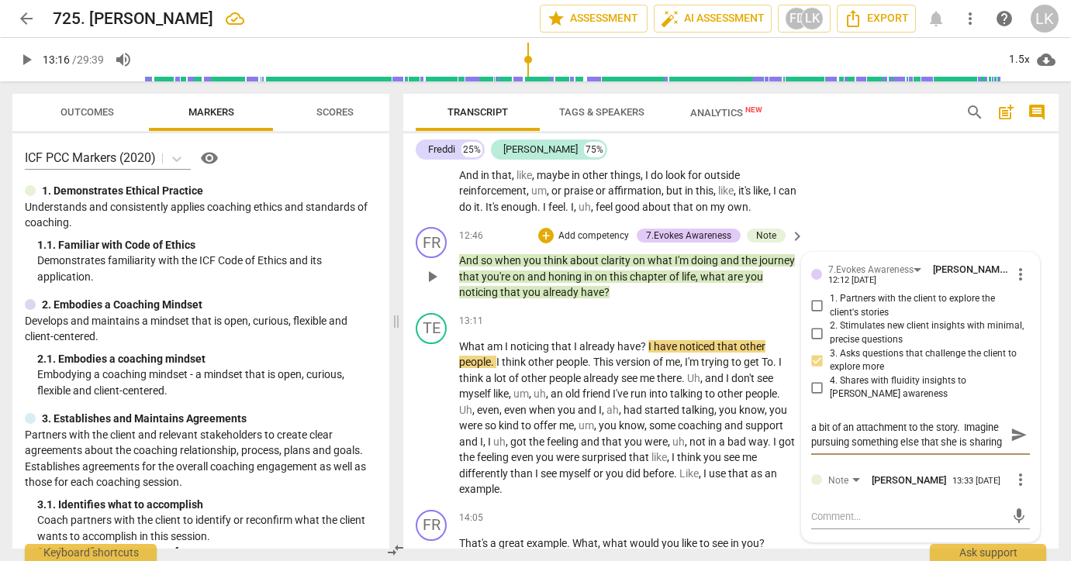
type textarea "a bit of an attachment to the story. Imagine pursuing something else that she i…"
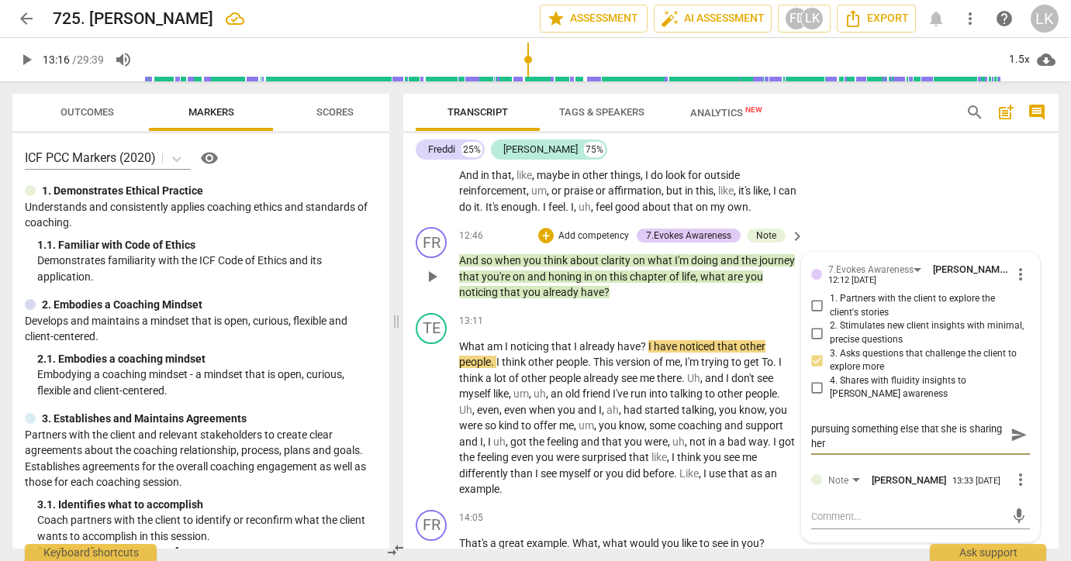
type textarea "a bit of an attachment to the story. Imagine pursuing something else that she i…"
click at [431, 409] on span "play_arrow" at bounding box center [432, 418] width 19 height 19
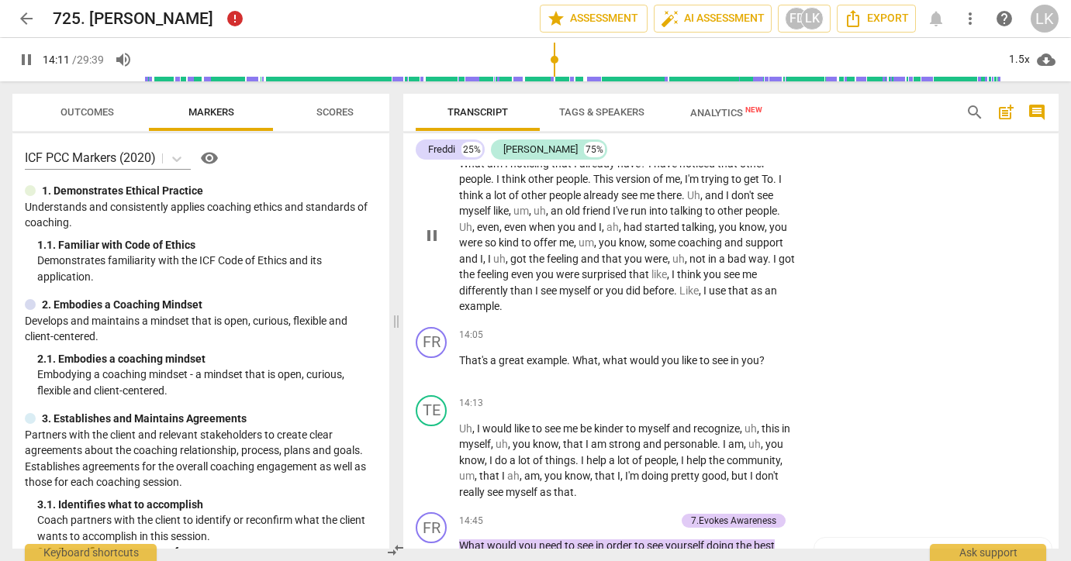
scroll to position [3562, 0]
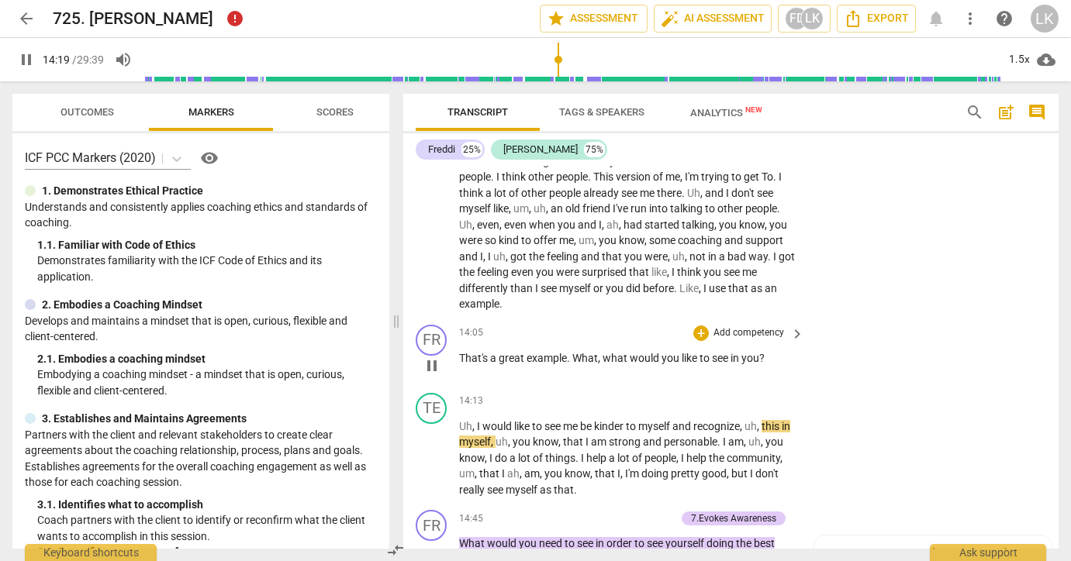
click at [740, 326] on p "Add competency" at bounding box center [749, 333] width 74 height 14
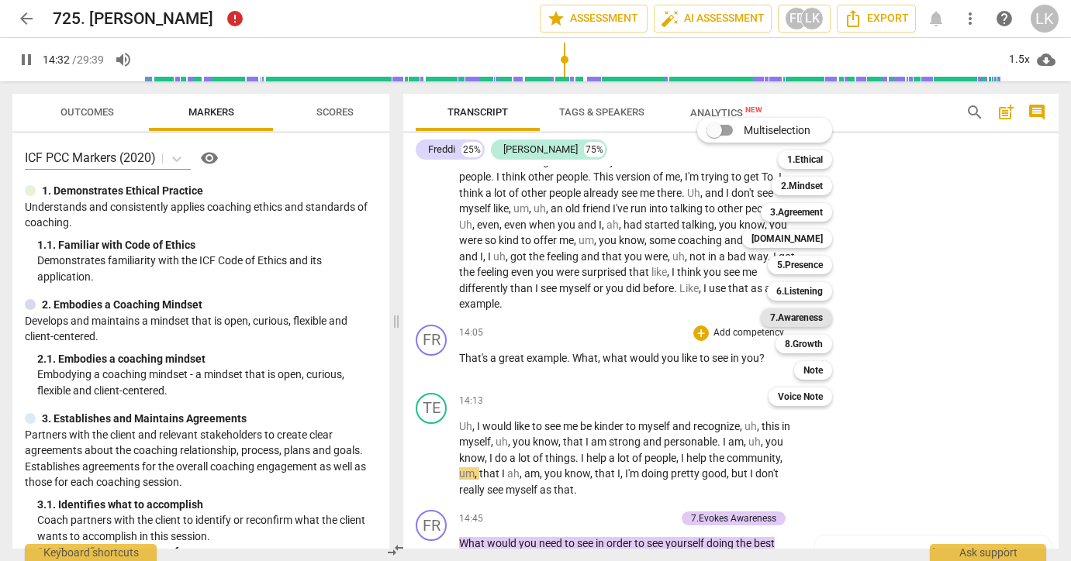
click at [795, 312] on b "7.Awareness" at bounding box center [796, 318] width 53 height 19
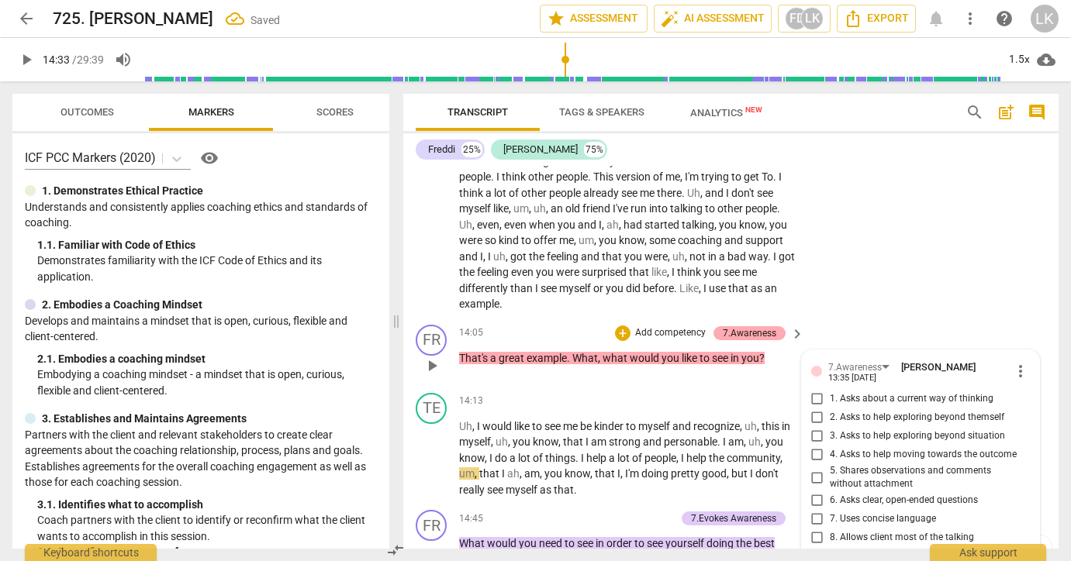
click at [758, 326] on div "7.Awareness" at bounding box center [749, 333] width 53 height 14
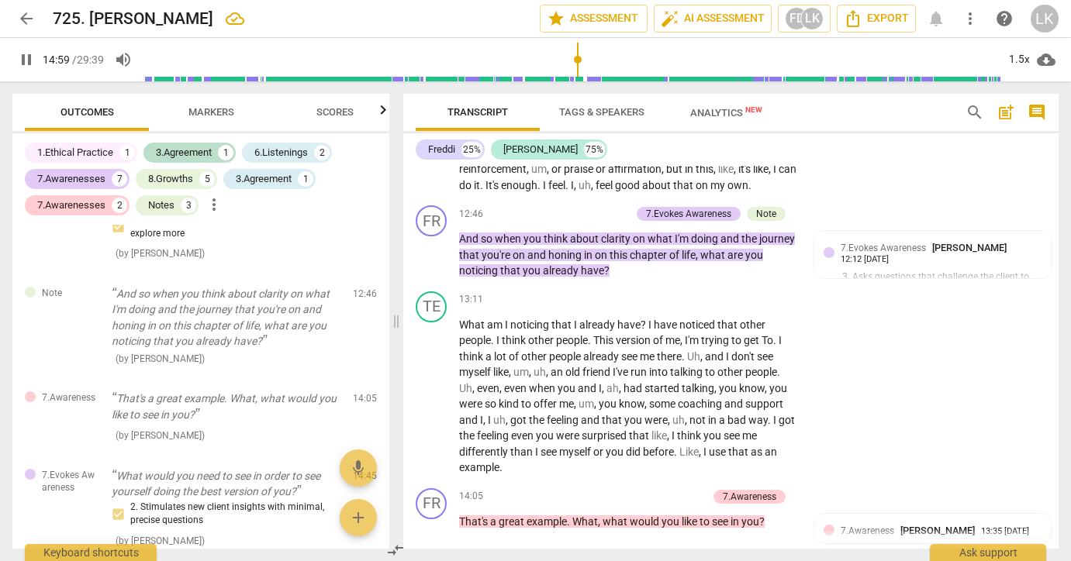
scroll to position [3398, 0]
click at [679, 491] on p "Add competency" at bounding box center [670, 498] width 74 height 14
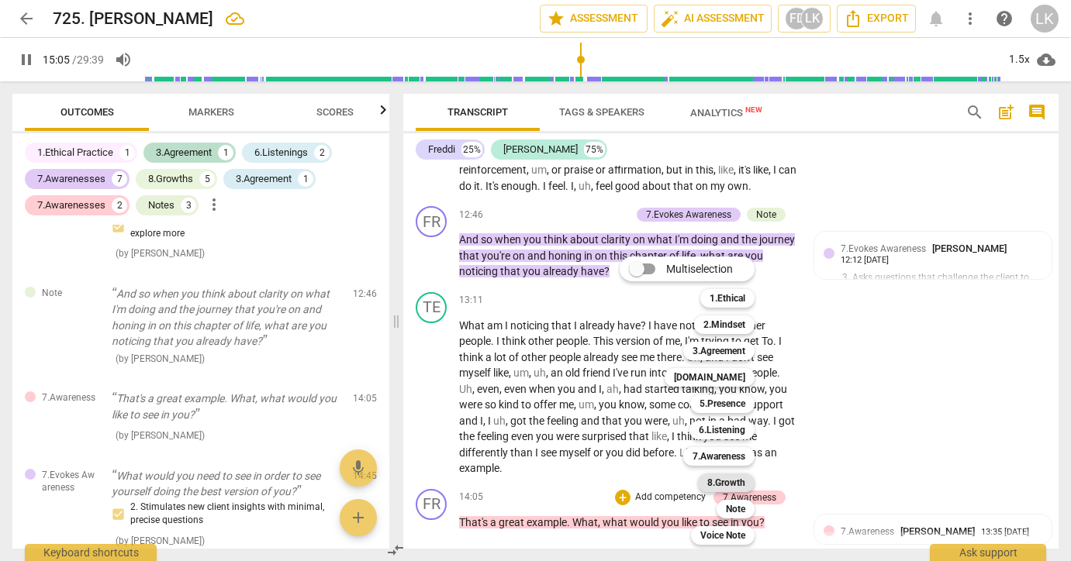
click at [738, 481] on b "8.Growth" at bounding box center [726, 483] width 38 height 19
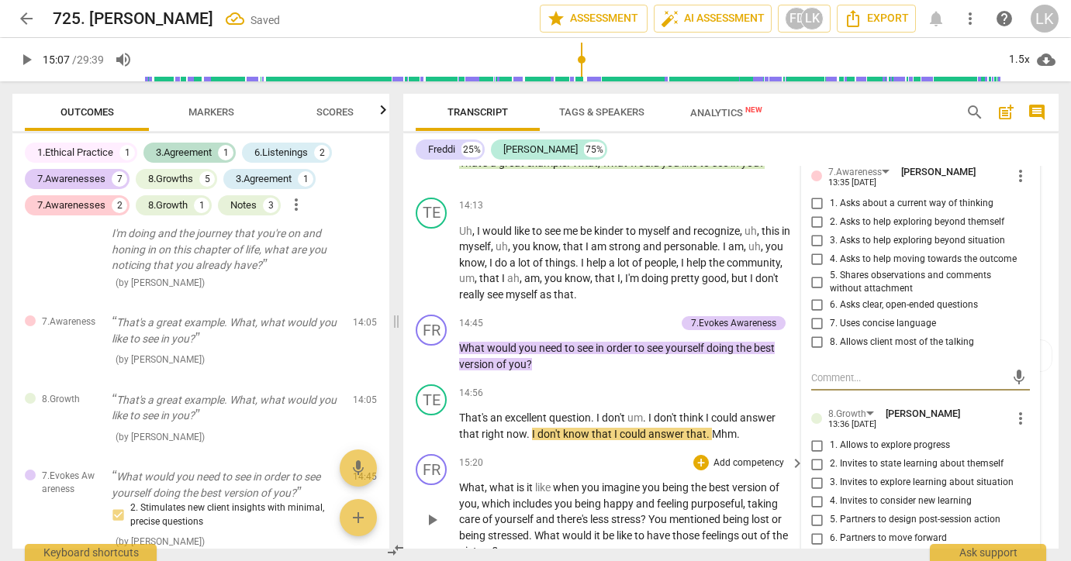
scroll to position [3758, 0]
click at [738, 481] on p "What , what is it like when you imagine you being the best version of you , whi…" at bounding box center [627, 519] width 337 height 80
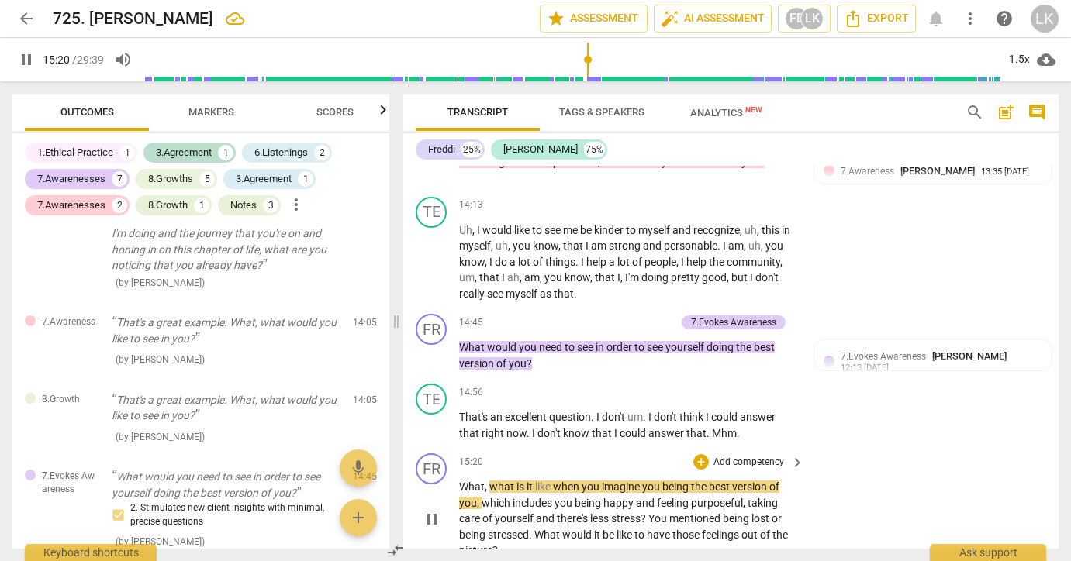
click at [750, 456] on p "Add competency" at bounding box center [749, 463] width 74 height 14
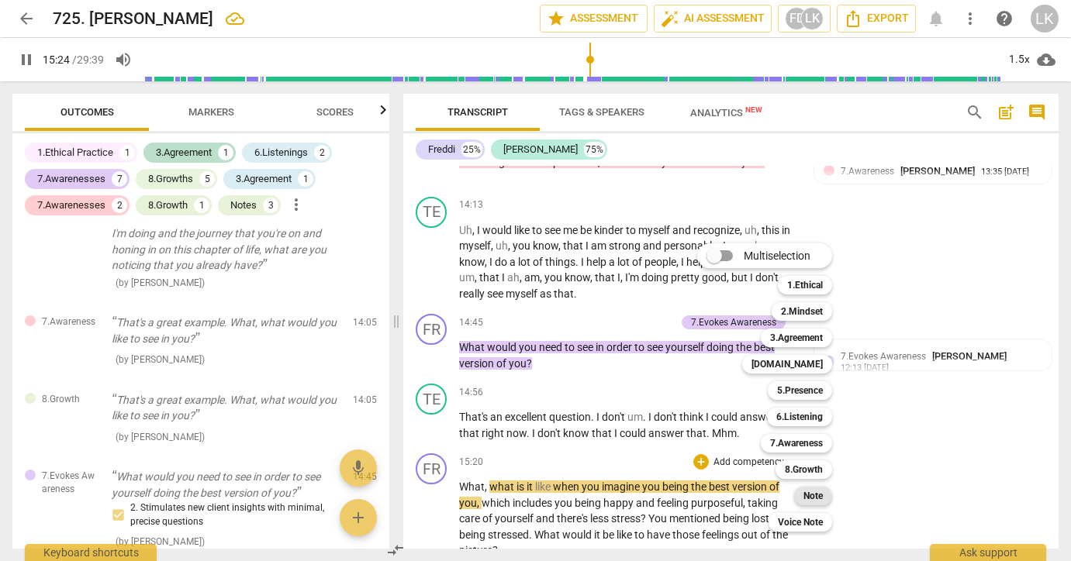
click at [818, 497] on b "Note" at bounding box center [812, 496] width 19 height 19
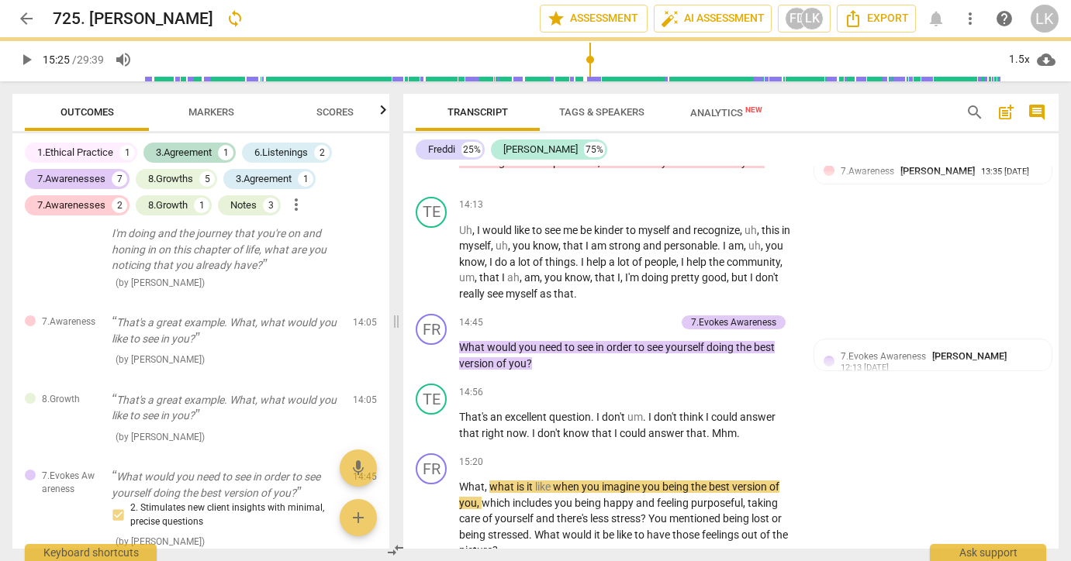
type input "926"
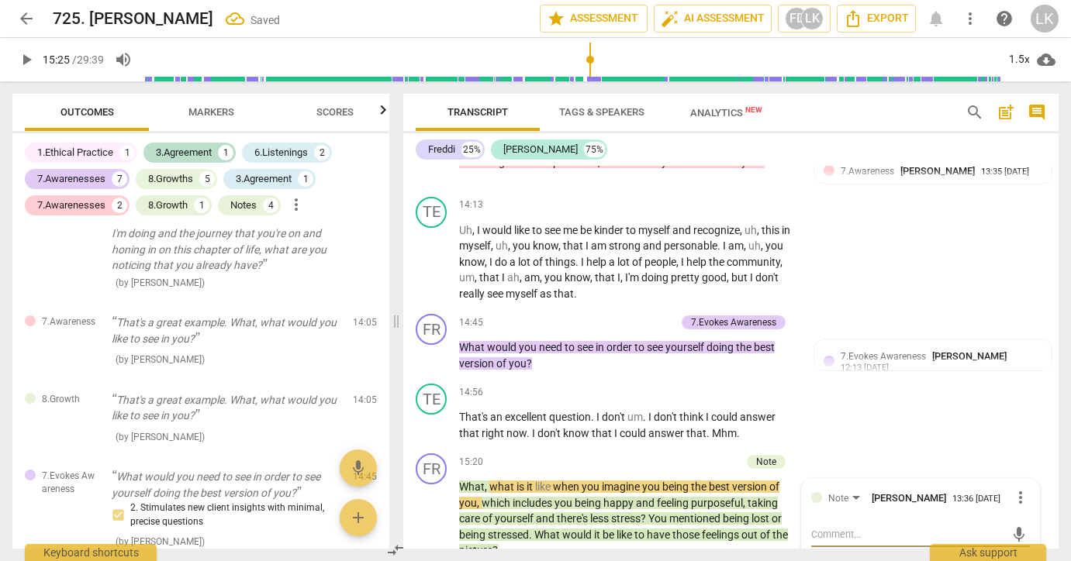
scroll to position [1748, 0]
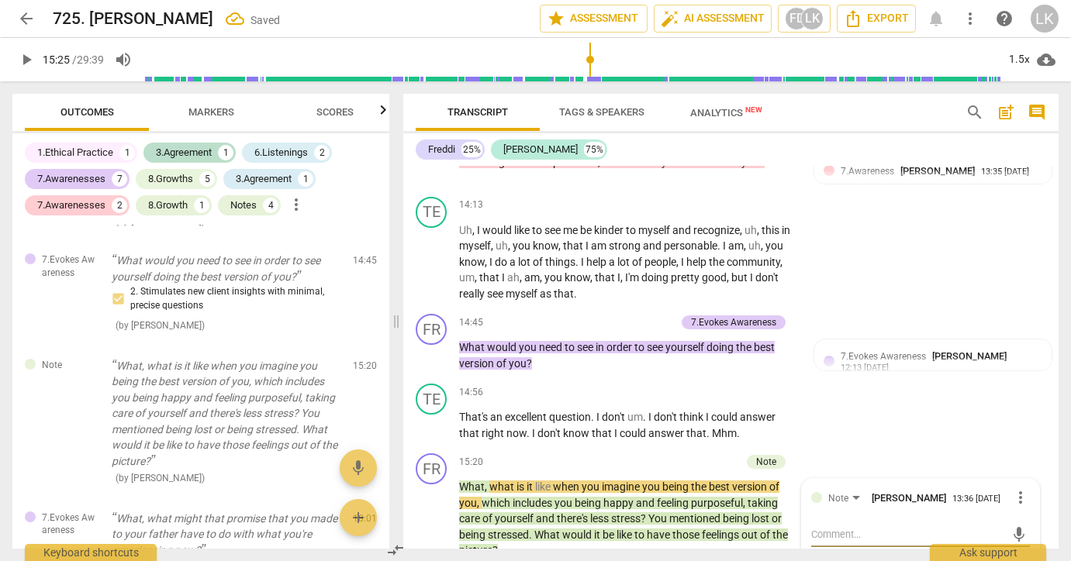
type textarea "I"
type textarea "Im"
type textarea "Ima"
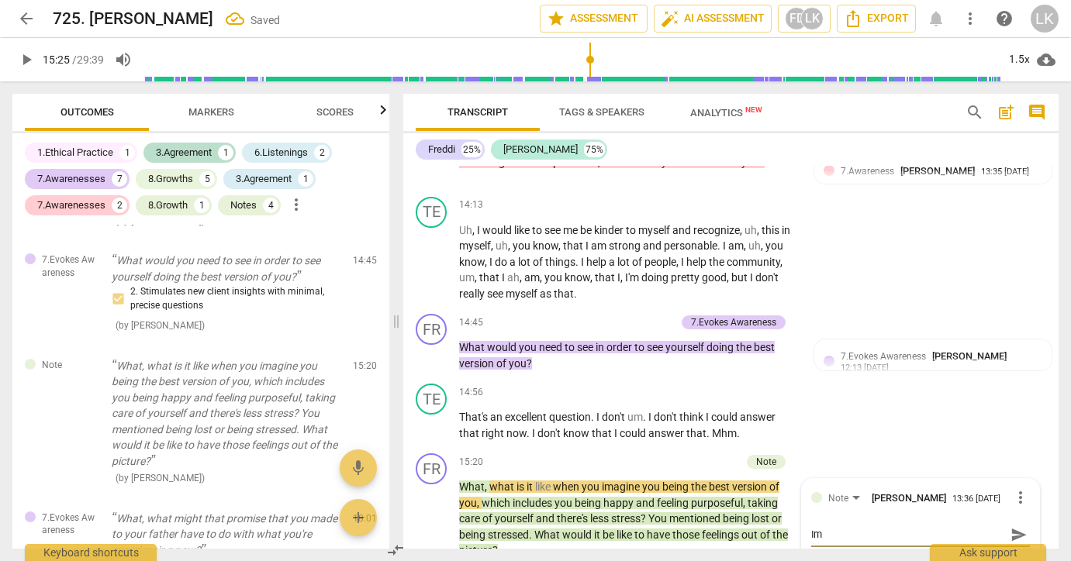
type textarea "Ima"
type textarea "Imag"
click at [433, 510] on span "play_arrow" at bounding box center [432, 519] width 19 height 19
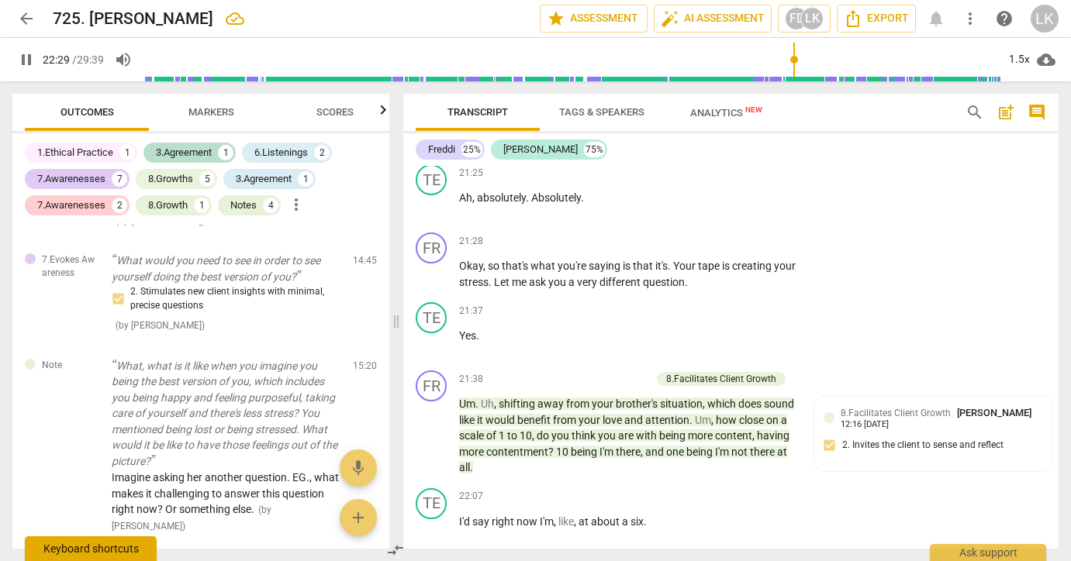
scroll to position [5484, 0]
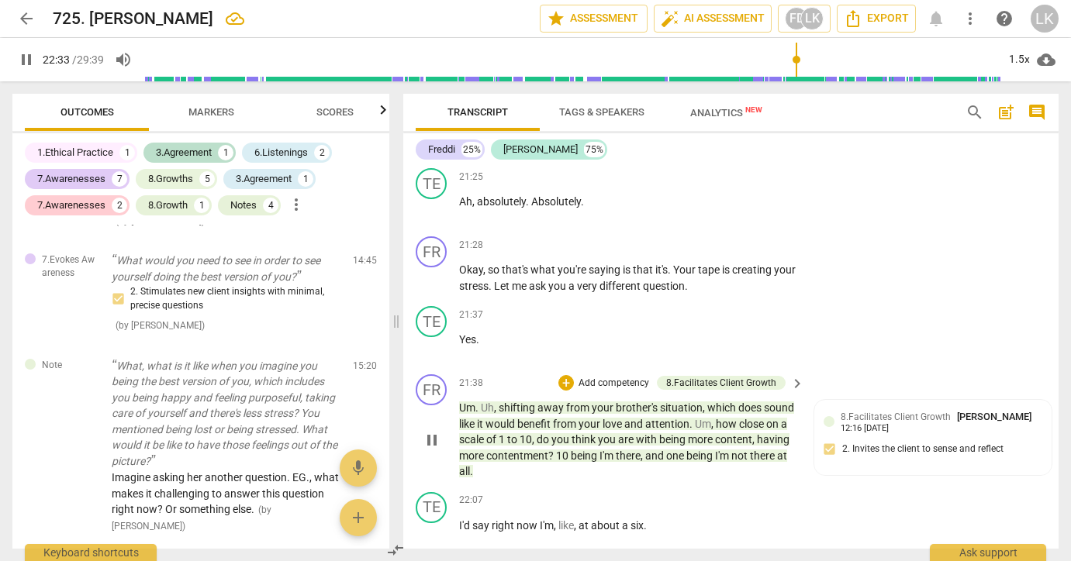
click at [620, 377] on p "Add competency" at bounding box center [614, 384] width 74 height 14
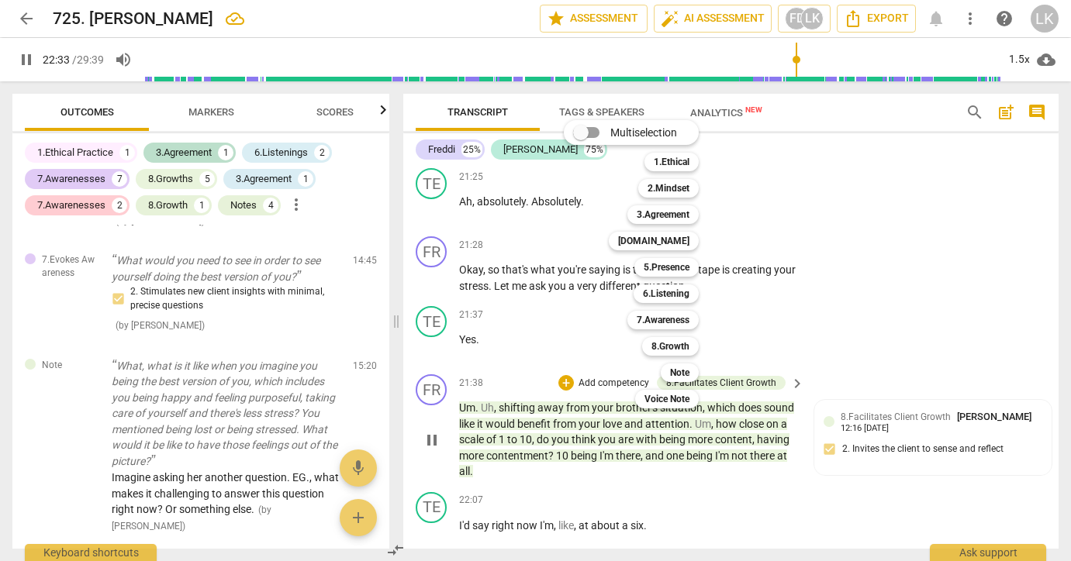
click at [620, 264] on div "Multiselection m 1.Ethical 1 2.Mindset 2 3.Agreement 3 [DOMAIN_NAME] 4 5.Presen…" at bounding box center [642, 264] width 171 height 296
click at [678, 370] on b "Note" at bounding box center [679, 373] width 19 height 19
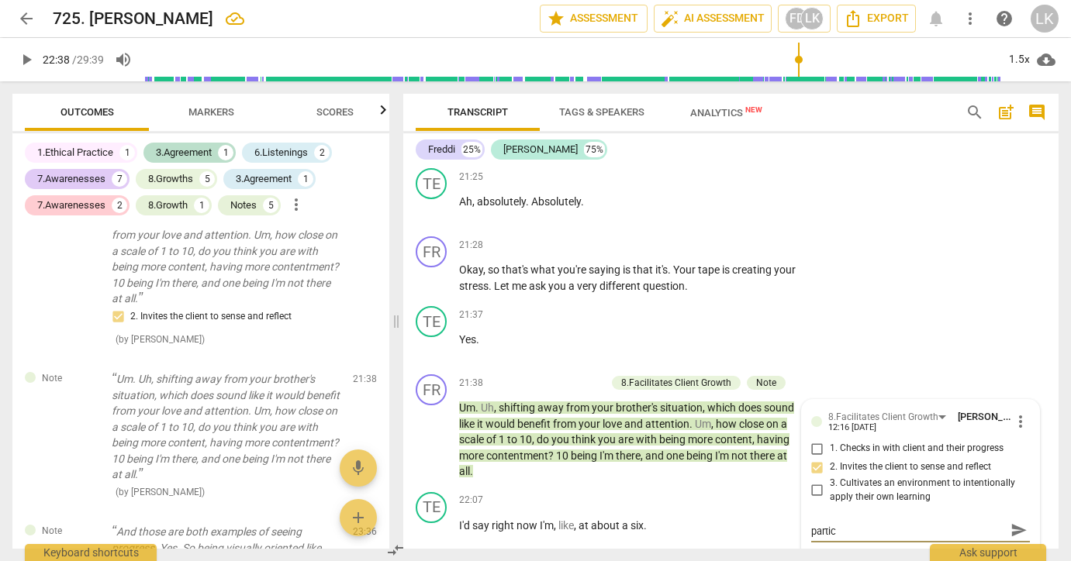
scroll to position [0, 0]
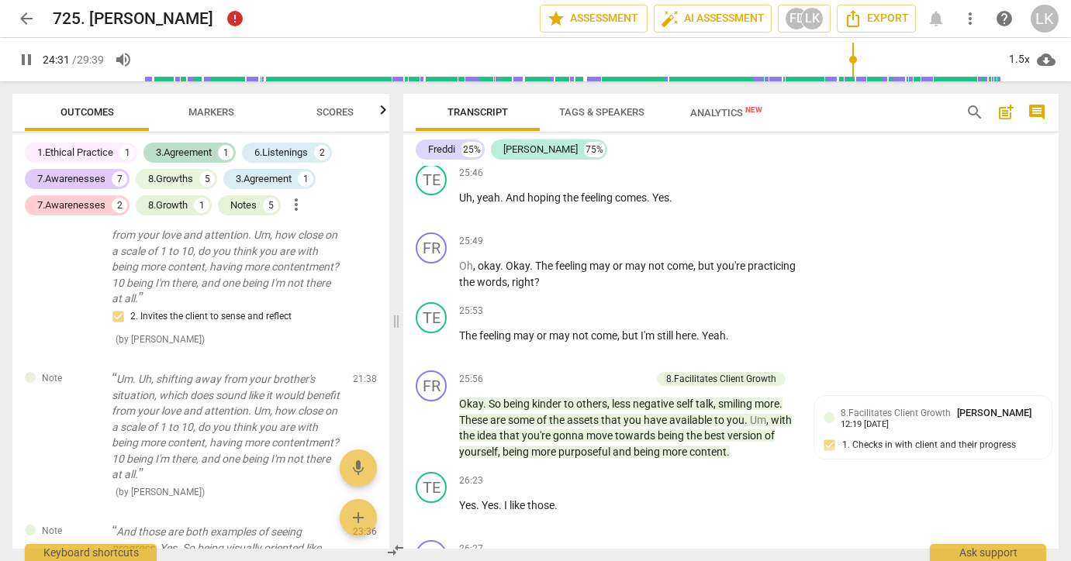
scroll to position [6544, 0]
